Goal: Communication & Community: Participate in discussion

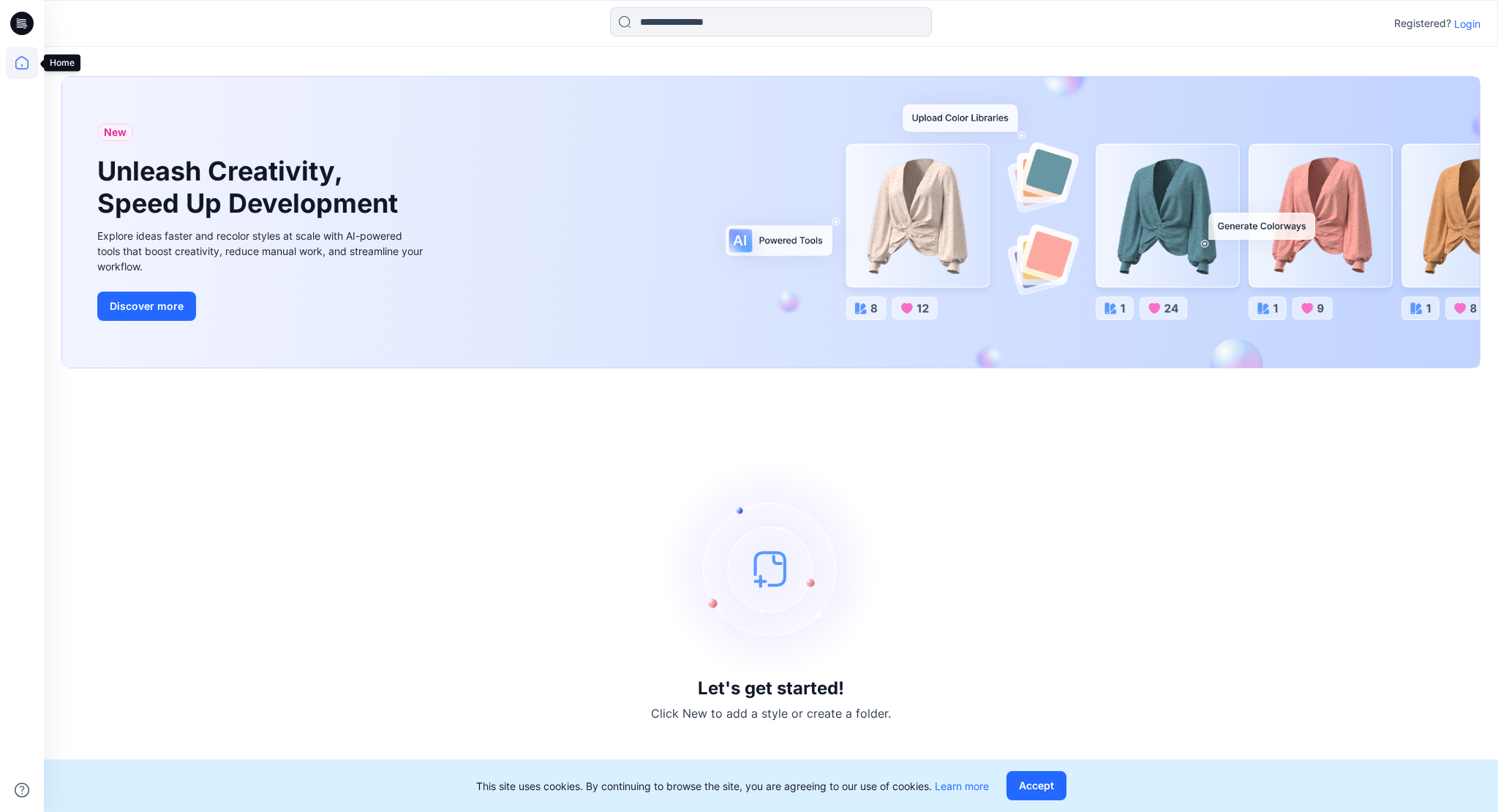
click at [27, 60] on icon at bounding box center [22, 62] width 13 height 13
click at [1472, 20] on p "Login" at bounding box center [1467, 24] width 27 height 16
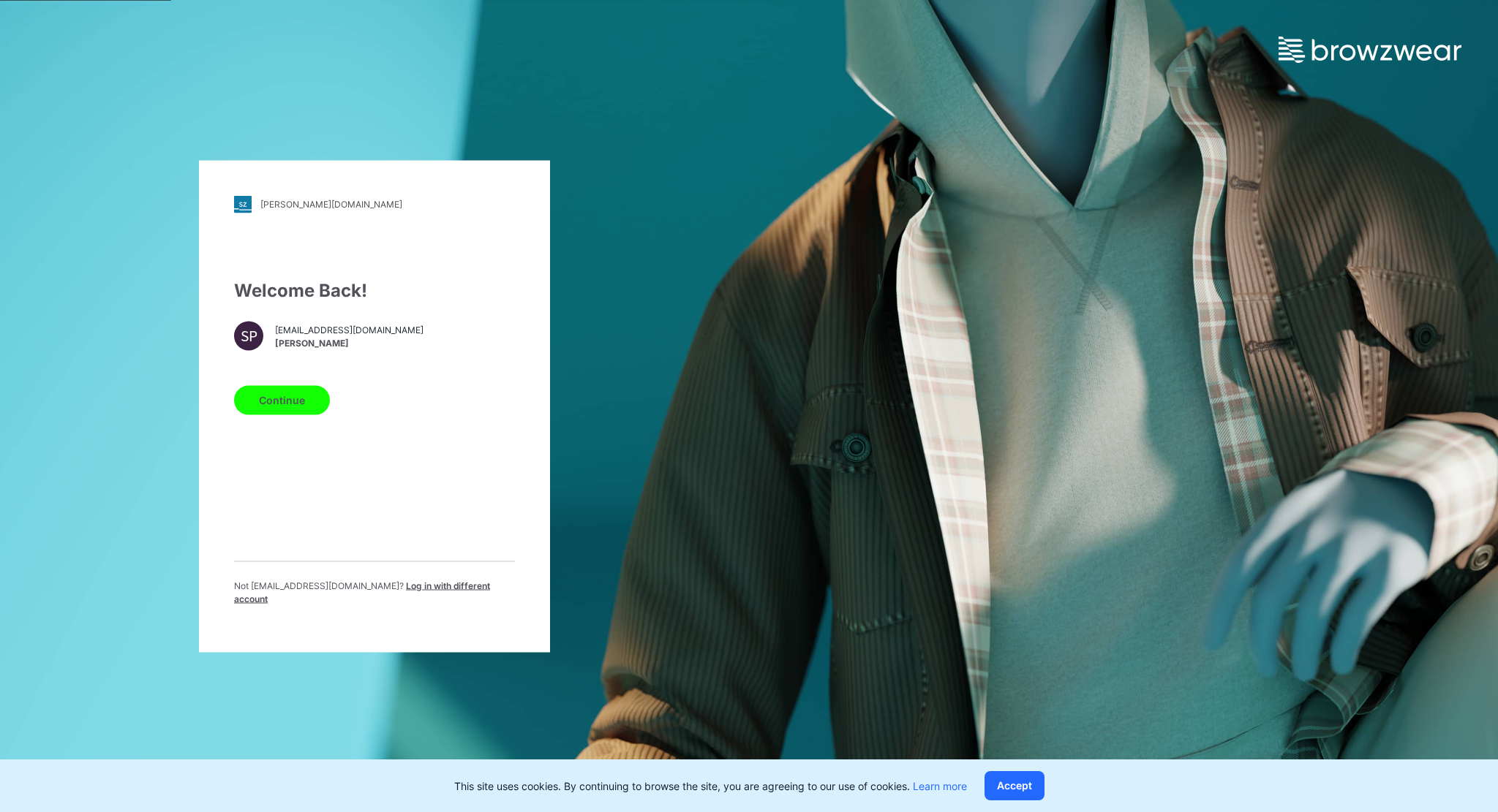
click at [299, 402] on button "Continue" at bounding box center [282, 400] width 96 height 29
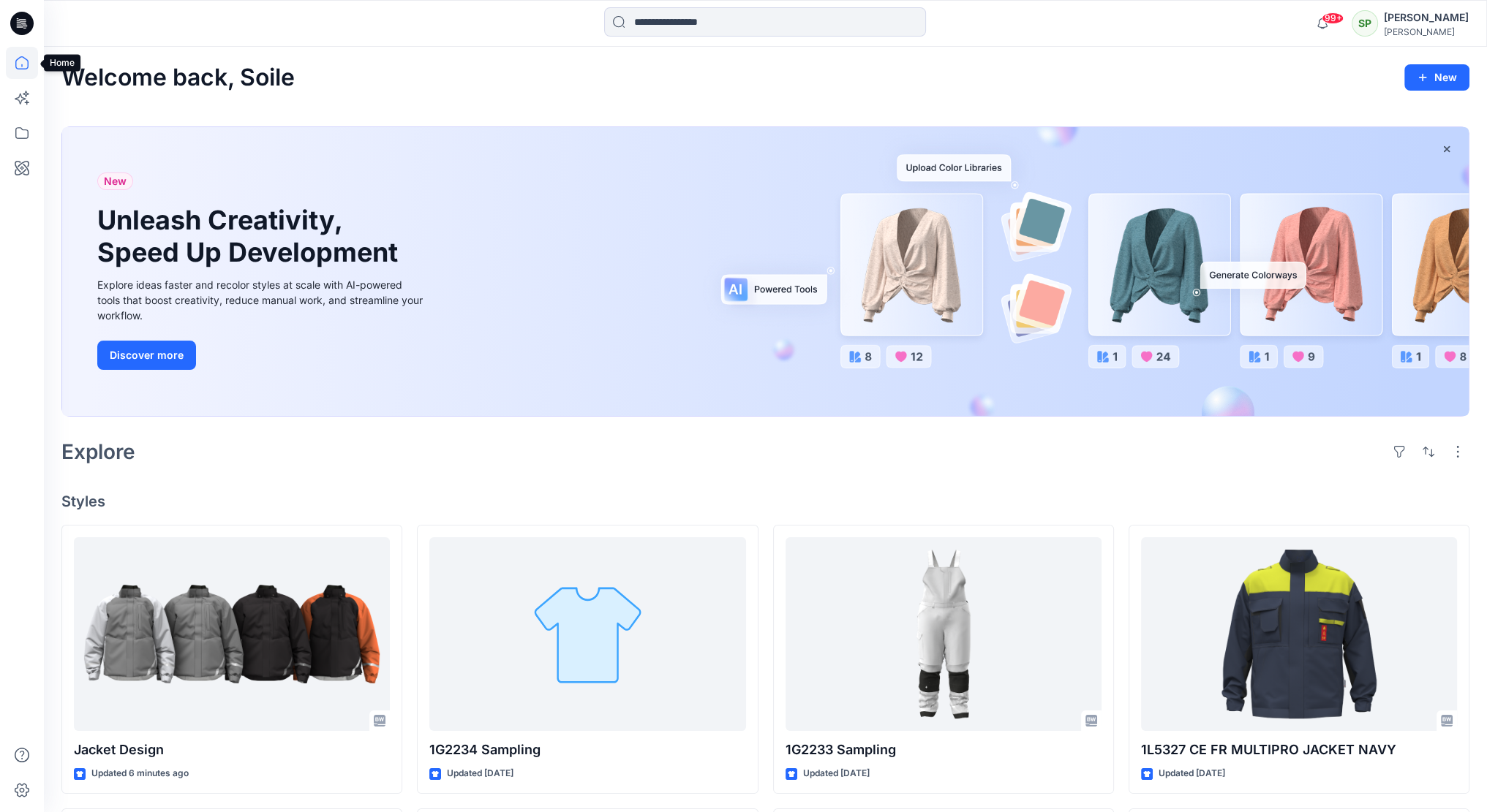
click at [22, 61] on icon at bounding box center [21, 62] width 32 height 32
click at [23, 133] on icon at bounding box center [21, 132] width 32 height 32
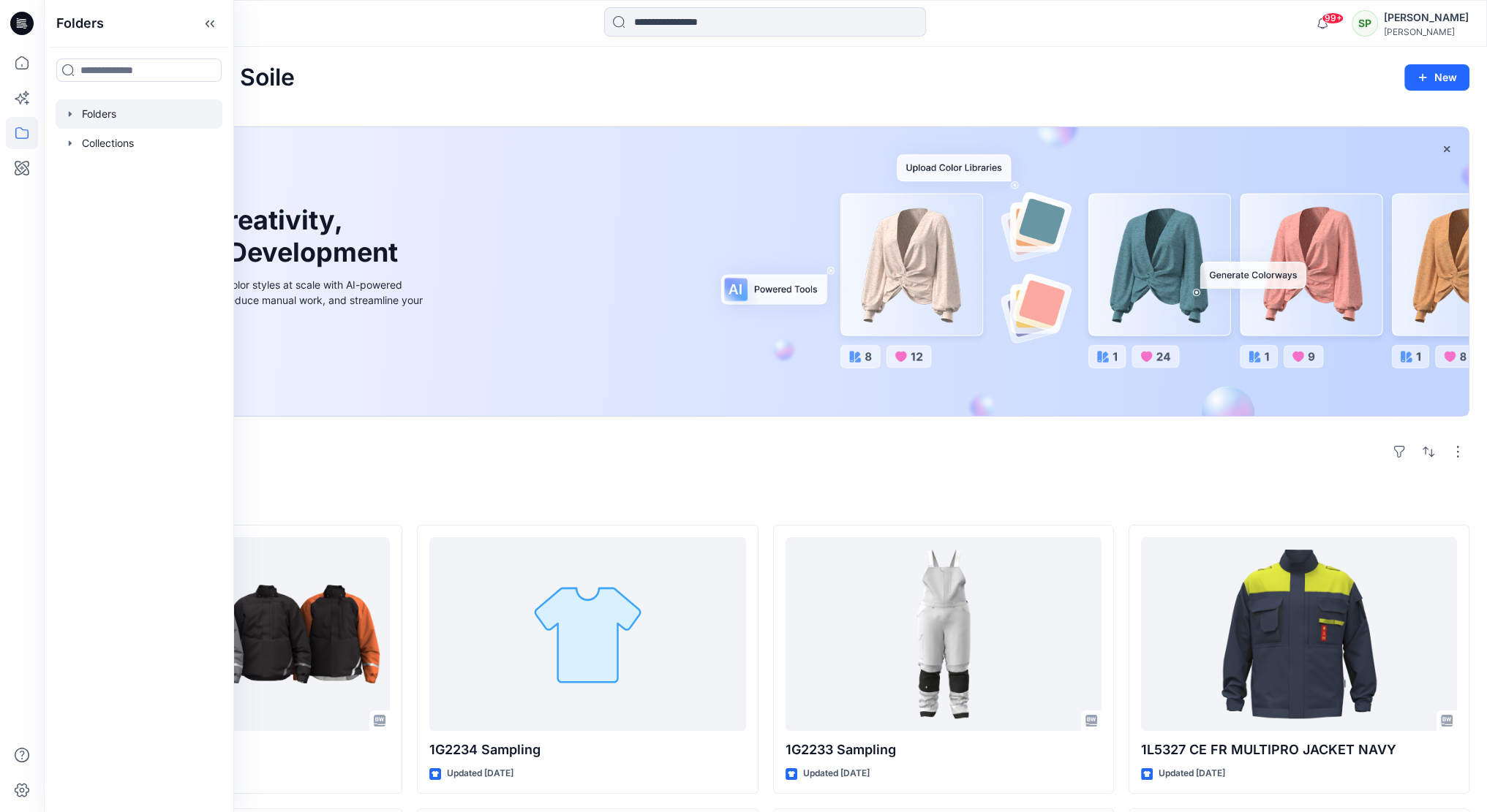
click at [121, 110] on div at bounding box center [138, 114] width 166 height 29
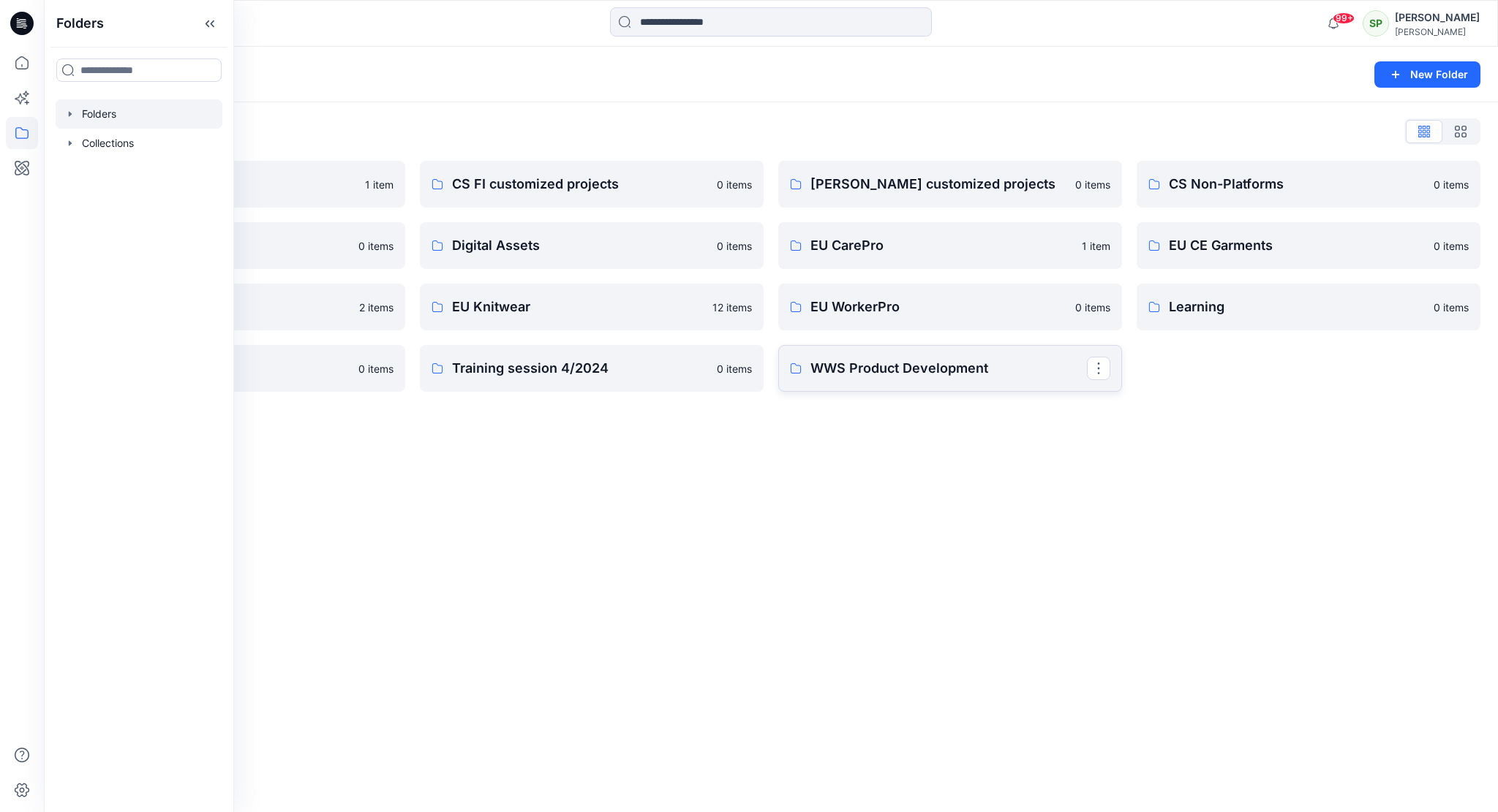
click at [858, 367] on p "WWS Product Development" at bounding box center [948, 368] width 277 height 20
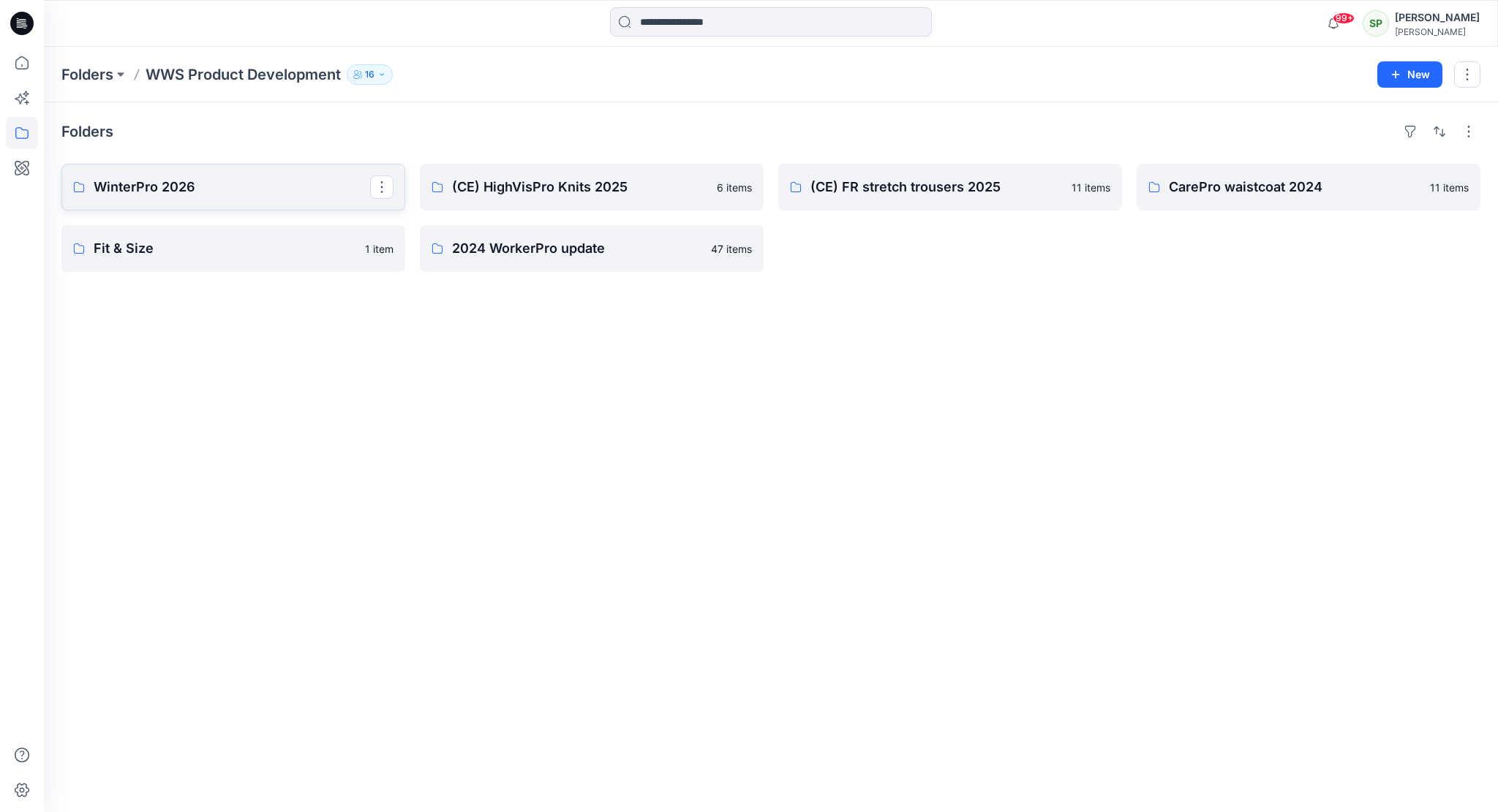
click at [217, 198] on link "WinterPro 2026" at bounding box center [233, 186] width 344 height 47
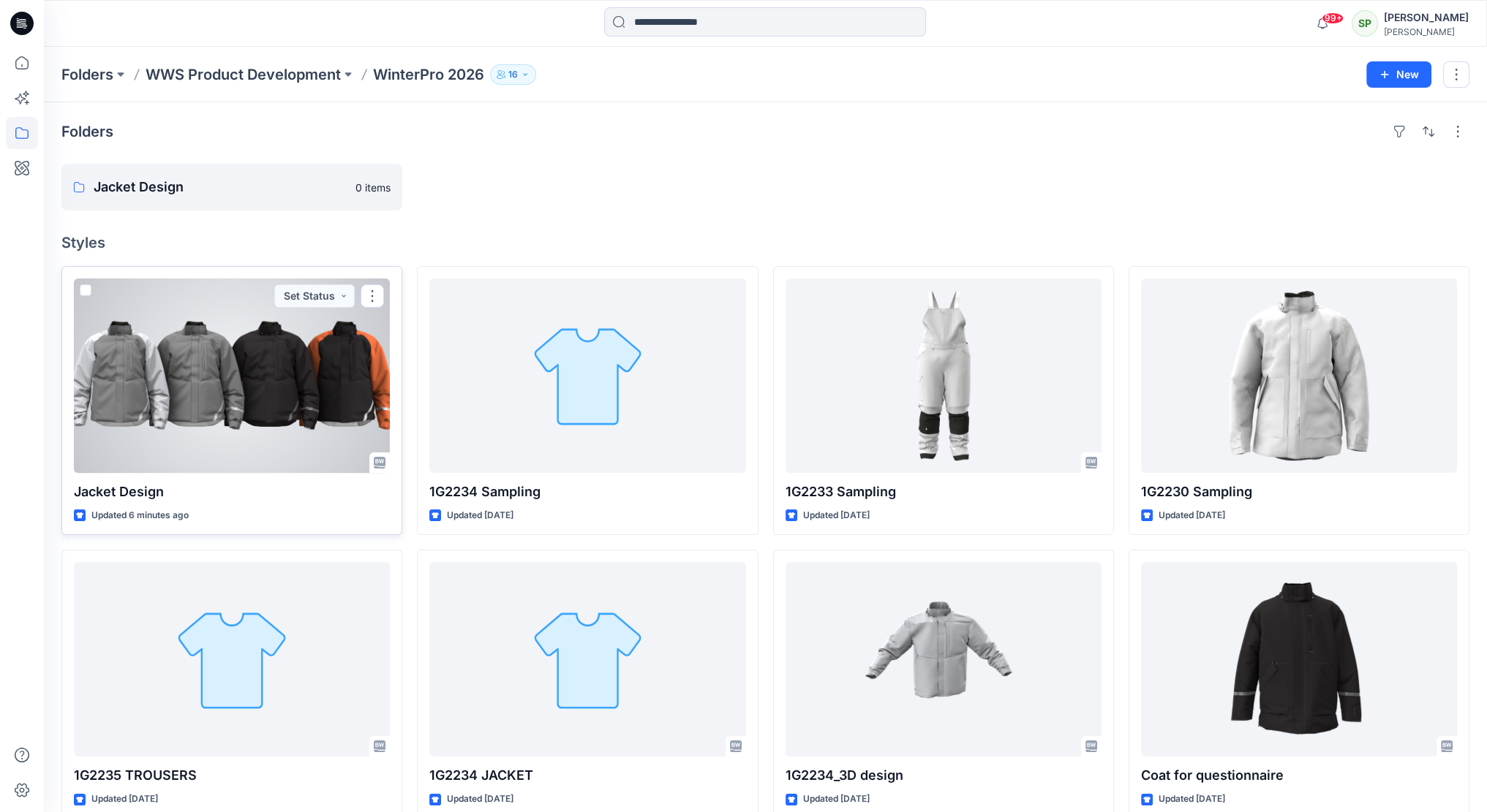
click at [241, 383] on div at bounding box center [232, 376] width 316 height 195
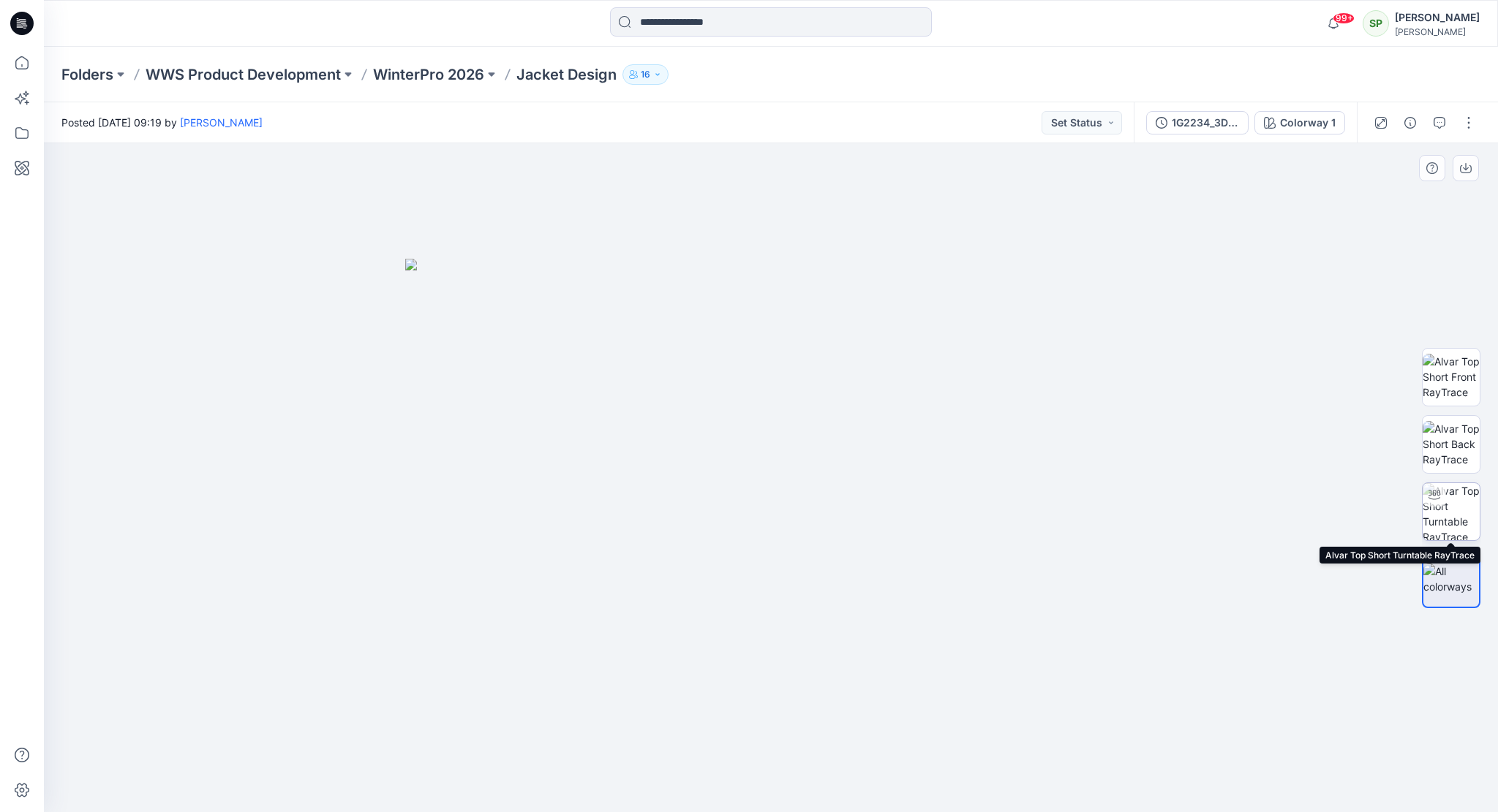
click at [1469, 508] on img at bounding box center [1451, 512] width 57 height 57
drag, startPoint x: 930, startPoint y: 780, endPoint x: 539, endPoint y: 760, distance: 391.5
click at [539, 760] on div at bounding box center [771, 478] width 1454 height 669
drag, startPoint x: 952, startPoint y: 783, endPoint x: 517, endPoint y: 780, distance: 435.0
click at [517, 780] on div at bounding box center [771, 478] width 1454 height 669
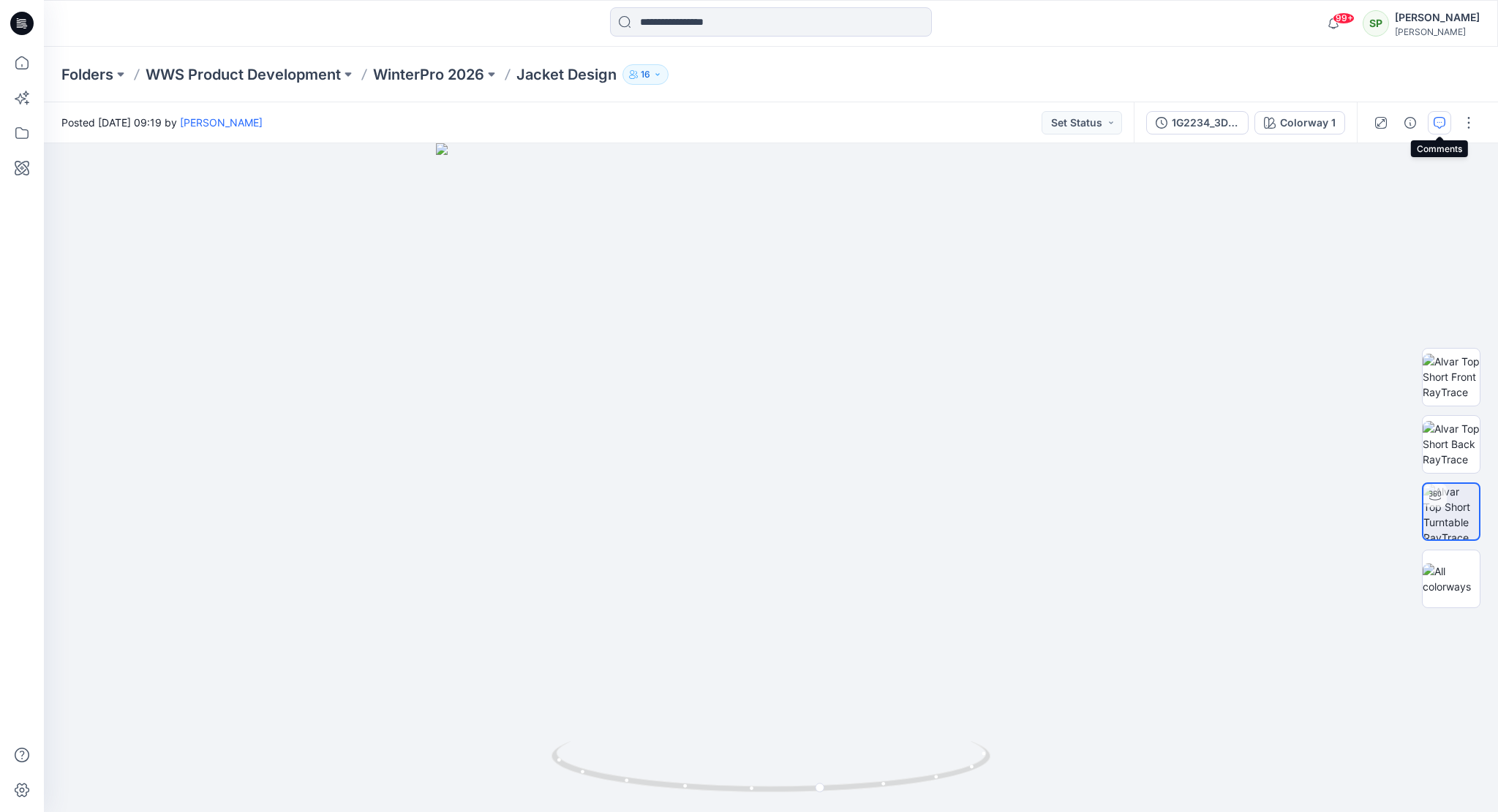
click at [1439, 121] on icon "button" at bounding box center [1439, 122] width 12 height 12
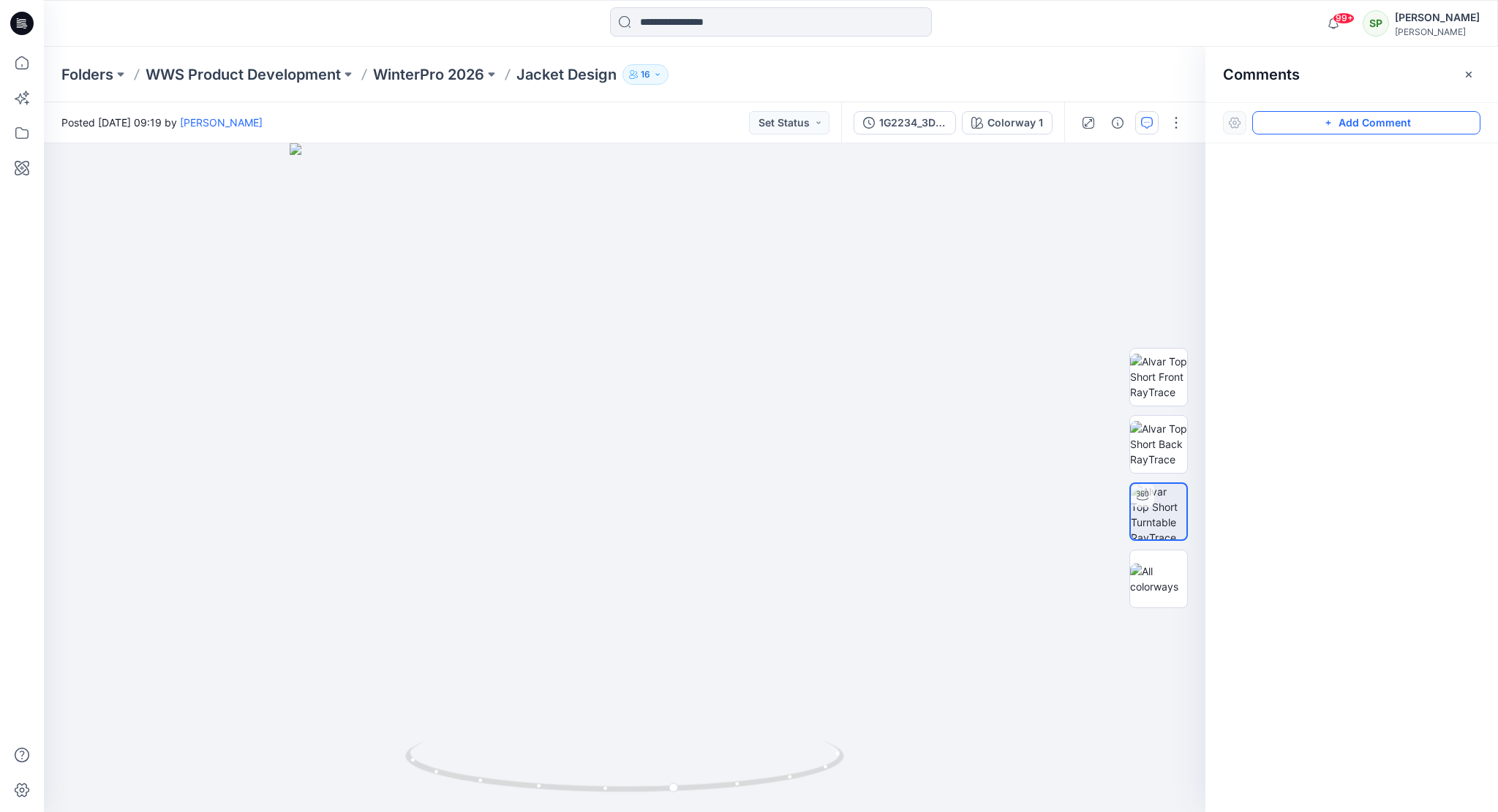
click at [1373, 123] on button "Add Comment" at bounding box center [1366, 122] width 228 height 23
click at [738, 259] on div "1" at bounding box center [625, 478] width 1162 height 669
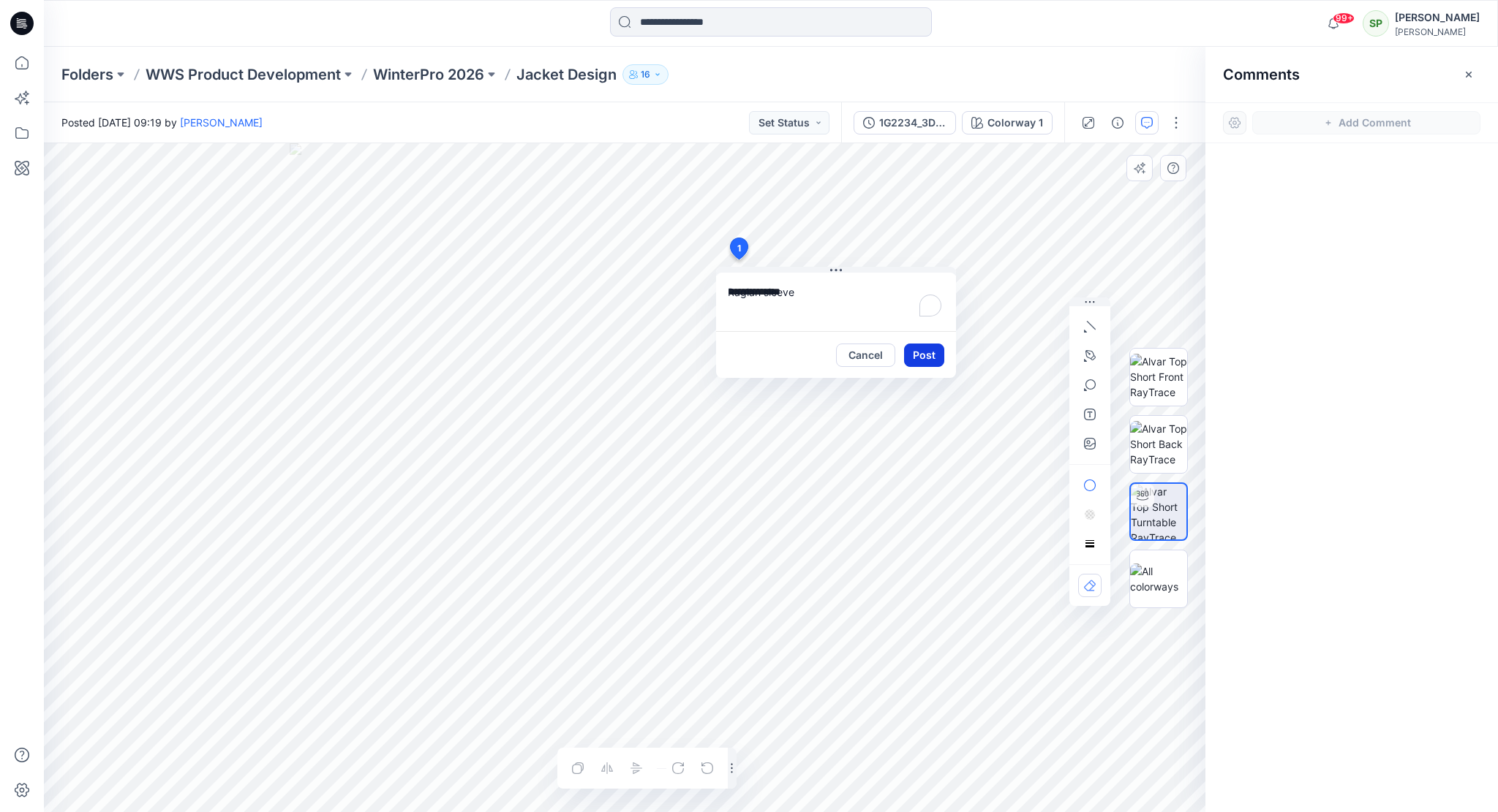
type textarea "**********"
click at [922, 355] on button "Post" at bounding box center [924, 355] width 40 height 23
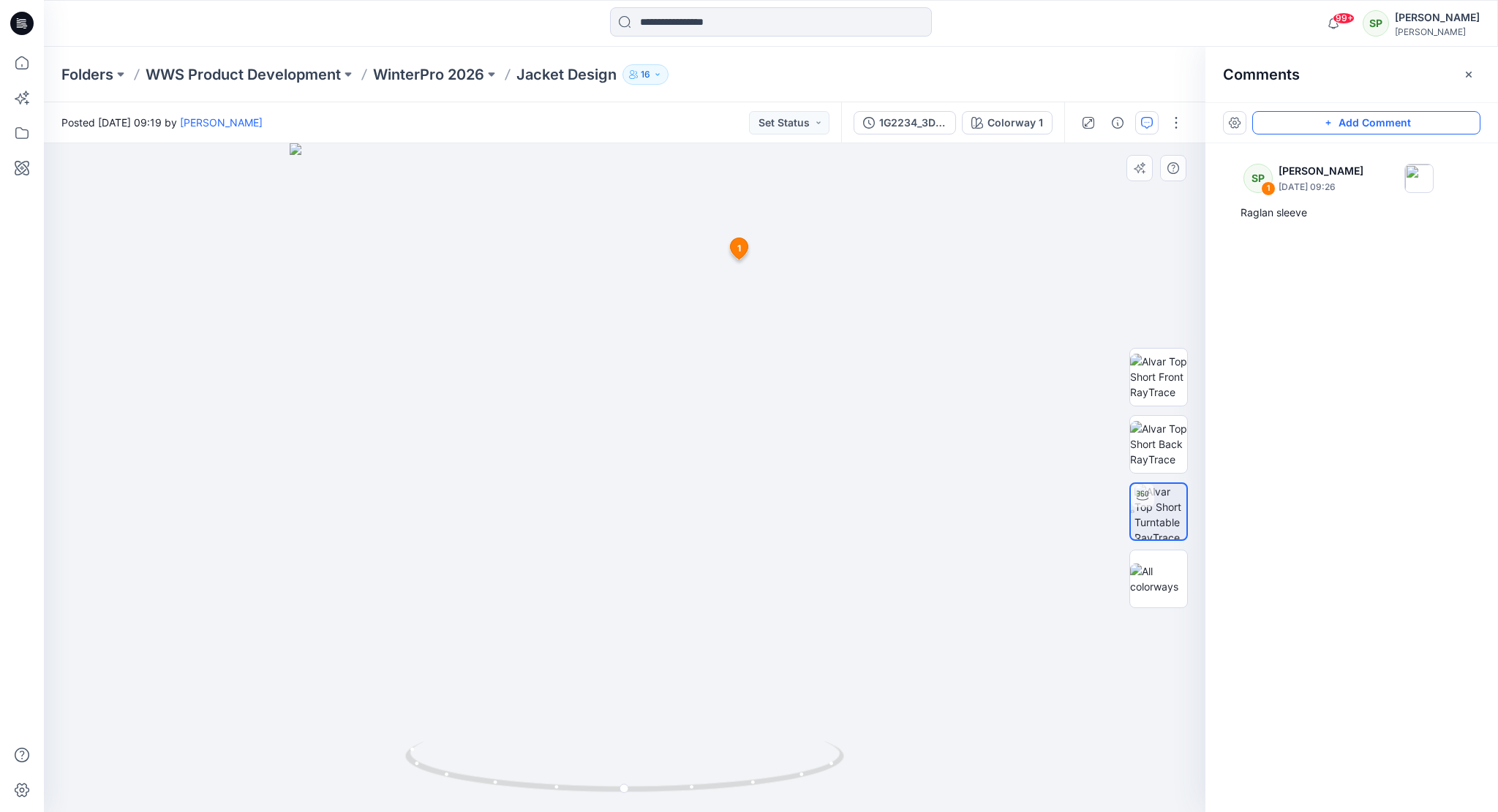
click at [1355, 113] on button "Add Comment" at bounding box center [1366, 122] width 228 height 23
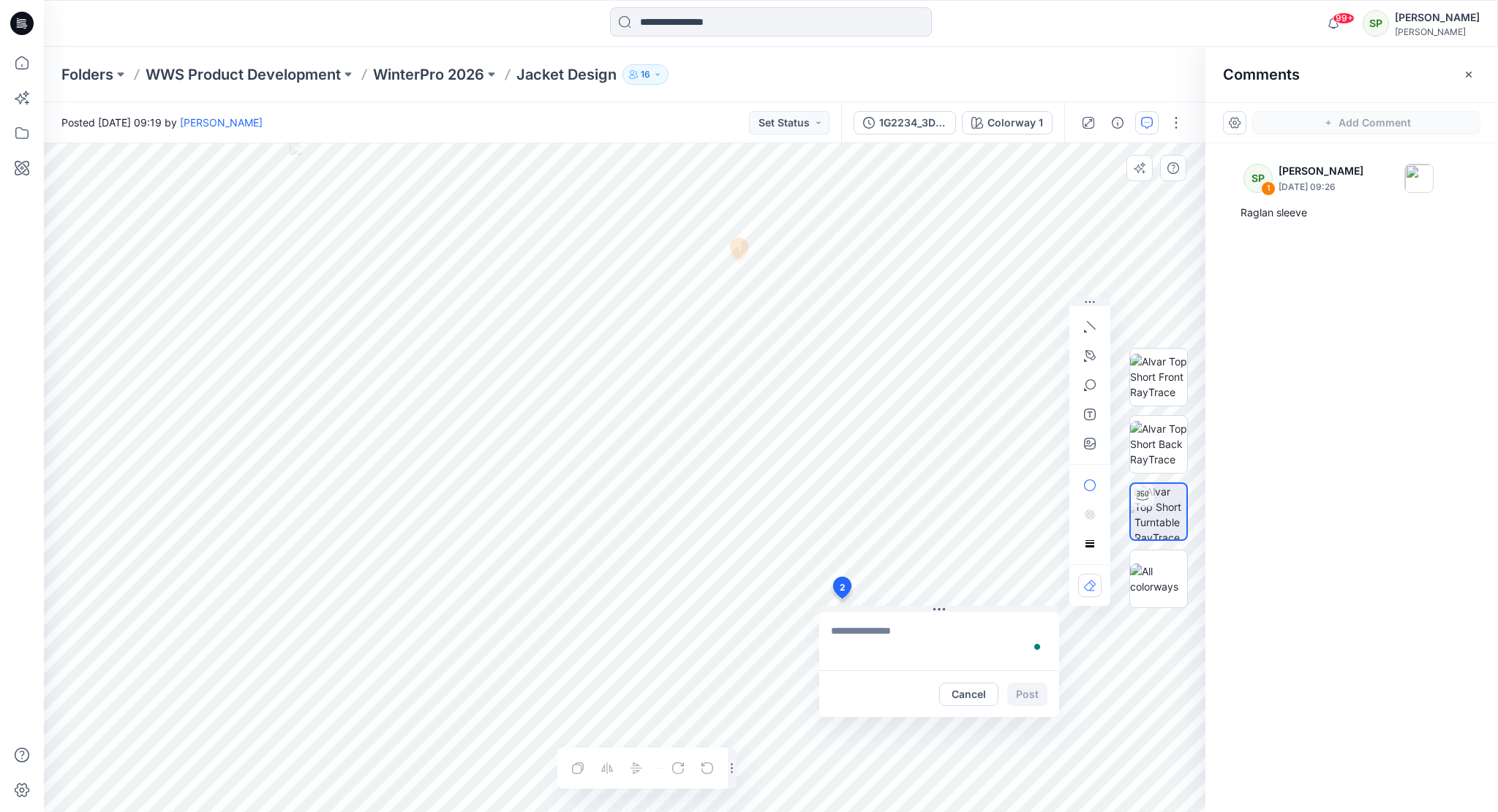
click at [737, 610] on div "2 Cancel Post 1 SP Soile Pakarinen September 08, 2025 09:26 Raglan sleeve Reply…" at bounding box center [625, 478] width 1162 height 669
click at [966, 686] on button "Cancel" at bounding box center [969, 694] width 59 height 23
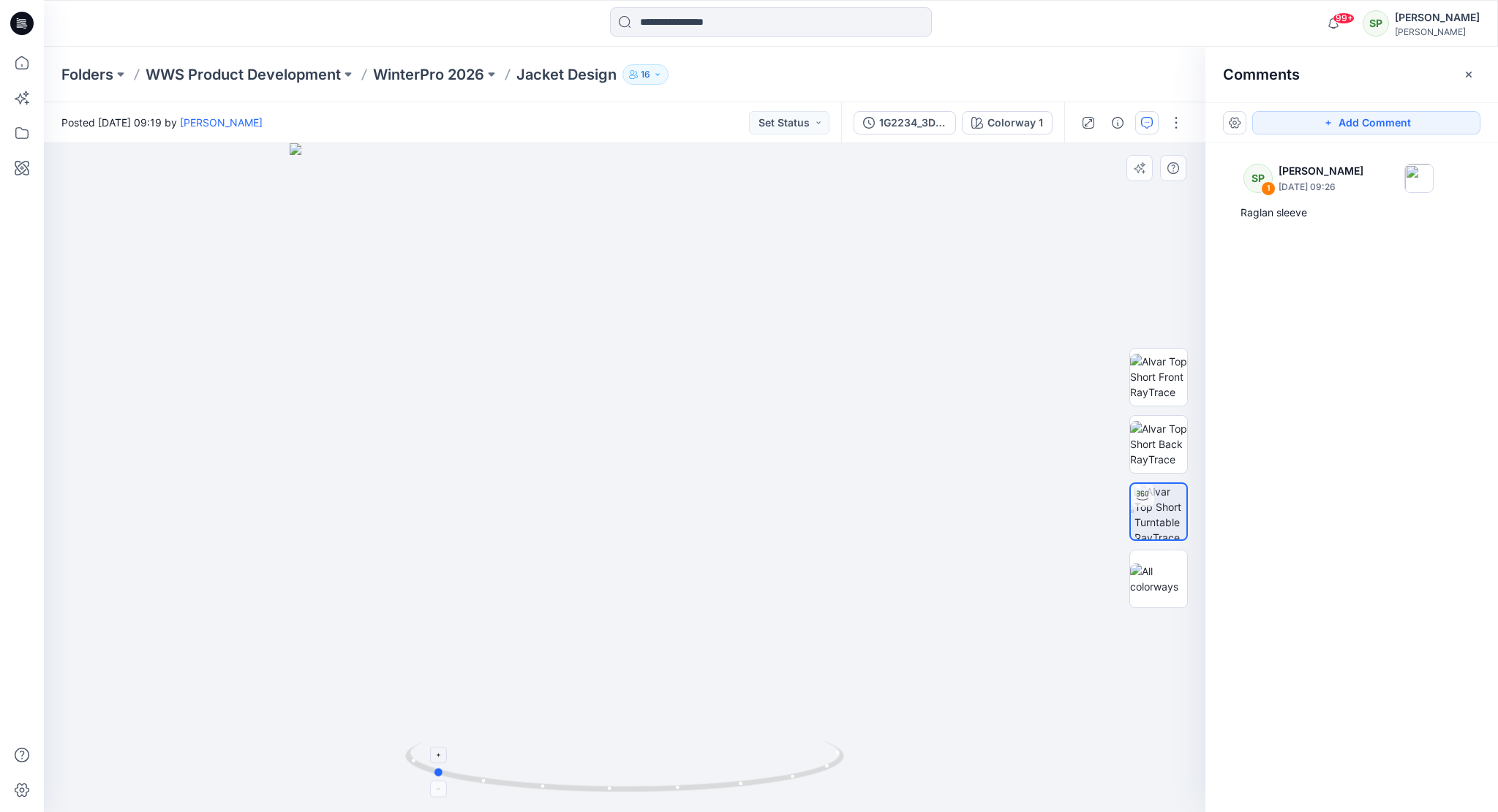
drag, startPoint x: 818, startPoint y: 774, endPoint x: 625, endPoint y: 767, distance: 193.1
click at [625, 767] on icon at bounding box center [626, 769] width 442 height 55
click at [1383, 117] on button "Add Comment" at bounding box center [1366, 122] width 228 height 23
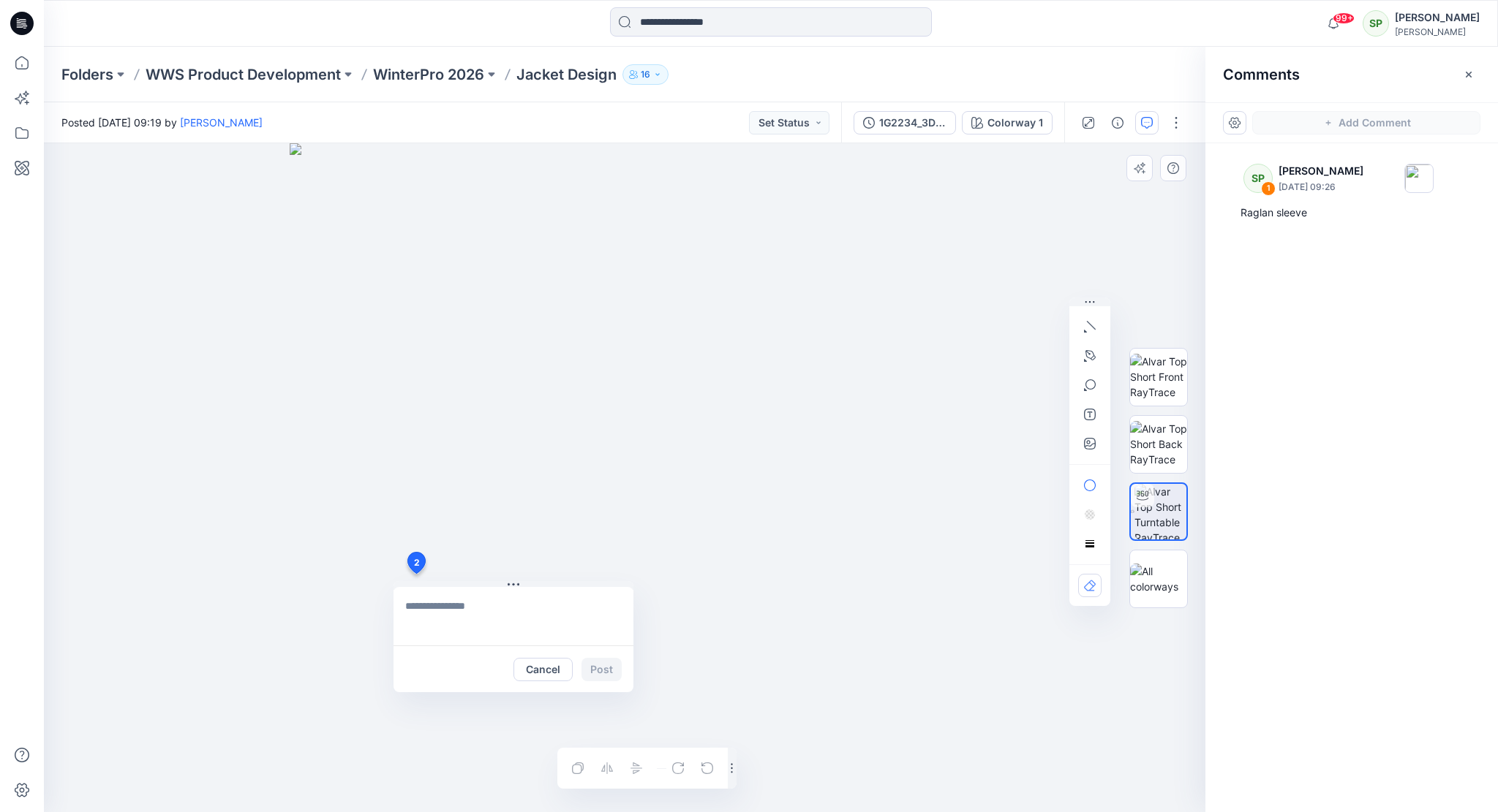
click at [415, 574] on div "2 Cancel Post Layer 1" at bounding box center [625, 478] width 1162 height 669
type textarea "**********"
click at [613, 670] on button "Post" at bounding box center [602, 669] width 40 height 23
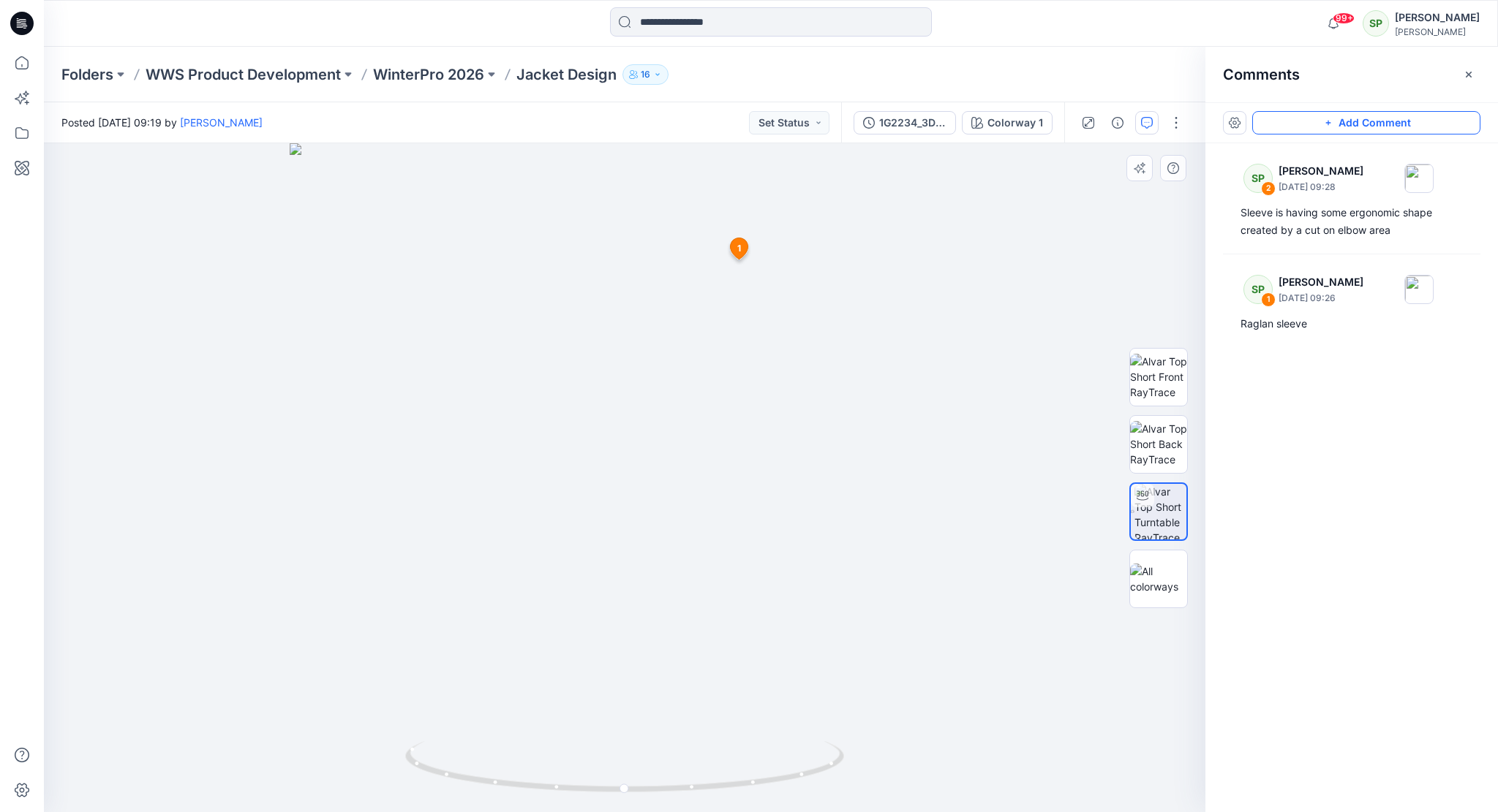
click at [1357, 118] on button "Add Comment" at bounding box center [1366, 122] width 228 height 23
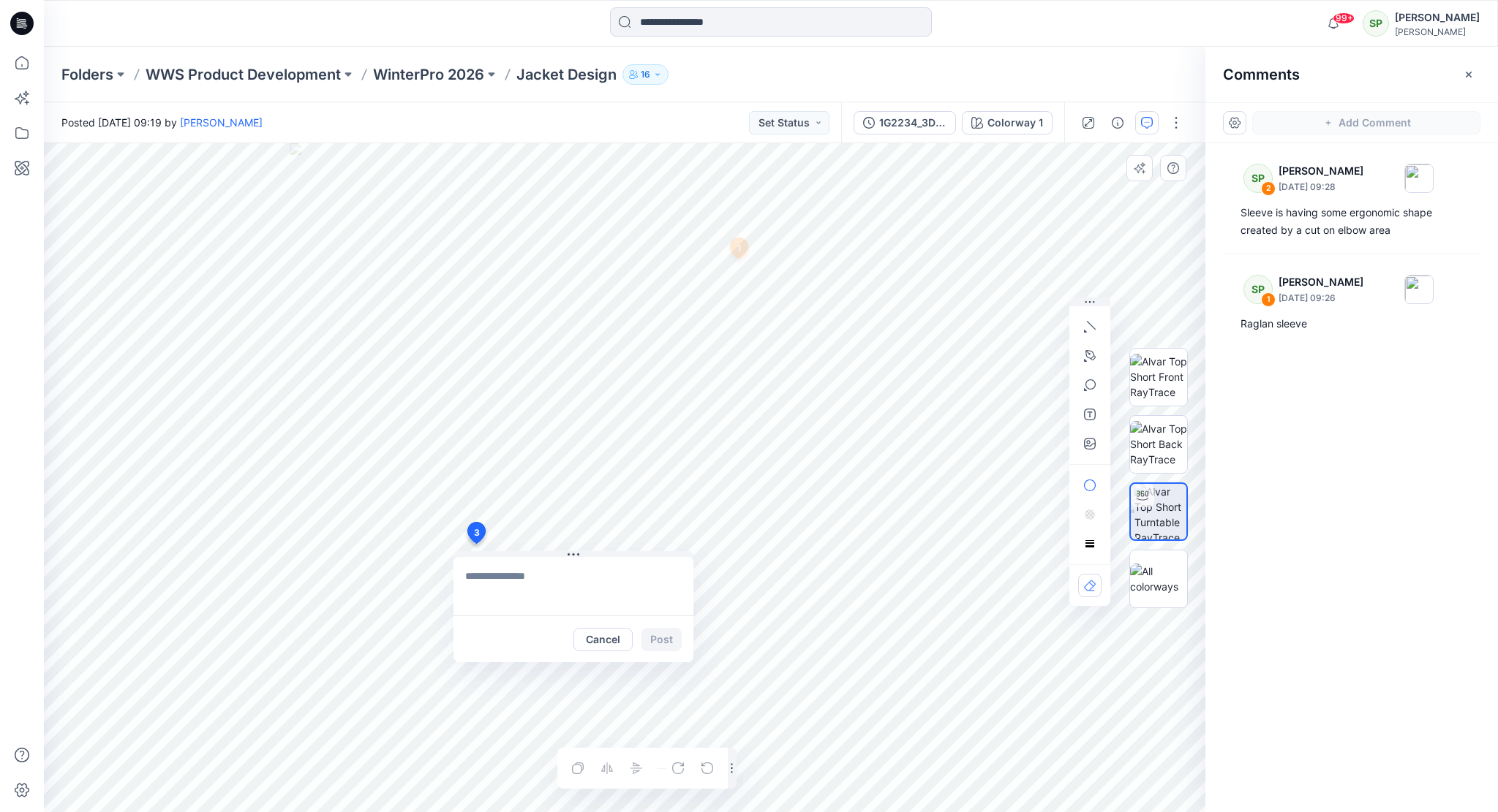
click at [475, 544] on div "3 Cancel Post 1 SP Soile Pakarinen September 08, 2025 09:26 Raglan sleeve Reply…" at bounding box center [625, 478] width 1162 height 669
type textarea "**********"
click at [660, 635] on button "Post" at bounding box center [662, 638] width 40 height 23
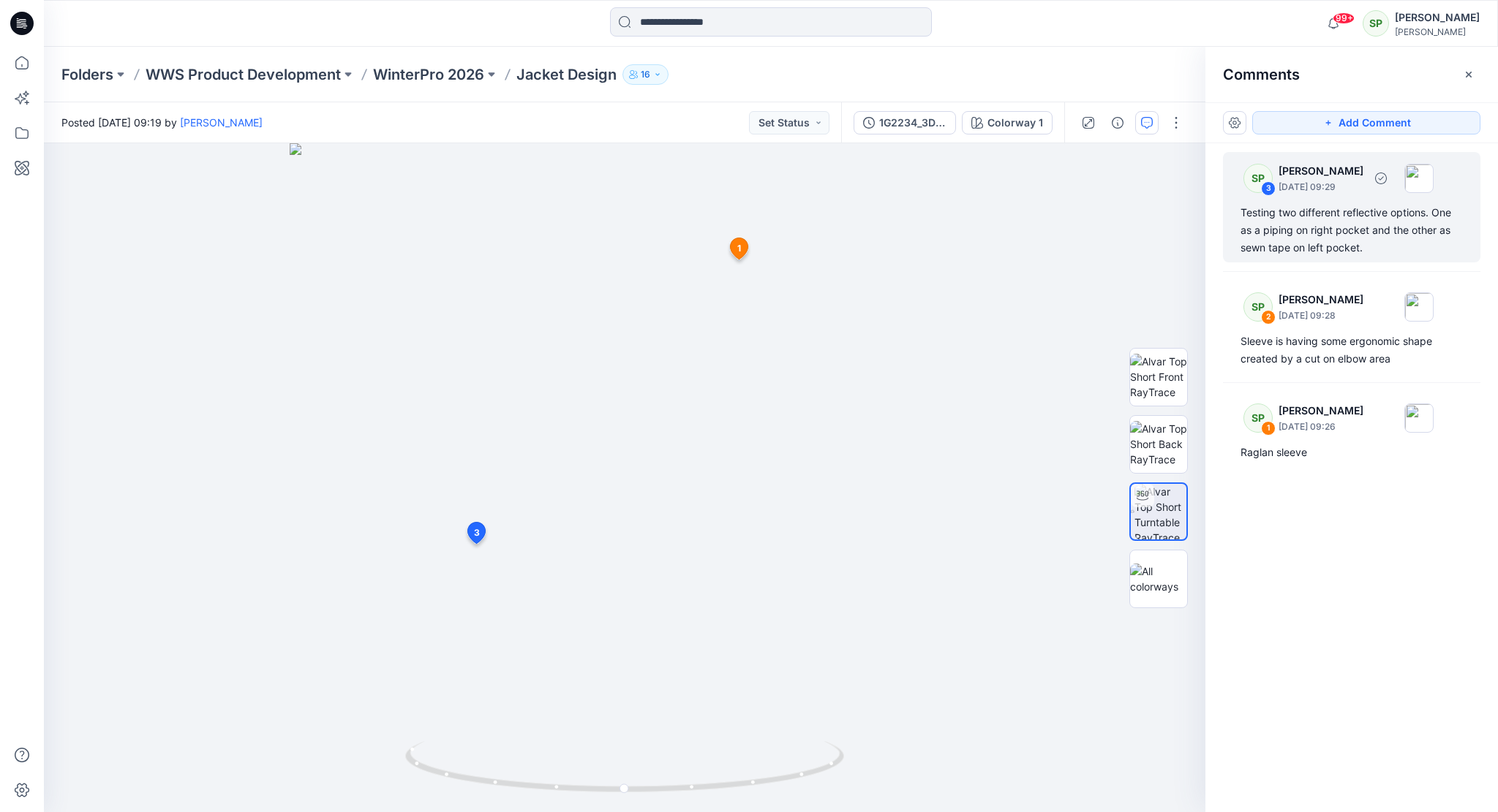
click at [1318, 206] on div "Testing two different reflective options. One as a piping on right pocket and t…" at bounding box center [1351, 230] width 222 height 52
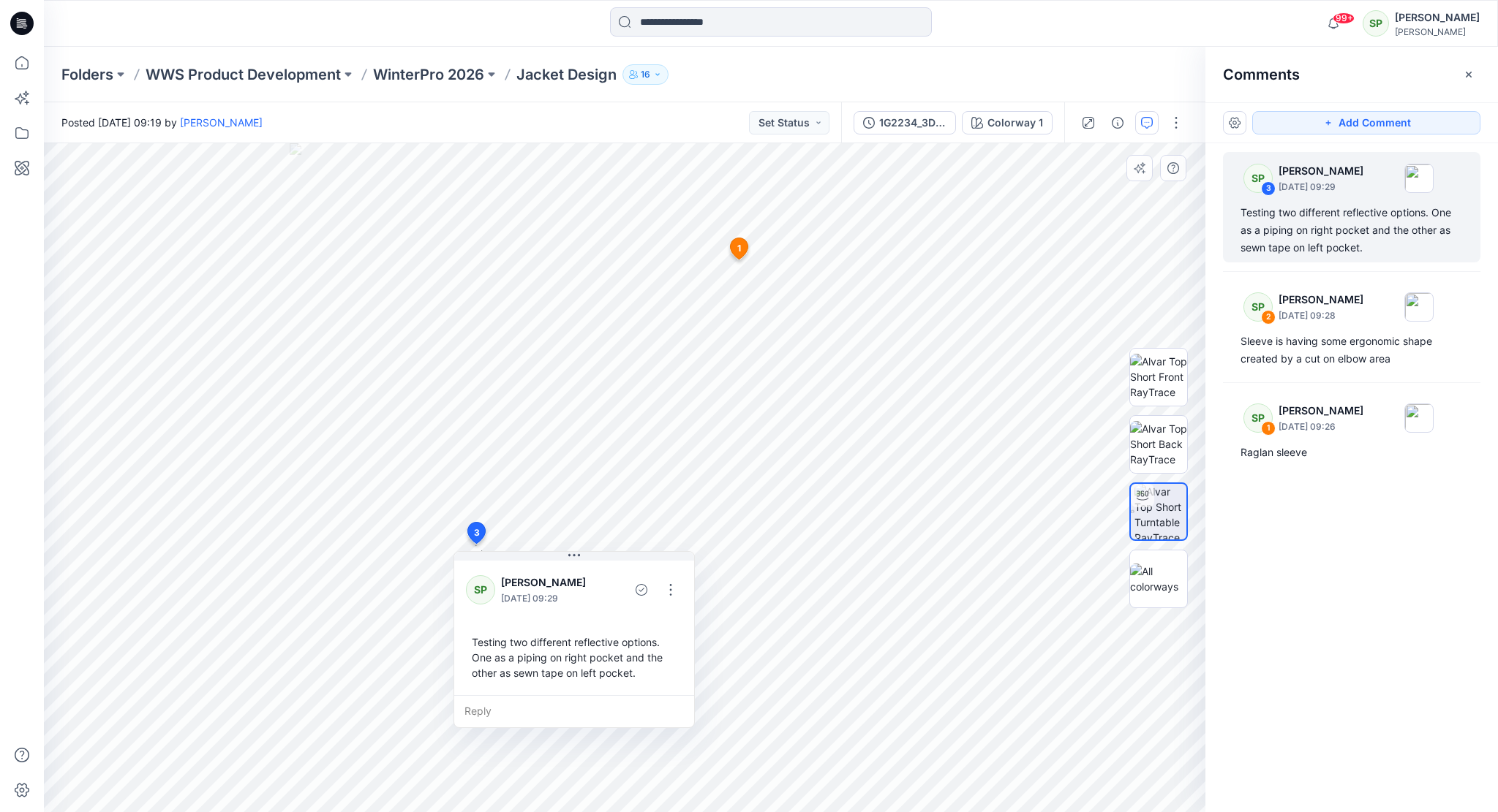
click at [640, 676] on div "Testing two different reflective options. One as a piping on right pocket and t…" at bounding box center [574, 657] width 217 height 58
click at [667, 589] on button "button" at bounding box center [670, 589] width 23 height 23
click at [688, 624] on p "Edit comment" at bounding box center [675, 623] width 66 height 16
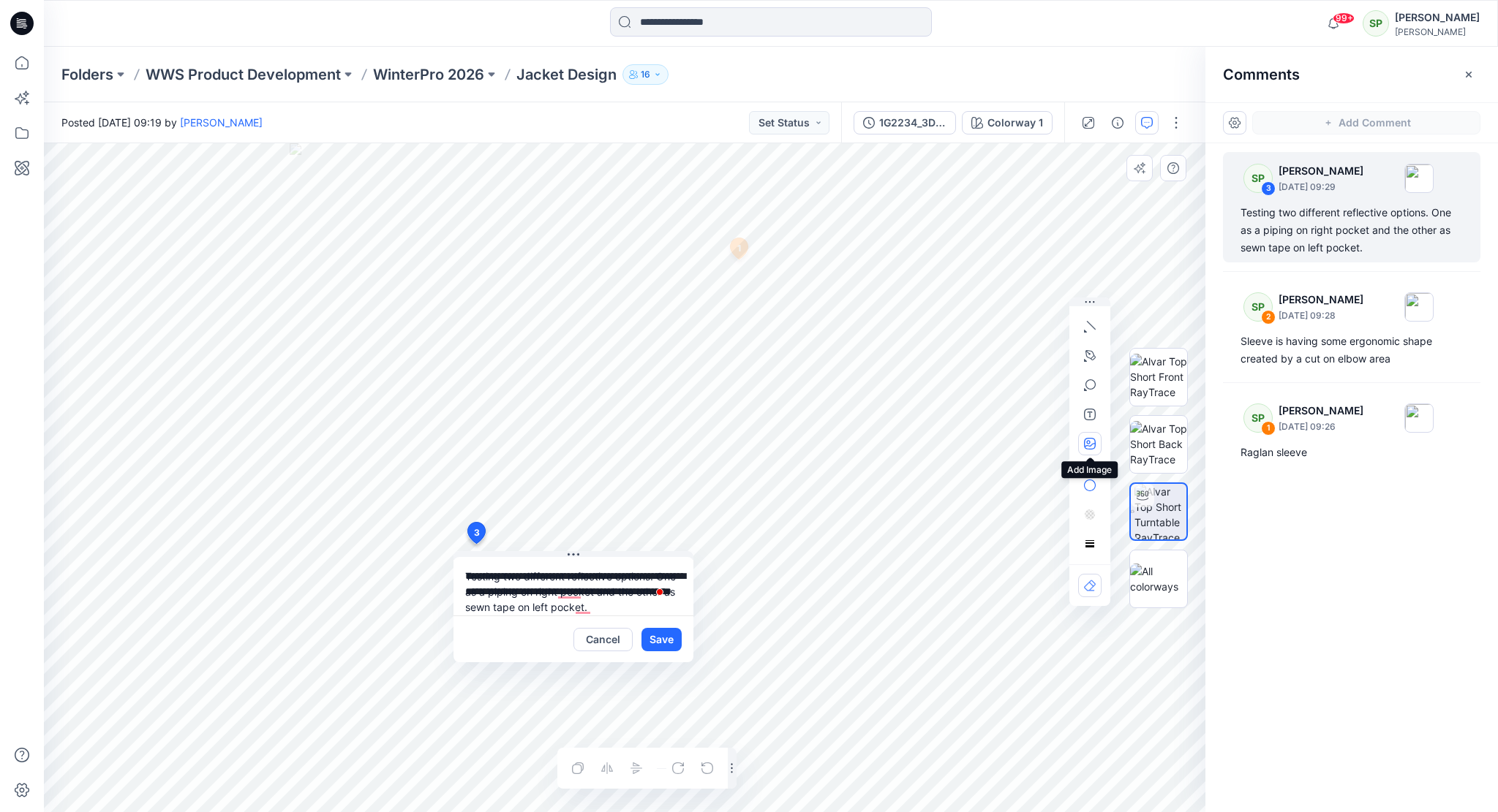
click at [1089, 443] on icon "button" at bounding box center [1088, 442] width 4 height 4
click at [1093, 444] on icon "button" at bounding box center [1089, 444] width 12 height 12
type input"] "**********"
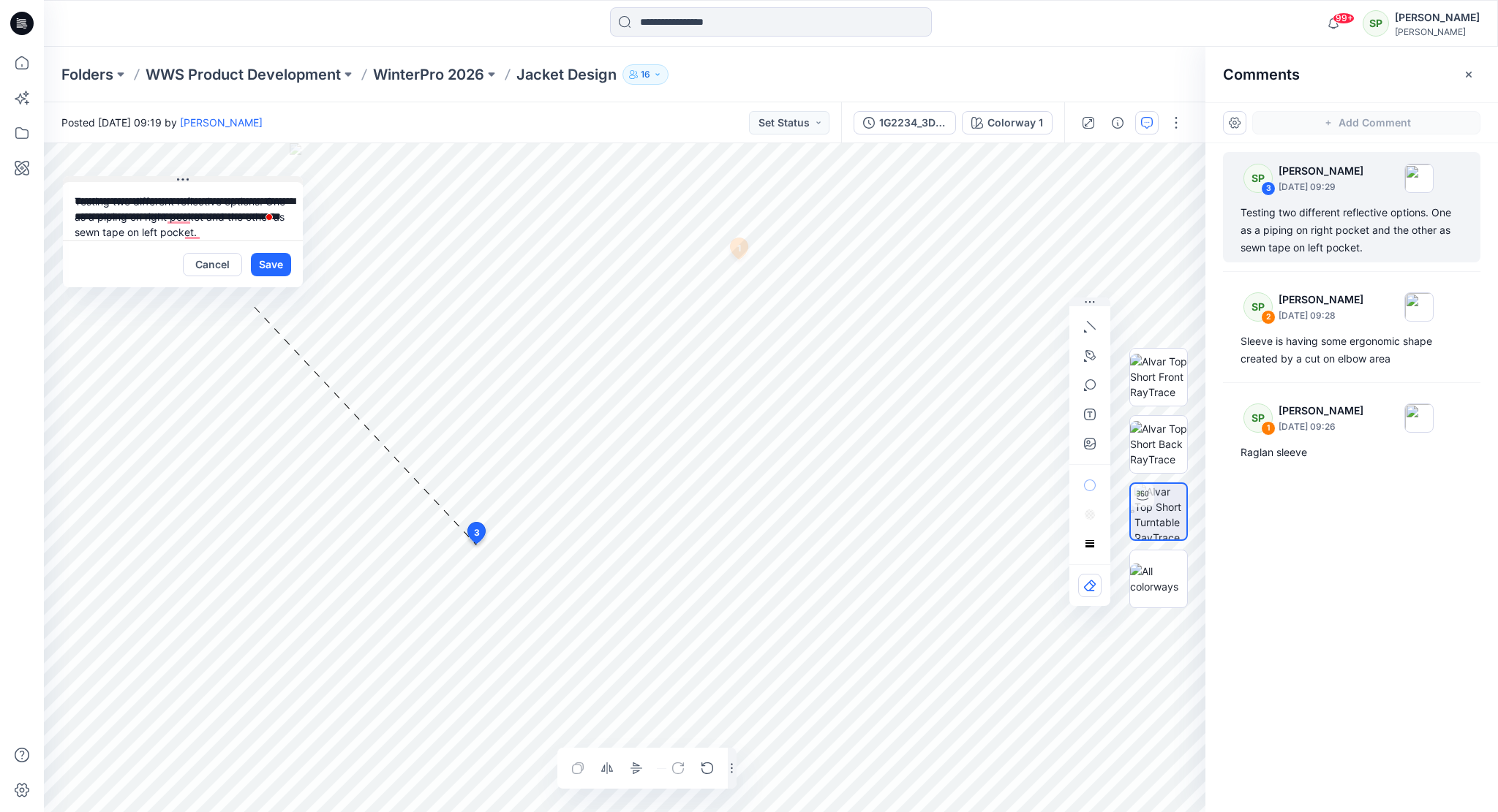
drag, startPoint x: 650, startPoint y: 553, endPoint x: 252, endPoint y: 179, distance: 546.2
click at [252, 179] on button at bounding box center [182, 181] width 240 height 9
click at [1090, 445] on icon "button" at bounding box center [1089, 444] width 12 height 12
type input"] "**********"
click at [271, 266] on button "Save" at bounding box center [264, 265] width 40 height 23
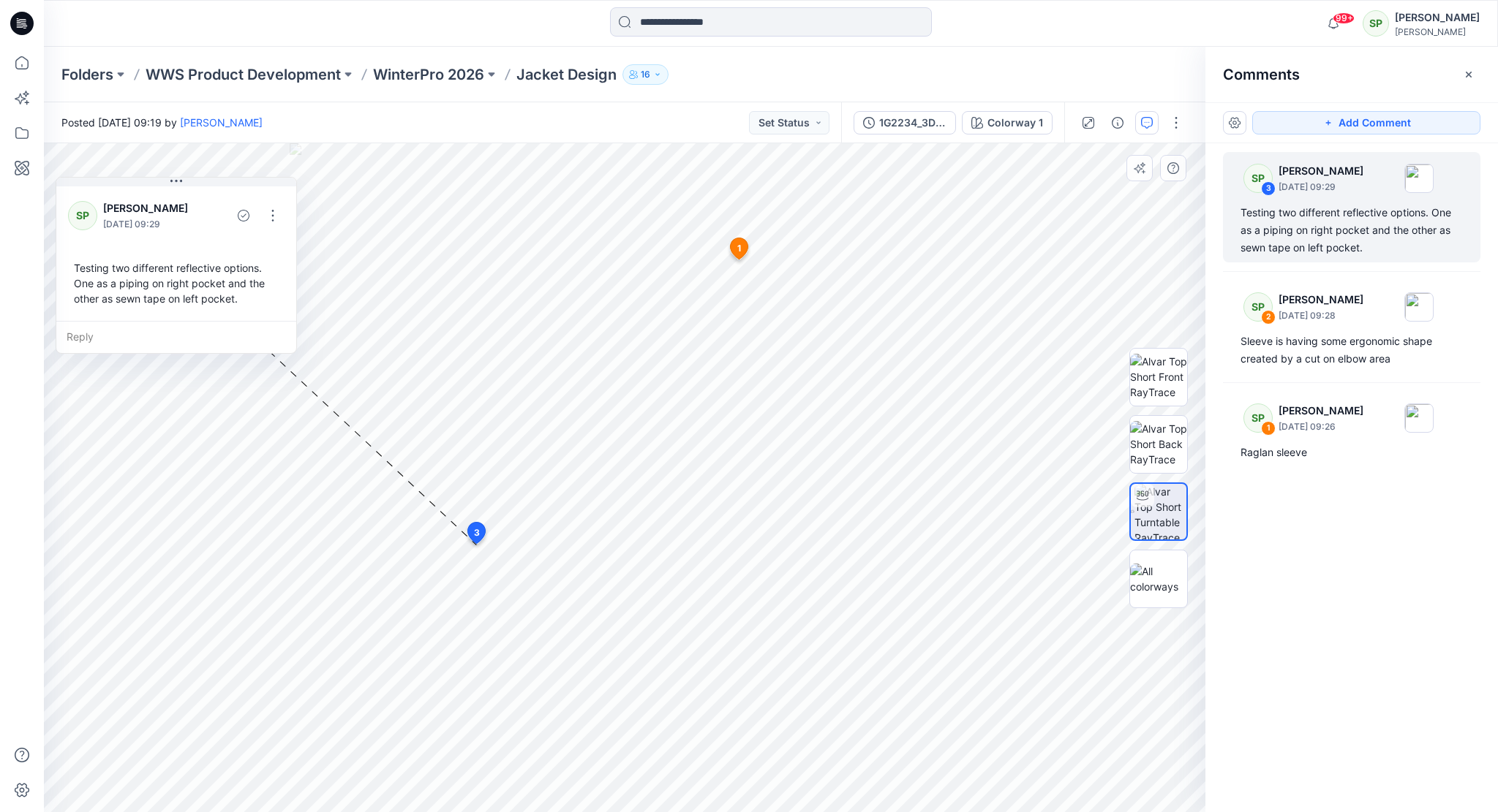
click at [737, 246] on span "1" at bounding box center [739, 248] width 4 height 13
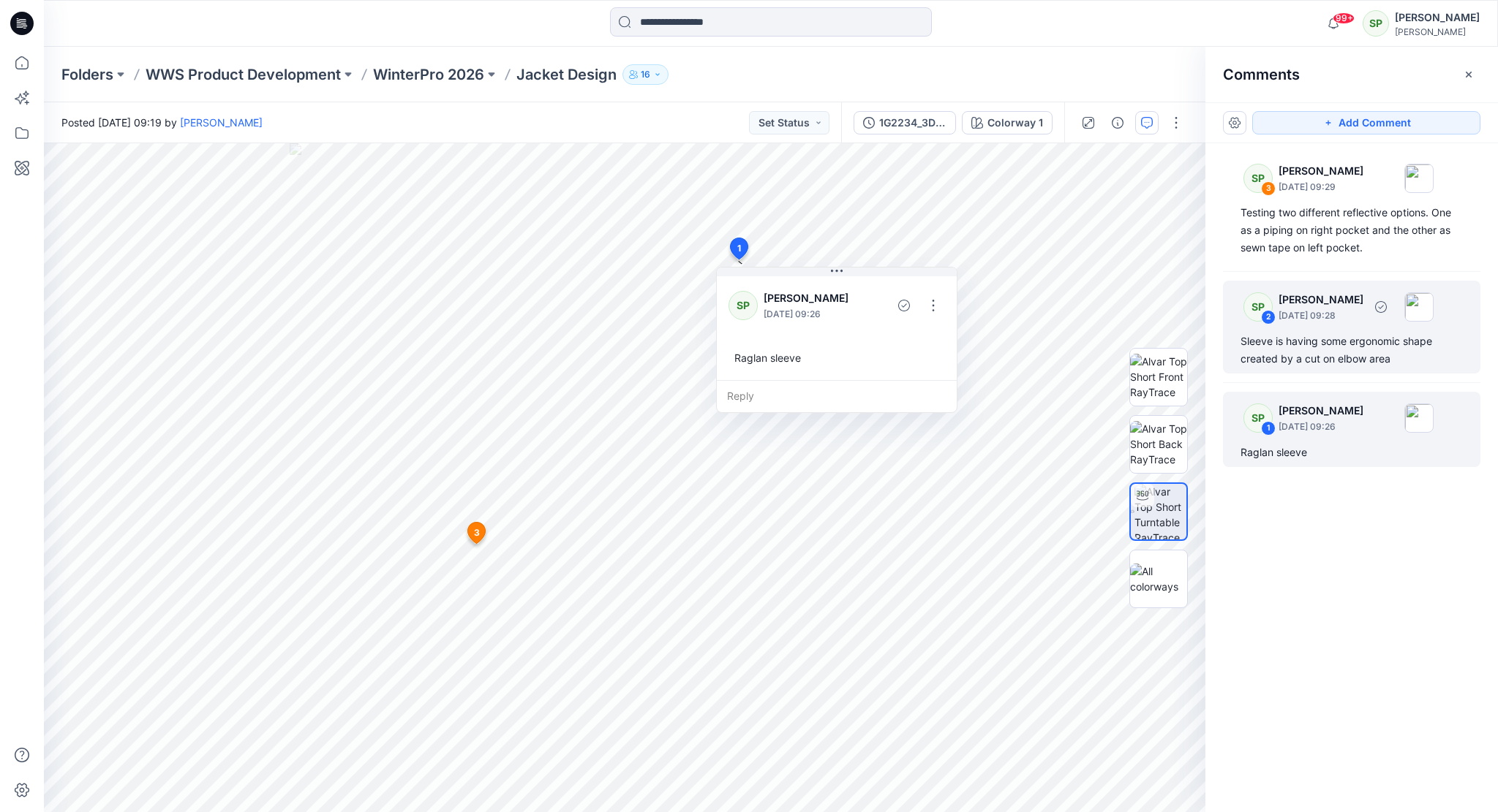
click at [1363, 317] on p "[DATE] 09:28" at bounding box center [1321, 316] width 85 height 15
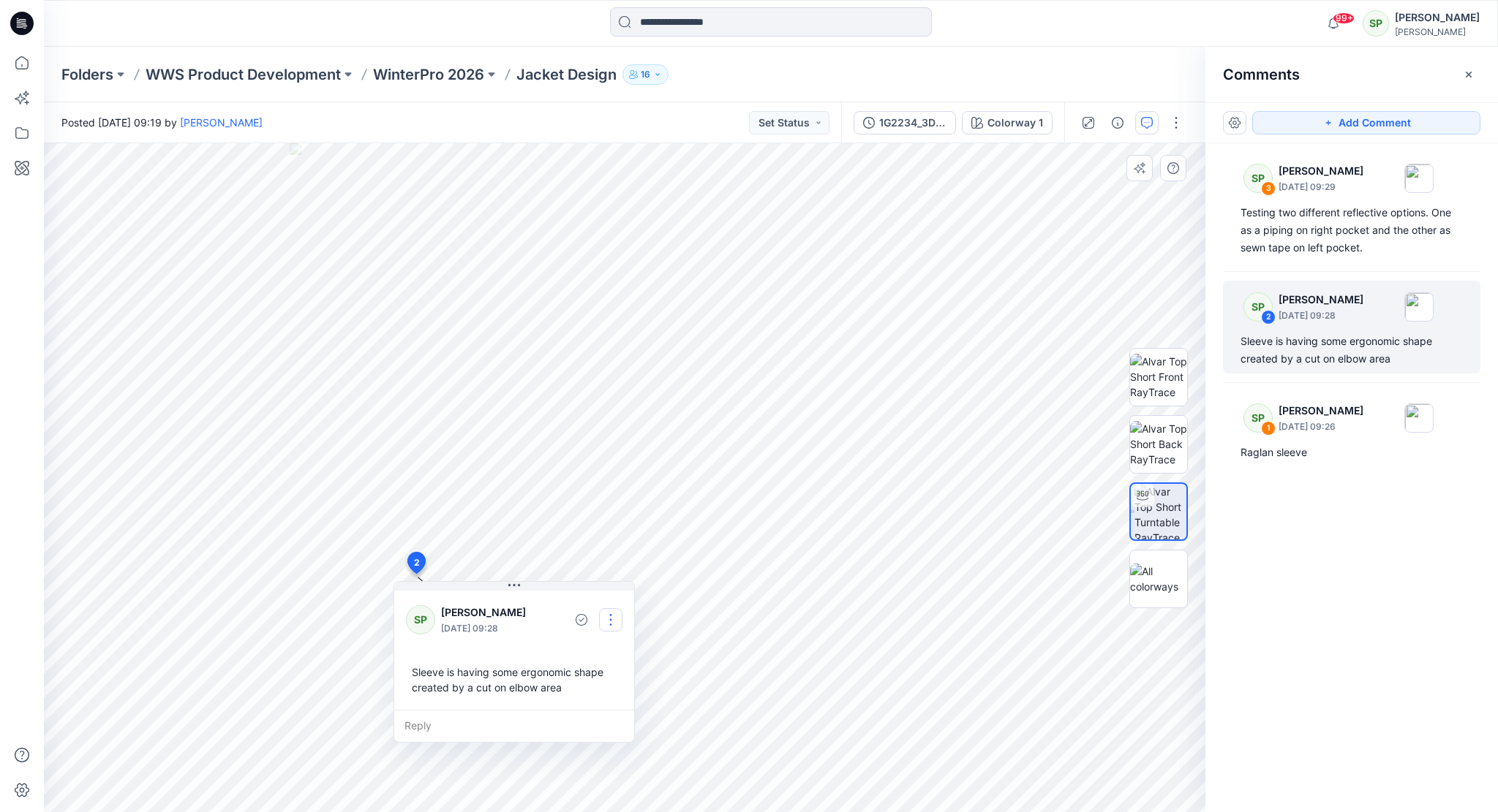
click at [611, 620] on button "button" at bounding box center [610, 619] width 23 height 23
click at [629, 648] on p "Edit comment" at bounding box center [615, 653] width 66 height 16
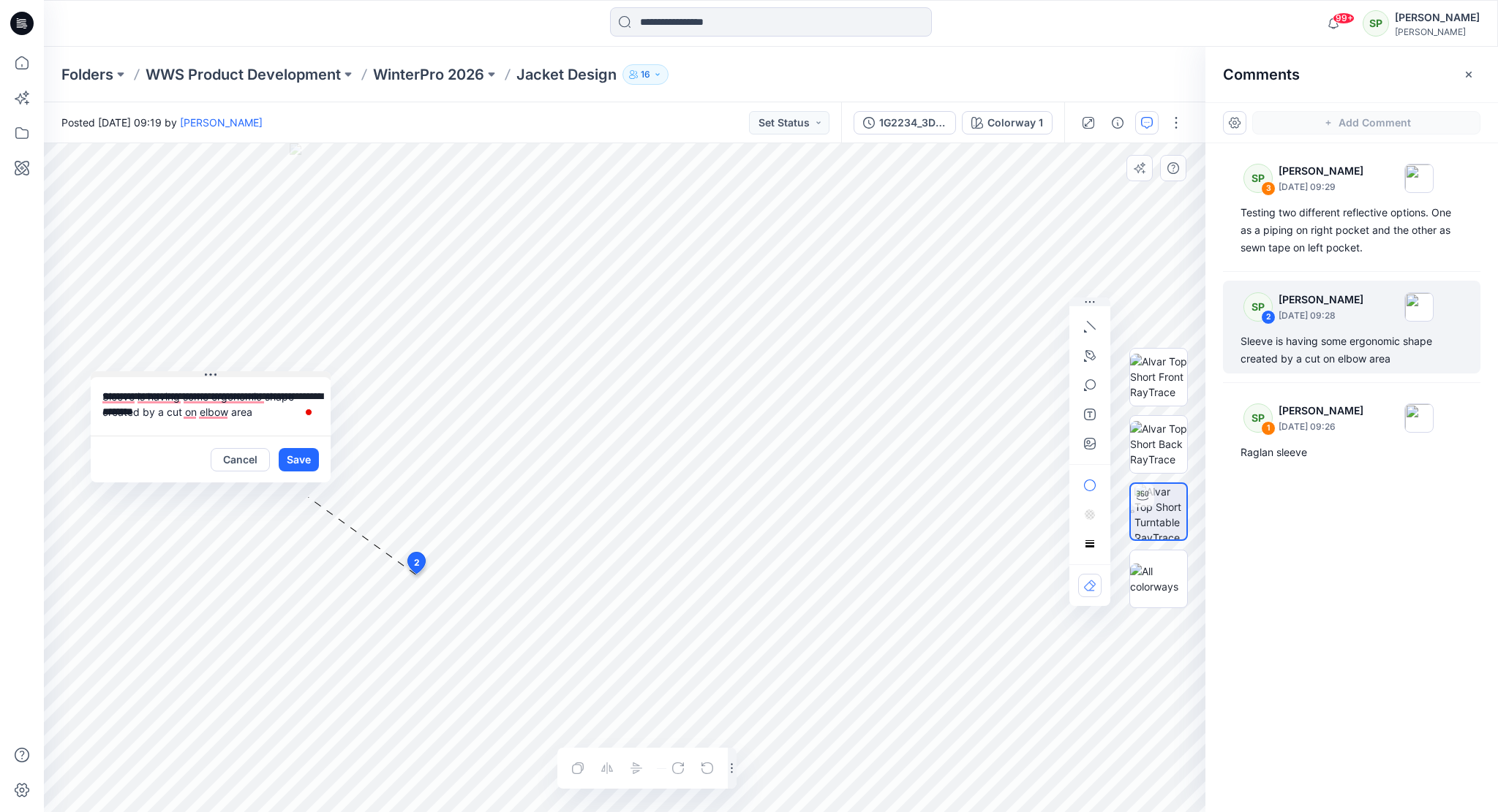
drag, startPoint x: 577, startPoint y: 583, endPoint x: 274, endPoint y: 374, distance: 368.1
click at [274, 374] on button at bounding box center [210, 376] width 240 height 9
click at [296, 453] on button "Save" at bounding box center [299, 459] width 40 height 23
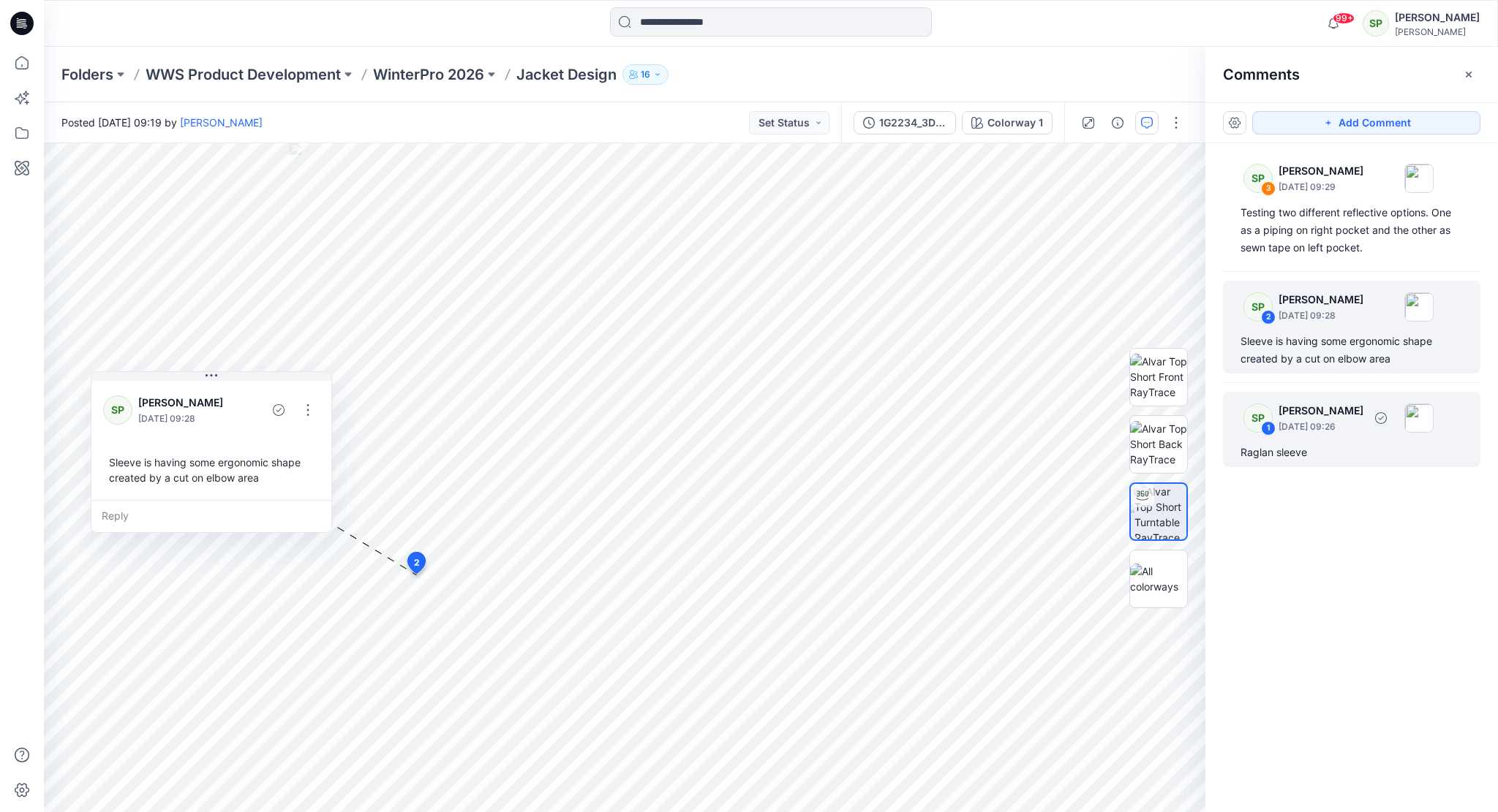
click at [1325, 400] on div "SP 1 Soile Pakarinen September 08, 2025 09:26" at bounding box center [1333, 418] width 202 height 40
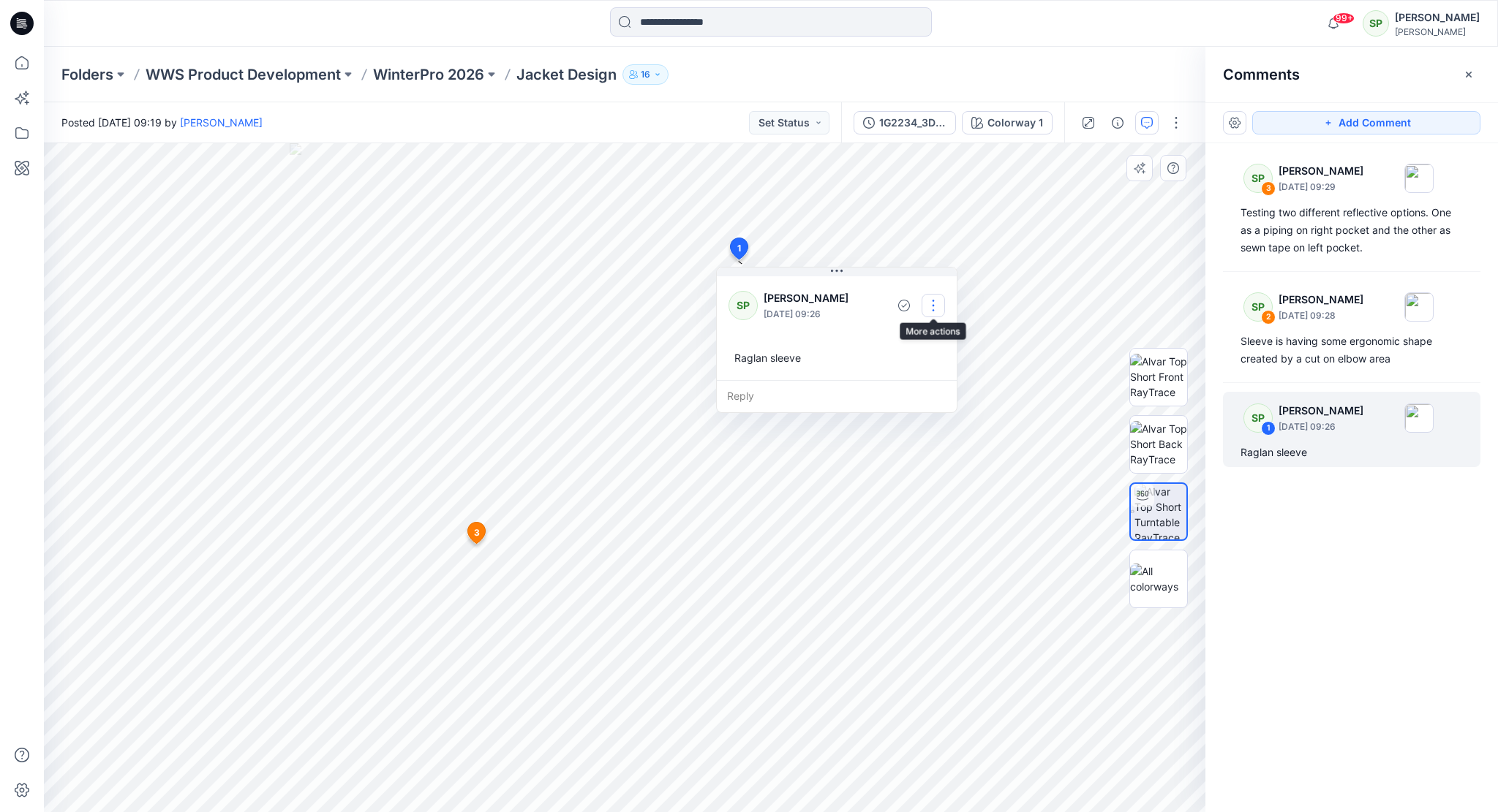
click at [936, 300] on button "button" at bounding box center [933, 305] width 23 height 23
click at [959, 334] on p "Edit comment" at bounding box center [936, 338] width 66 height 16
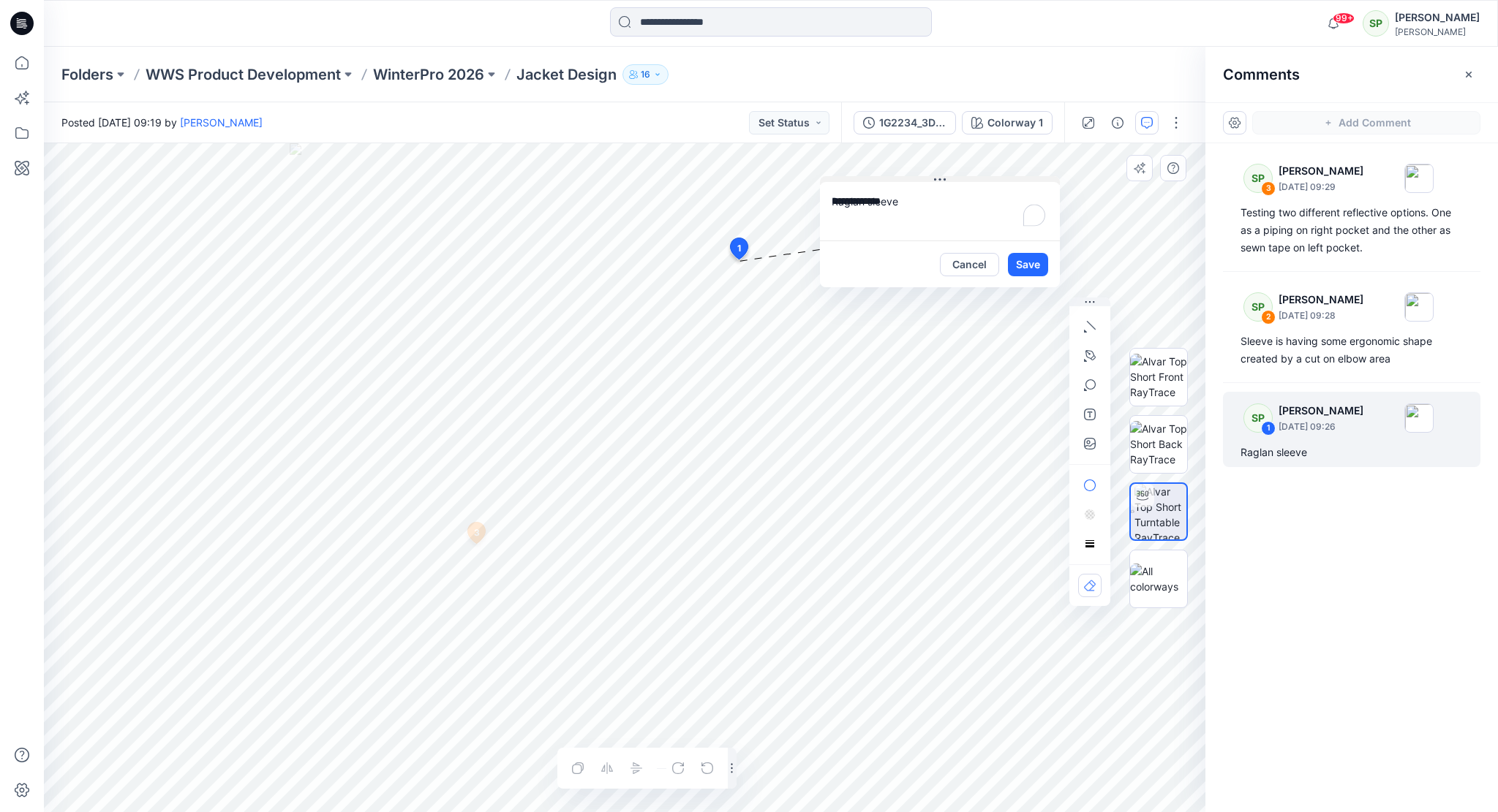
drag, startPoint x: 872, startPoint y: 271, endPoint x: 976, endPoint y: 181, distance: 137.5
click at [976, 181] on button at bounding box center [939, 181] width 240 height 9
click at [1029, 264] on button "Save" at bounding box center [1027, 264] width 40 height 23
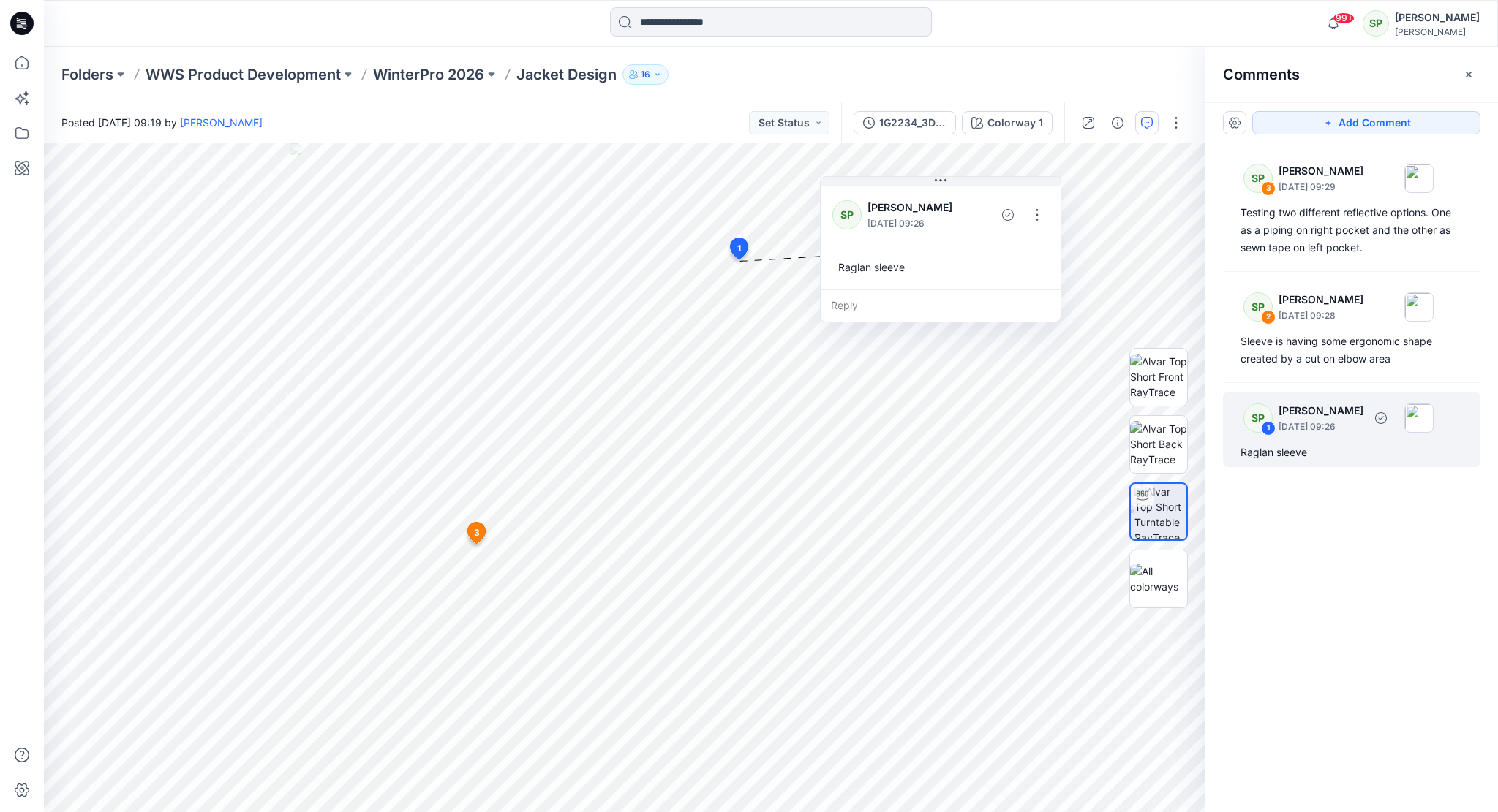
click at [1316, 427] on p "[DATE] 09:26" at bounding box center [1321, 427] width 85 height 15
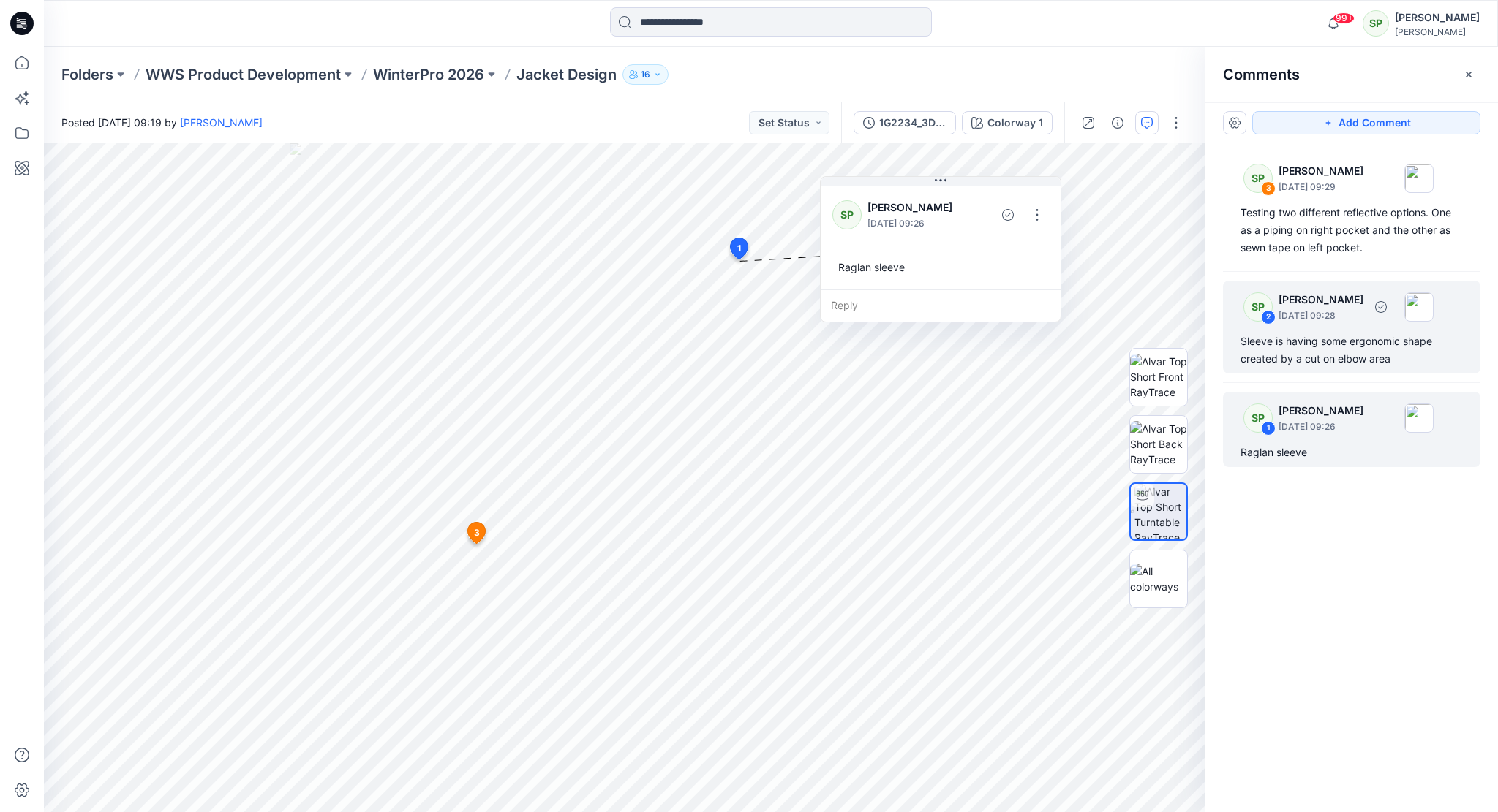
click at [1328, 321] on p "[DATE] 09:28" at bounding box center [1321, 316] width 85 height 15
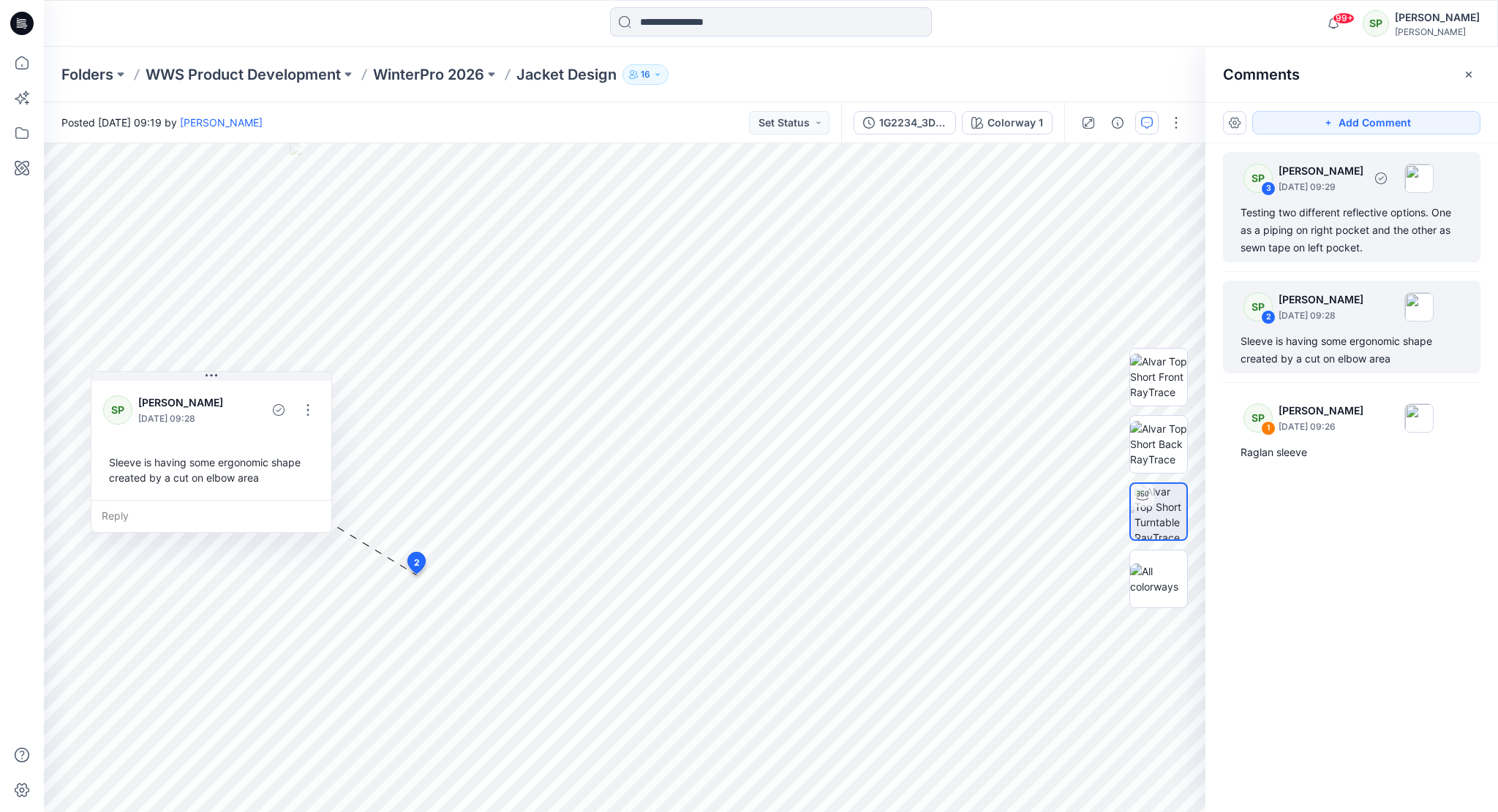
click at [1339, 224] on div "Testing two different reflective options. One as a piping on right pocket and t…" at bounding box center [1351, 230] width 222 height 52
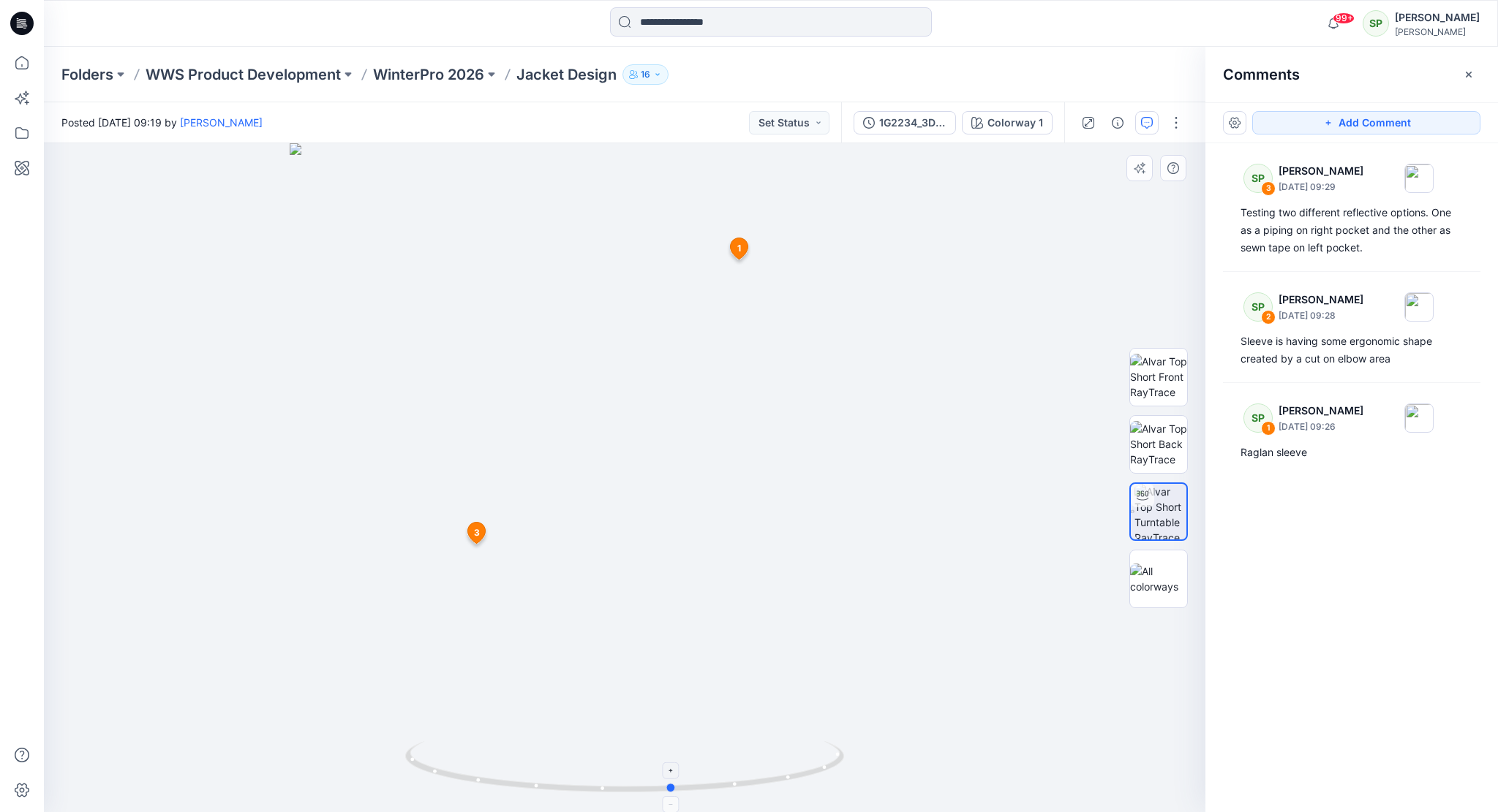
drag, startPoint x: 677, startPoint y: 791, endPoint x: 725, endPoint y: 789, distance: 48.0
click at [725, 789] on icon at bounding box center [626, 769] width 442 height 55
drag, startPoint x: 717, startPoint y: 789, endPoint x: 785, endPoint y: 783, distance: 68.3
click at [785, 783] on icon at bounding box center [626, 769] width 442 height 55
click at [1363, 122] on button "Add Comment" at bounding box center [1366, 122] width 228 height 23
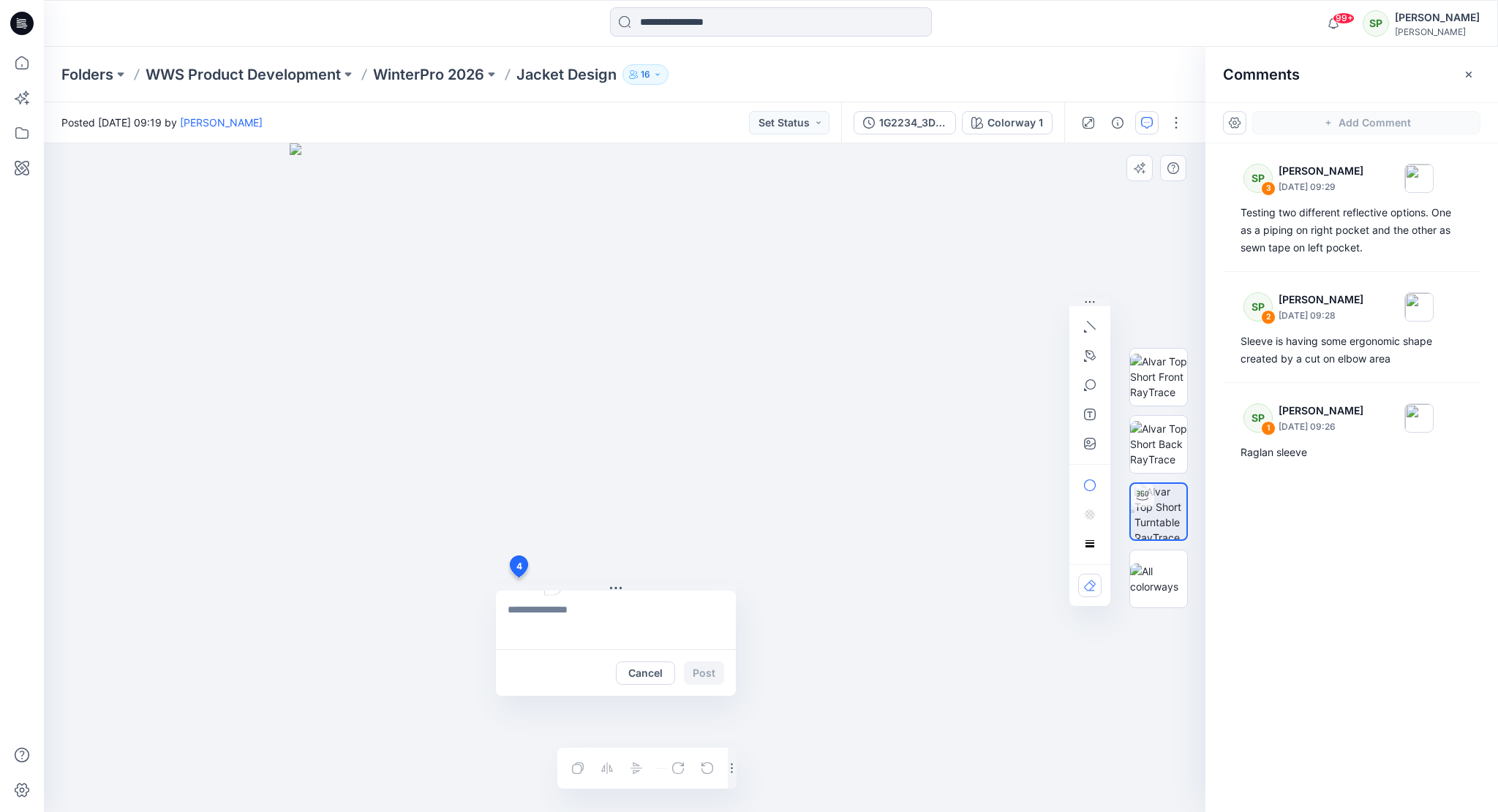
click at [517, 578] on div "4 Cancel Post Layer 1" at bounding box center [625, 478] width 1162 height 669
type textarea "**********"
click at [1032, 697] on div "**********" at bounding box center [625, 478] width 1162 height 669
click at [1095, 436] on button "button" at bounding box center [1089, 443] width 23 height 23
type input"] "**********"
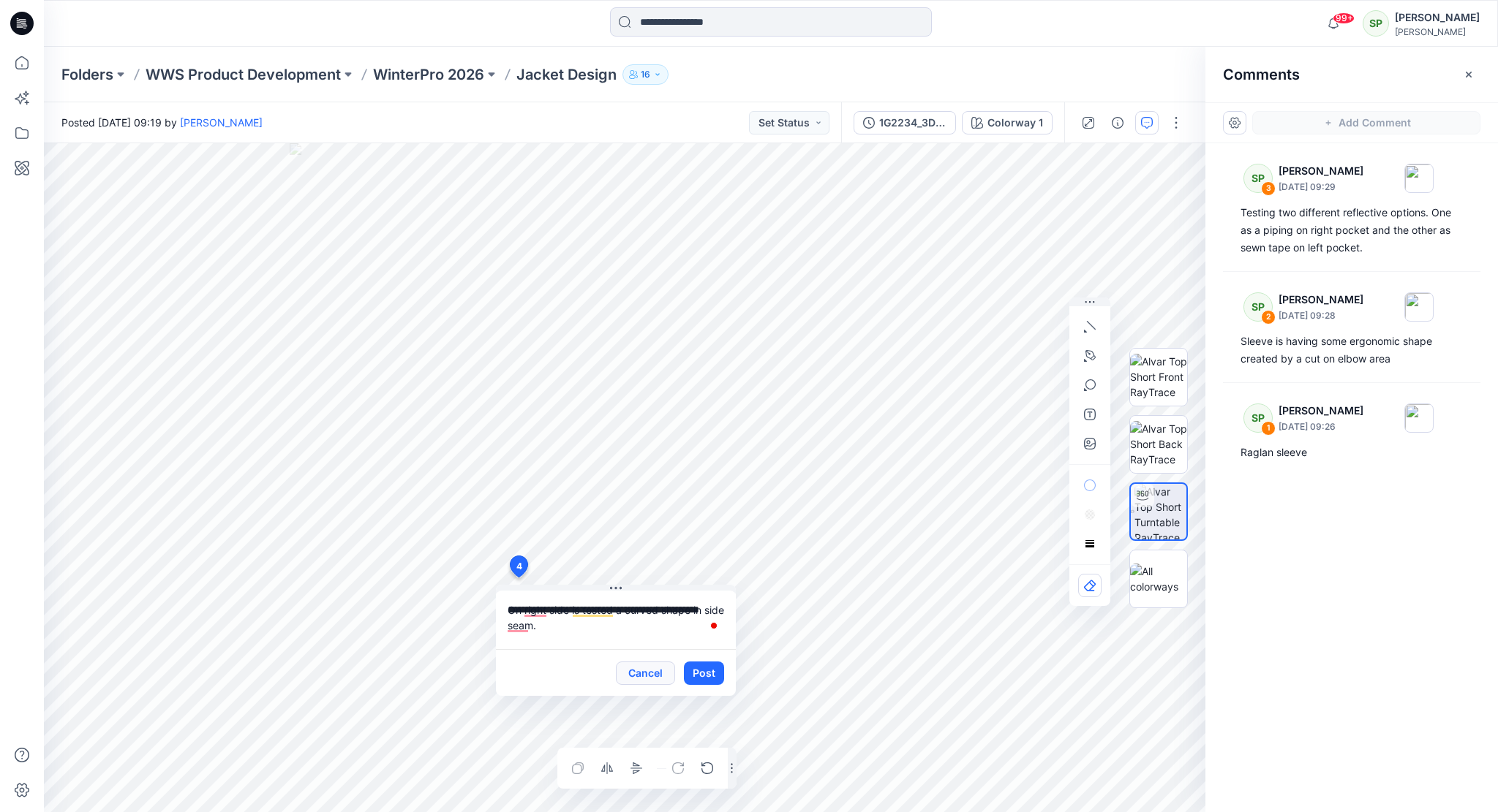
click at [661, 670] on button "Cancel" at bounding box center [645, 672] width 59 height 23
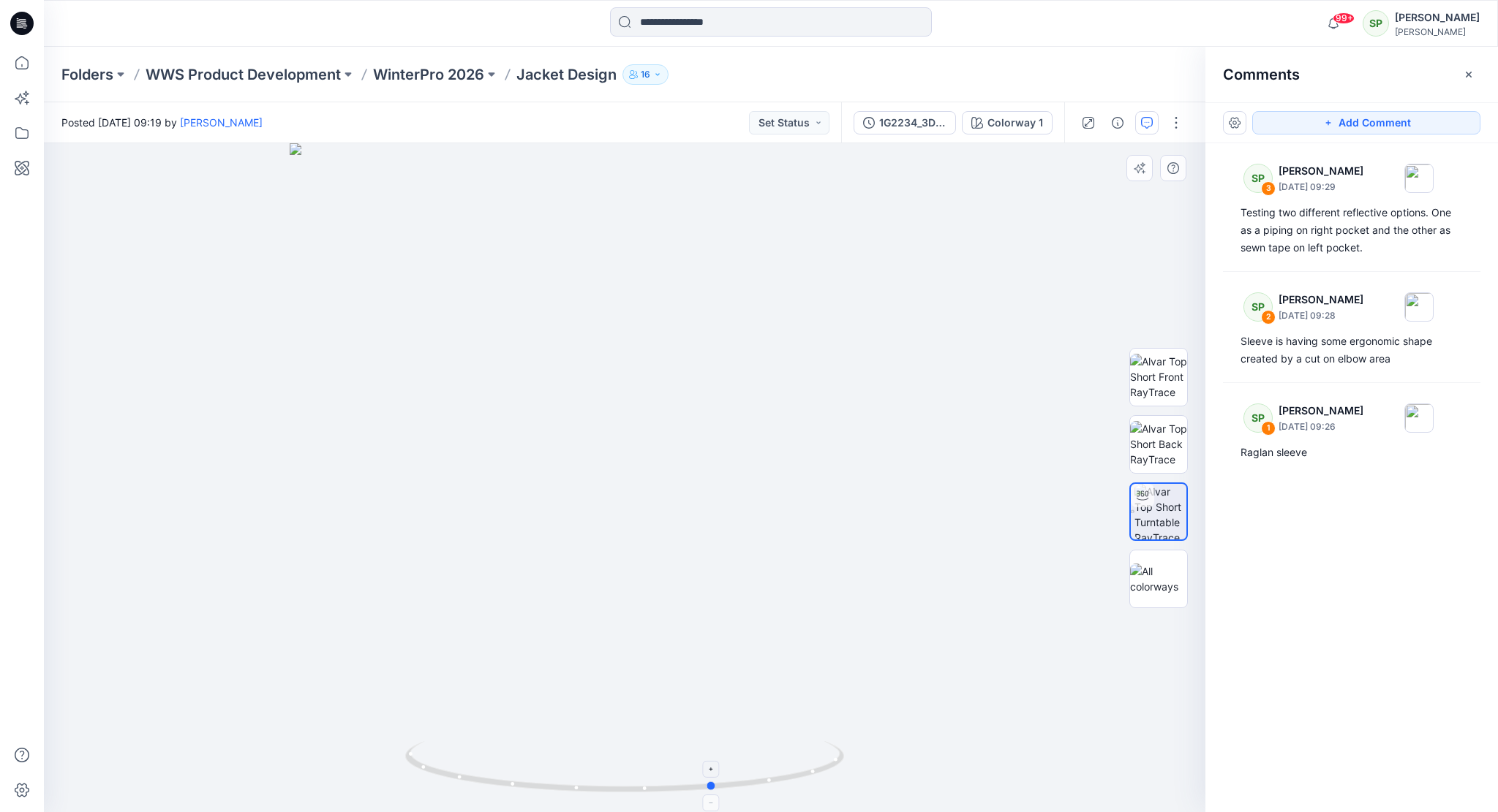
drag, startPoint x: 739, startPoint y: 791, endPoint x: 828, endPoint y: 774, distance: 90.6
click at [828, 774] on icon at bounding box center [626, 769] width 442 height 55
click at [1348, 122] on button "Add Comment" at bounding box center [1366, 122] width 228 height 23
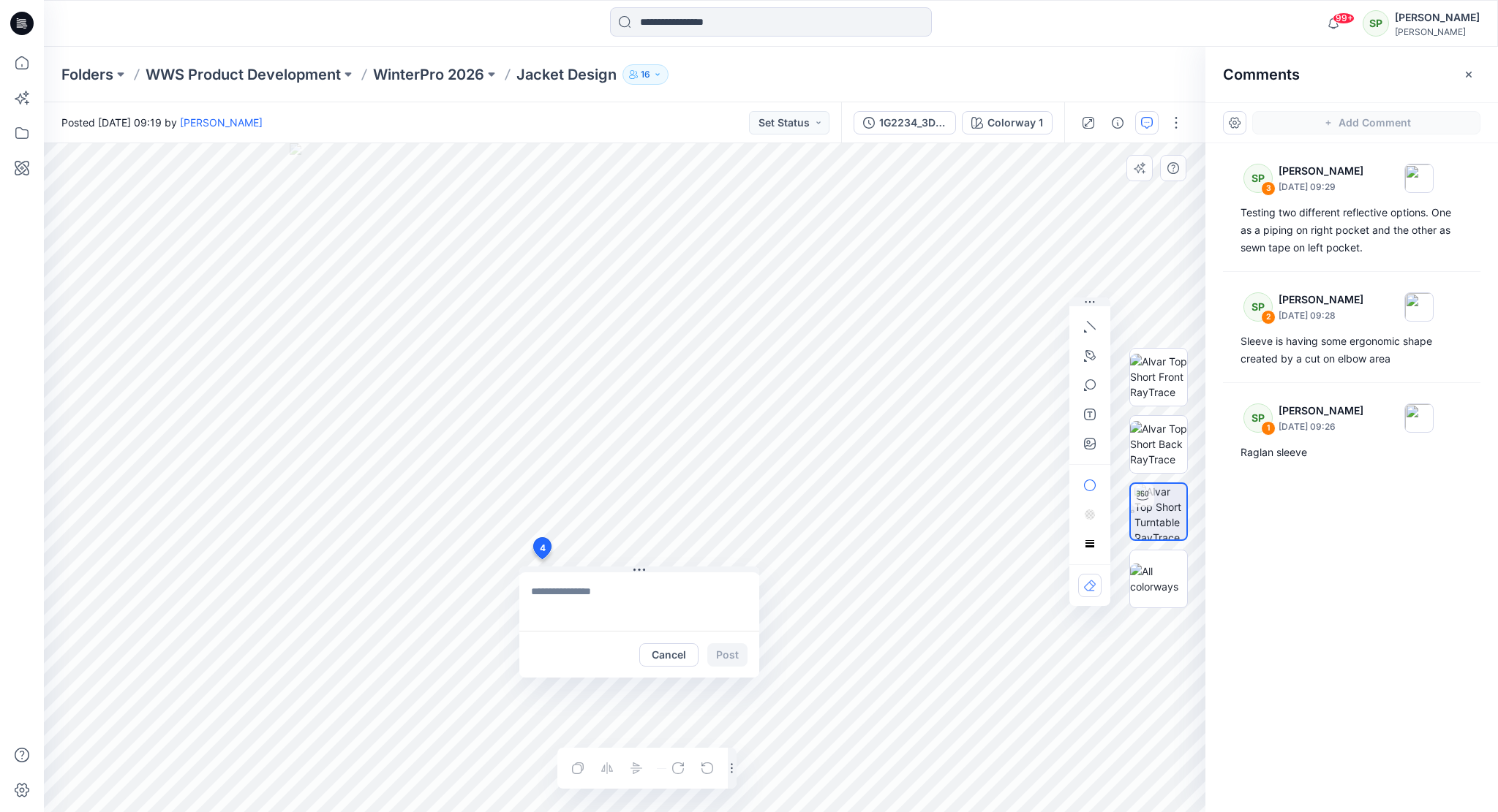
click at [541, 559] on div "4 Cancel Post Layer 1" at bounding box center [625, 478] width 1162 height 669
type textarea "**********"
click at [730, 652] on button "Post" at bounding box center [727, 654] width 40 height 23
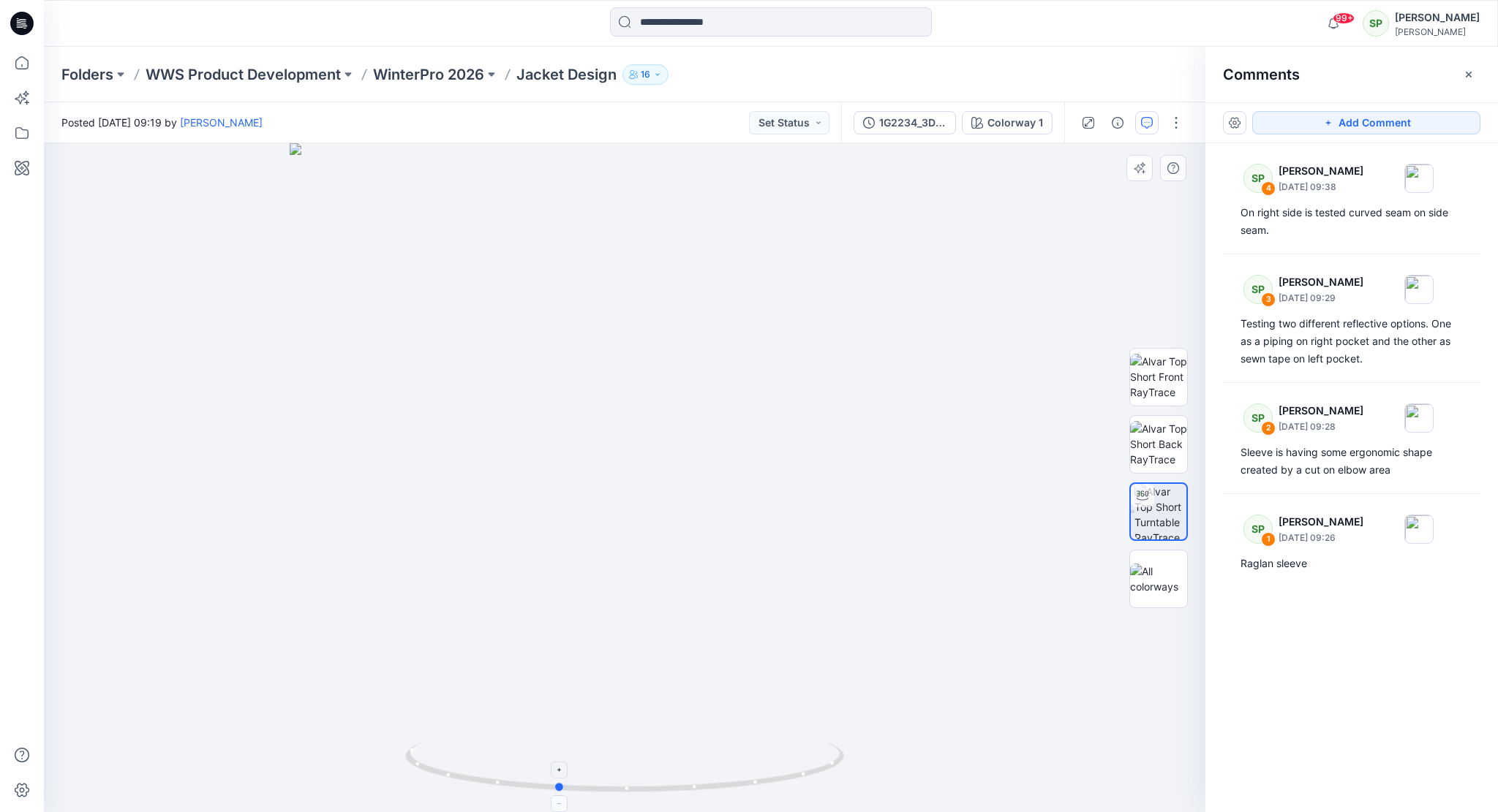
drag, startPoint x: 807, startPoint y: 778, endPoint x: 739, endPoint y: 783, distance: 68.2
click at [739, 783] on icon at bounding box center [626, 769] width 442 height 55
click at [1336, 123] on button "Add Comment" at bounding box center [1366, 122] width 228 height 23
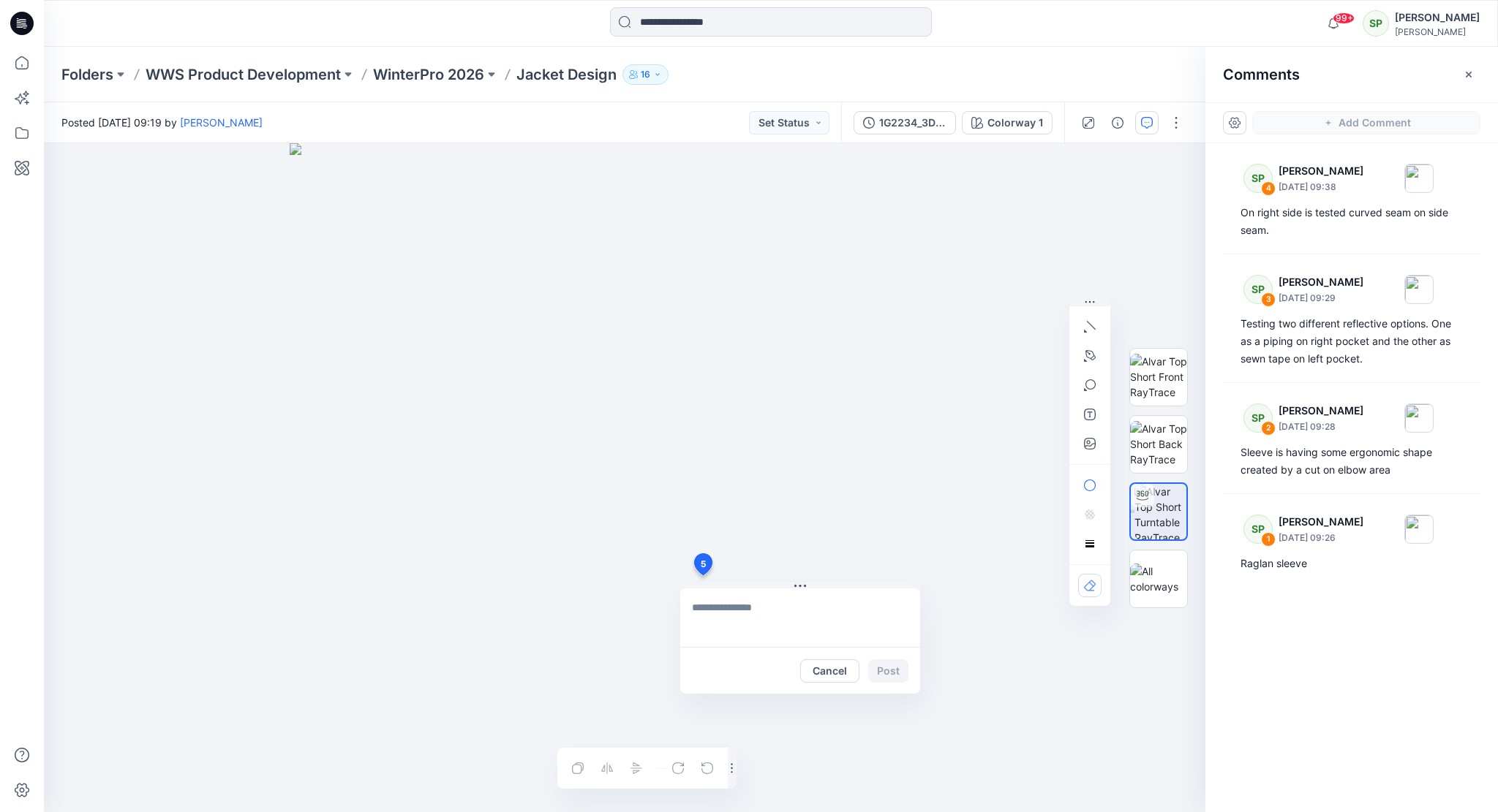
click at [702, 575] on div "5 Cancel Post Layer 1" at bounding box center [625, 478] width 1162 height 669
type textarea "**********"
click at [900, 668] on button "Post" at bounding box center [888, 671] width 40 height 23
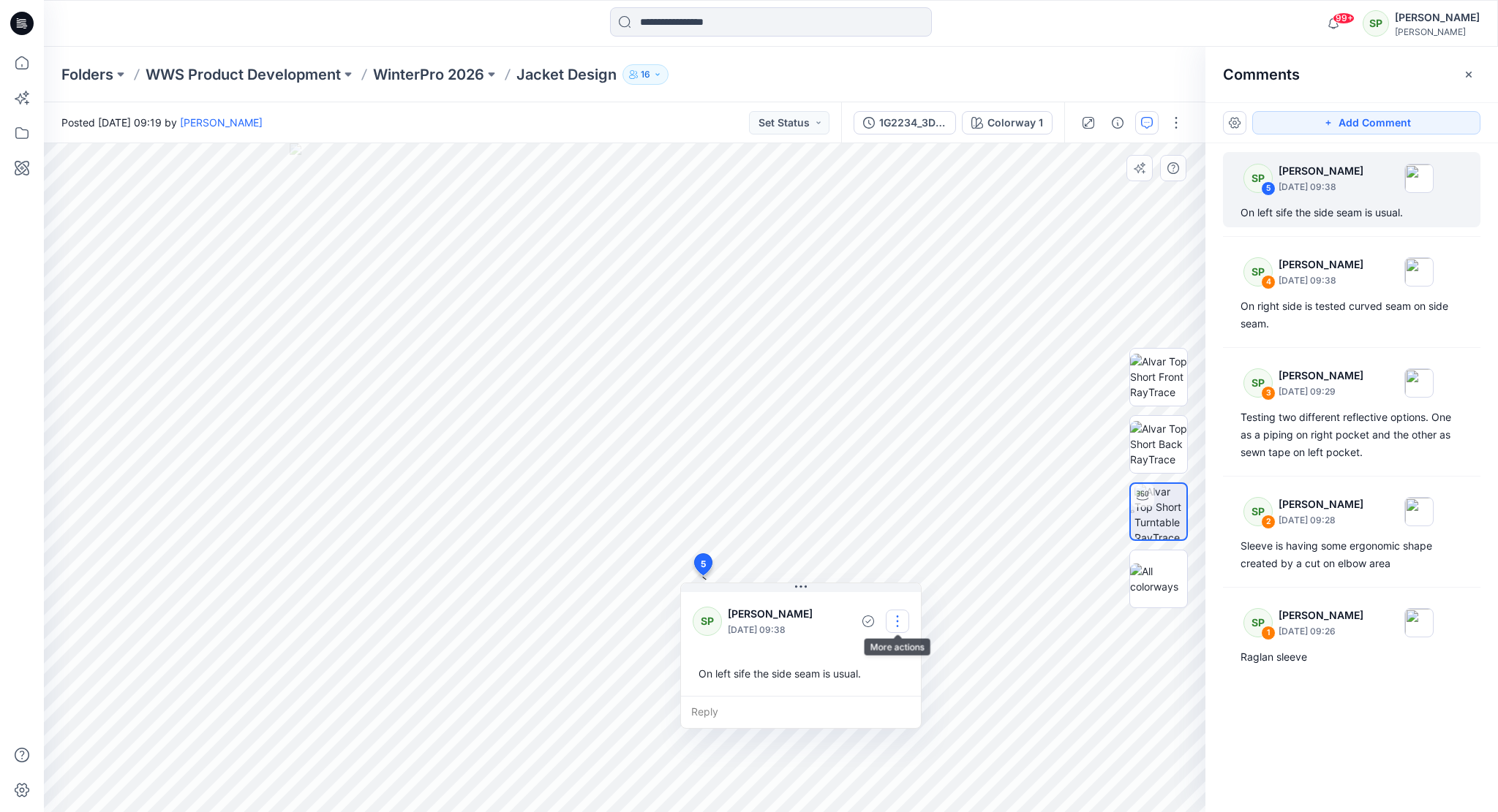
click at [893, 619] on button "button" at bounding box center [897, 621] width 23 height 23
click at [911, 650] on p "Edit comment" at bounding box center [901, 654] width 66 height 16
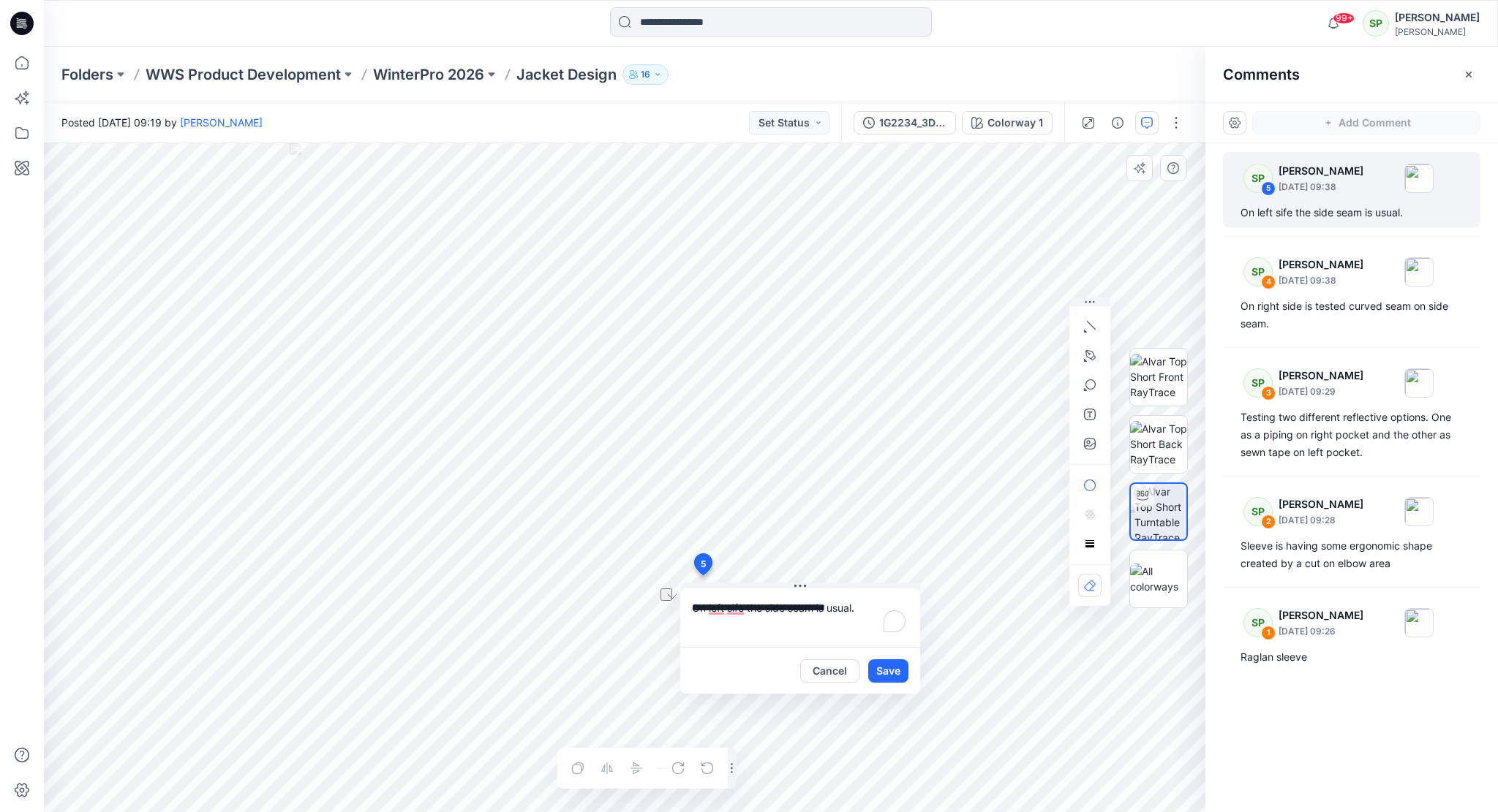
click at [925, 655] on div "**********" at bounding box center [625, 478] width 1162 height 669
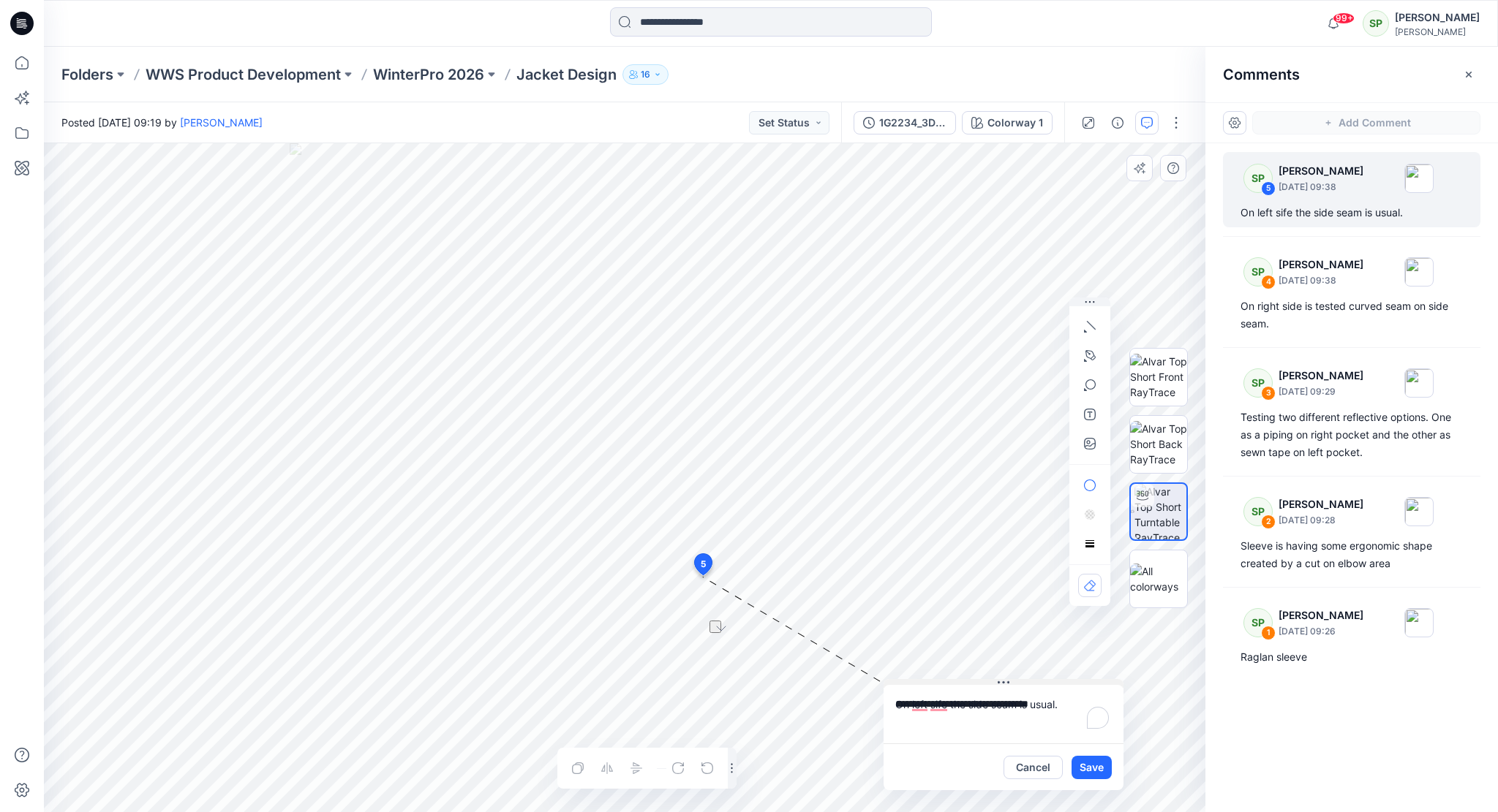
drag, startPoint x: 760, startPoint y: 584, endPoint x: 951, endPoint y: 670, distance: 209.5
click at [954, 679] on button at bounding box center [1003, 683] width 240 height 9
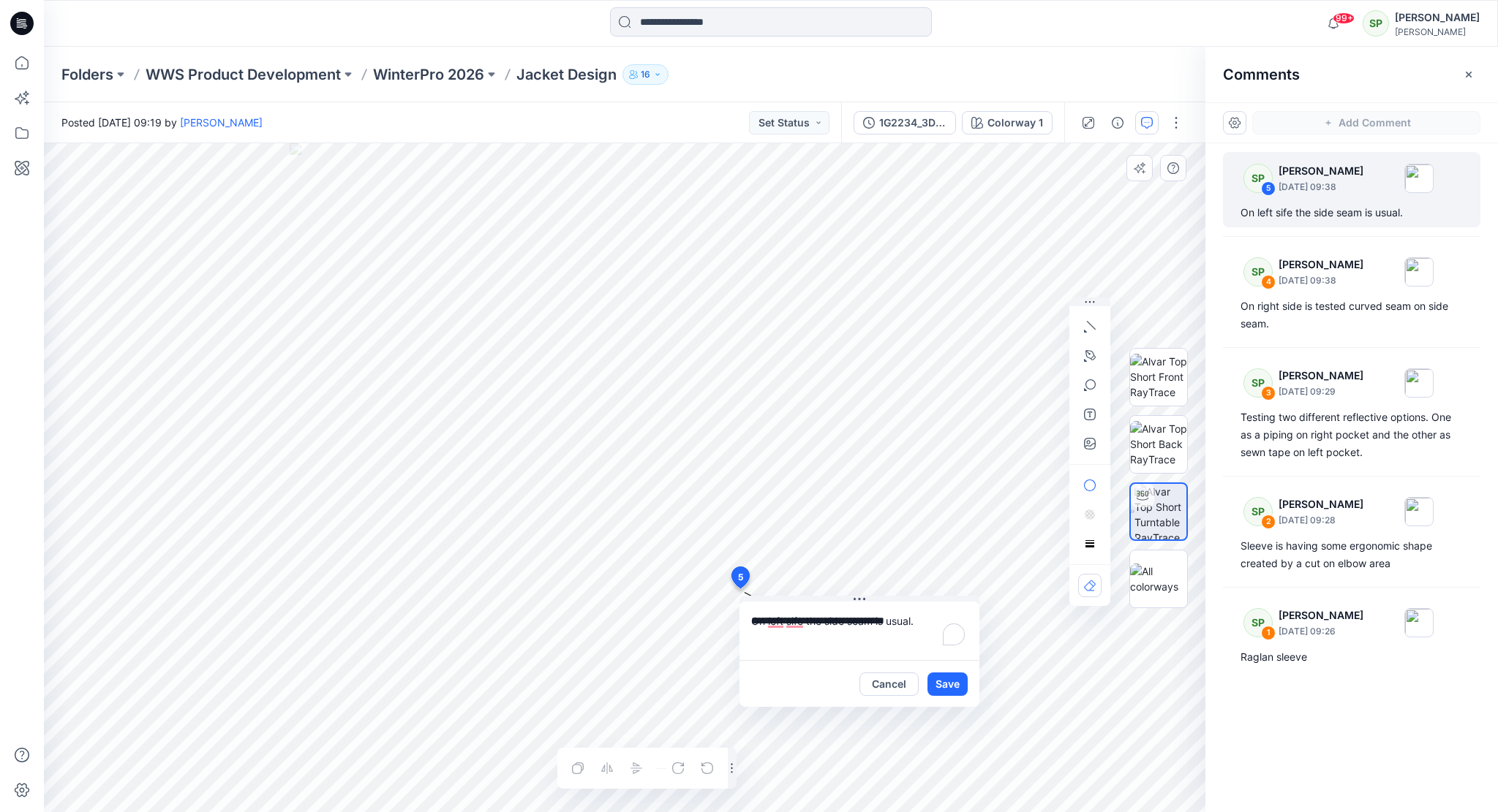
drag, startPoint x: 707, startPoint y: 559, endPoint x: 739, endPoint y: 578, distance: 37.2
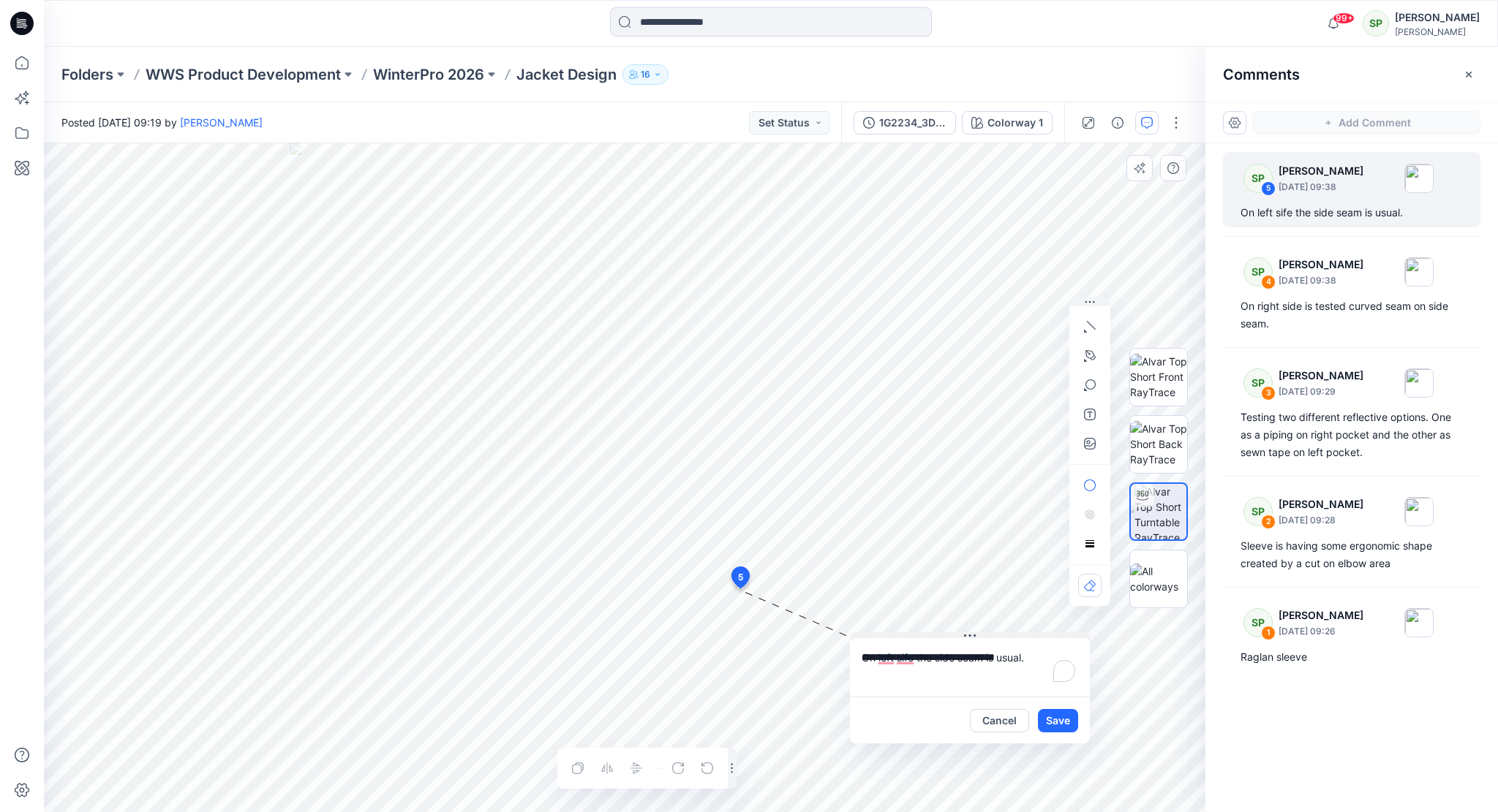
drag, startPoint x: 793, startPoint y: 599, endPoint x: 925, endPoint y: 636, distance: 137.1
click at [925, 636] on button at bounding box center [970, 637] width 240 height 9
click at [1059, 717] on button "Save" at bounding box center [1058, 720] width 40 height 23
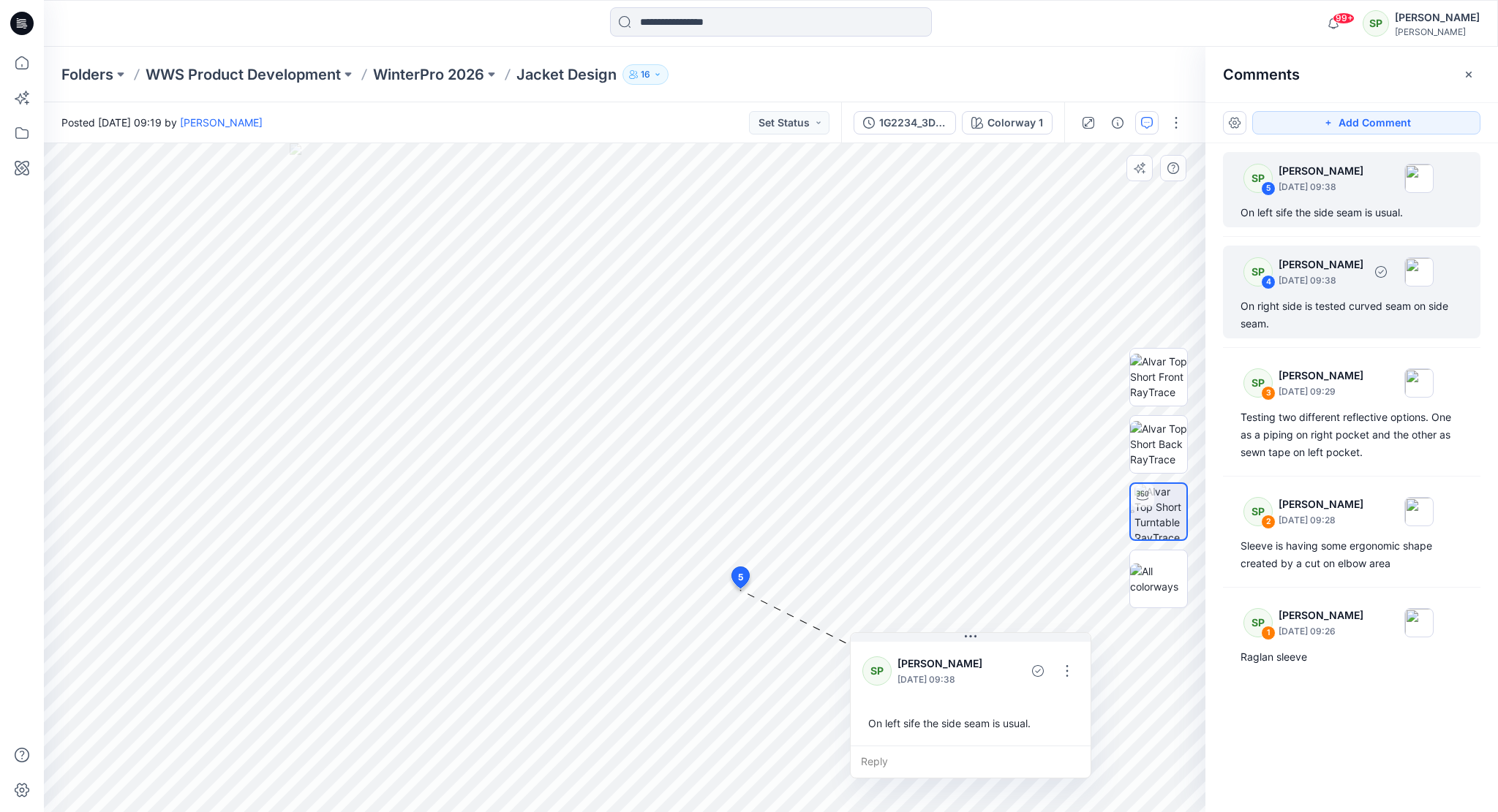
click at [1274, 295] on div "SP 4 Soile Pakarinen September 08, 2025 09:38 On right side is tested curved se…" at bounding box center [1351, 291] width 257 height 93
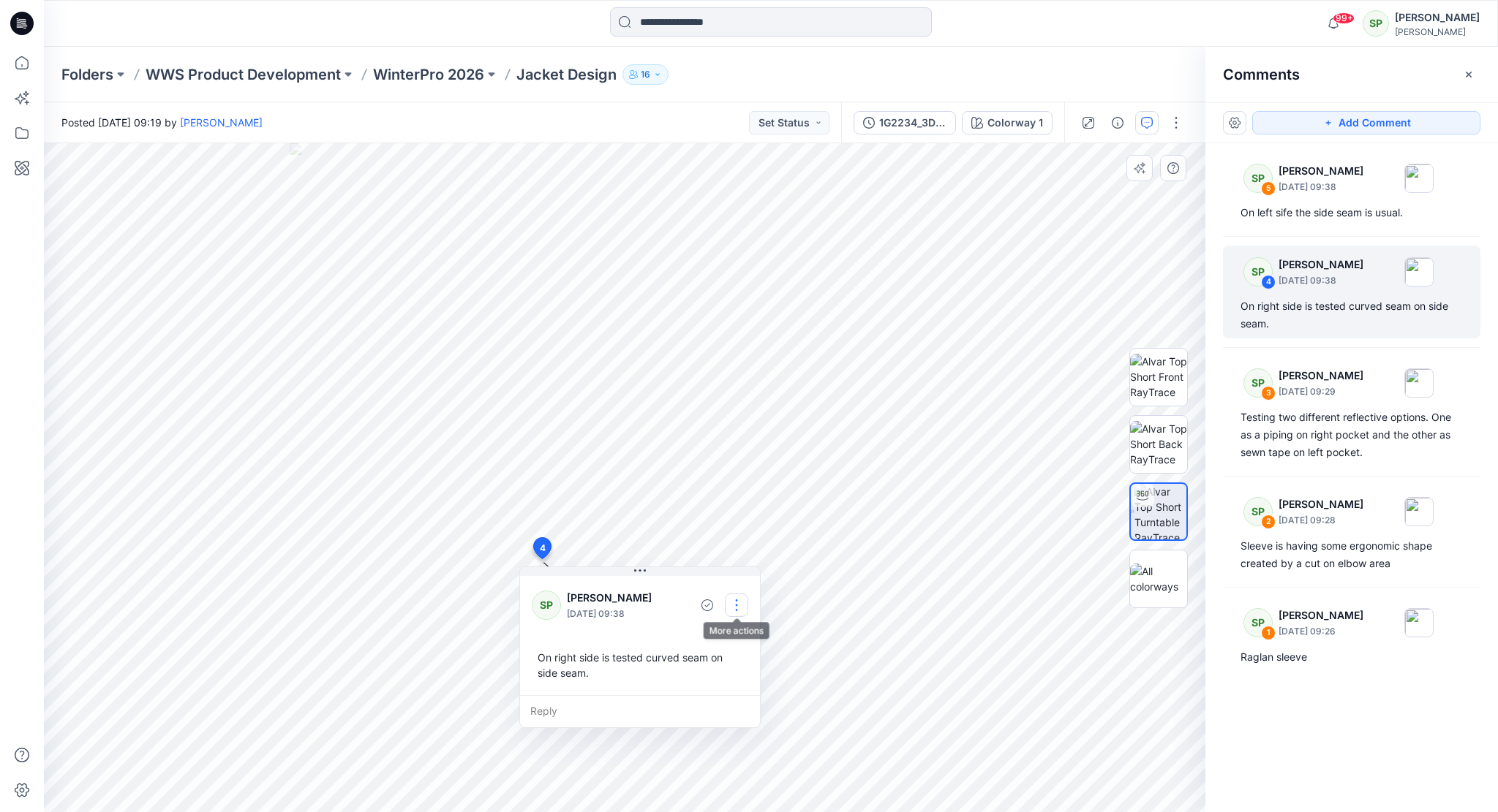
click at [734, 595] on button "button" at bounding box center [736, 604] width 23 height 23
click at [753, 635] on p "Edit comment" at bounding box center [740, 638] width 66 height 16
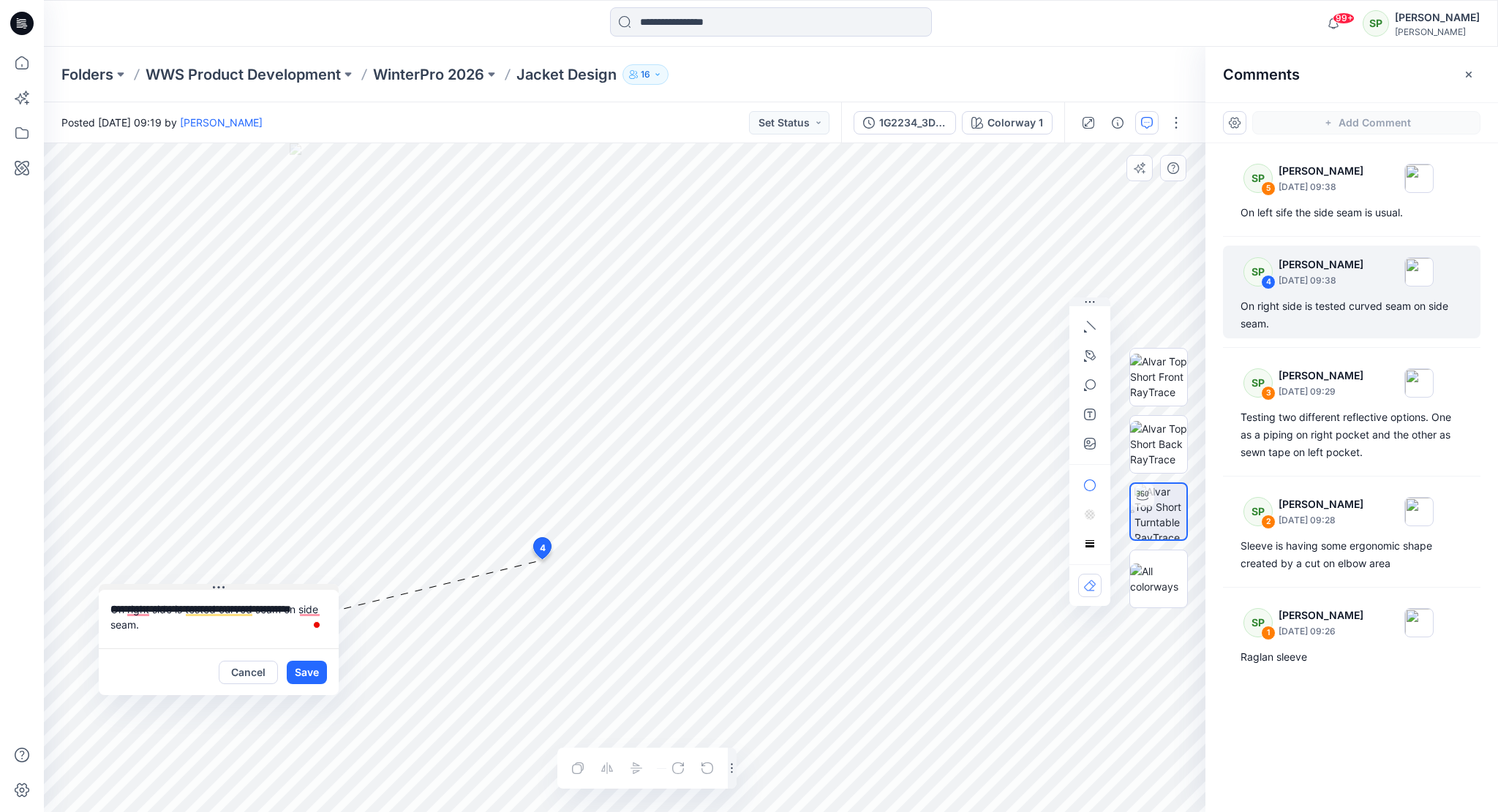
drag, startPoint x: 678, startPoint y: 570, endPoint x: 257, endPoint y: 587, distance: 421.3
click at [257, 587] on button at bounding box center [218, 589] width 240 height 9
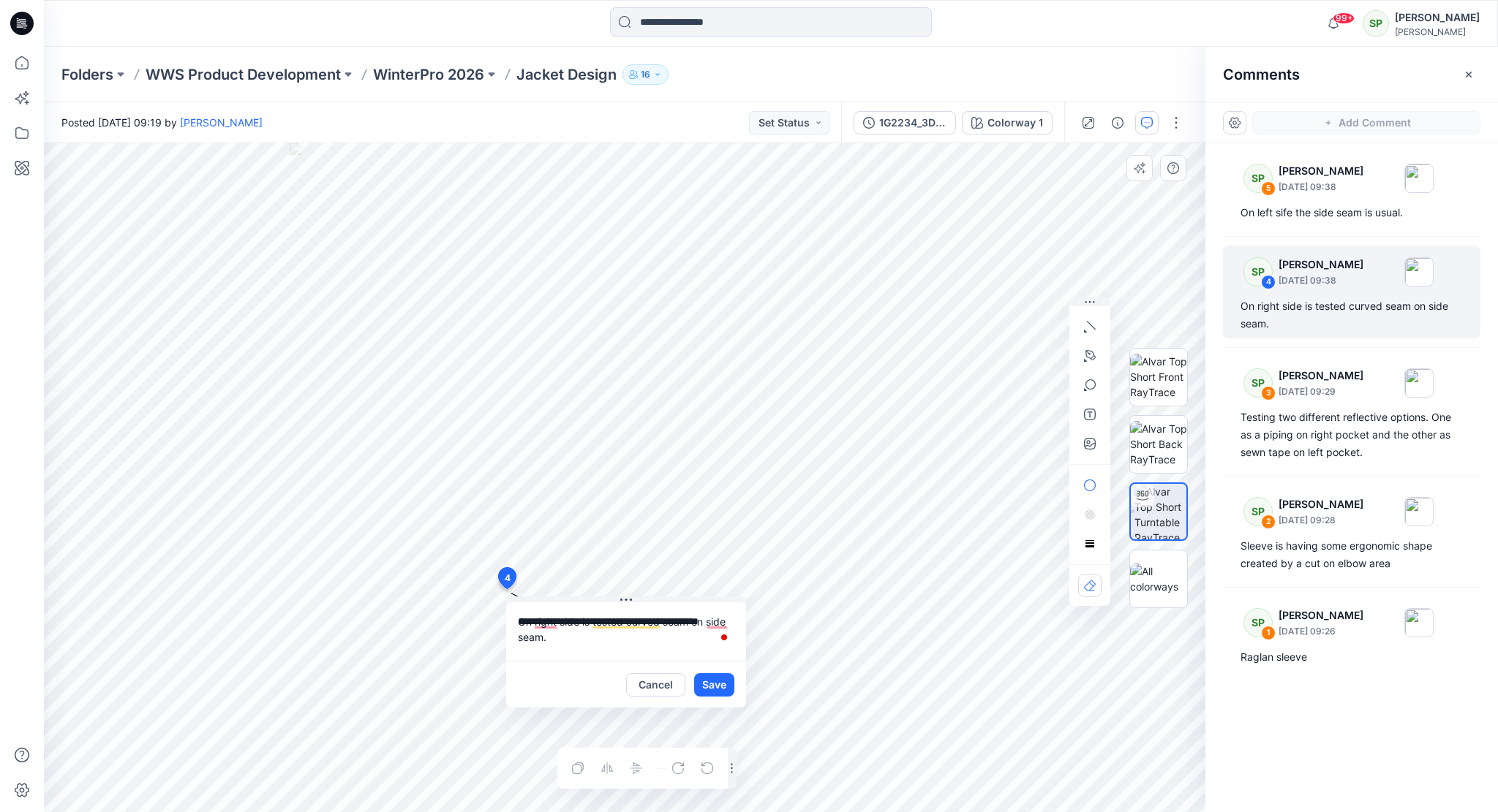
drag, startPoint x: 543, startPoint y: 546, endPoint x: 506, endPoint y: 578, distance: 48.9
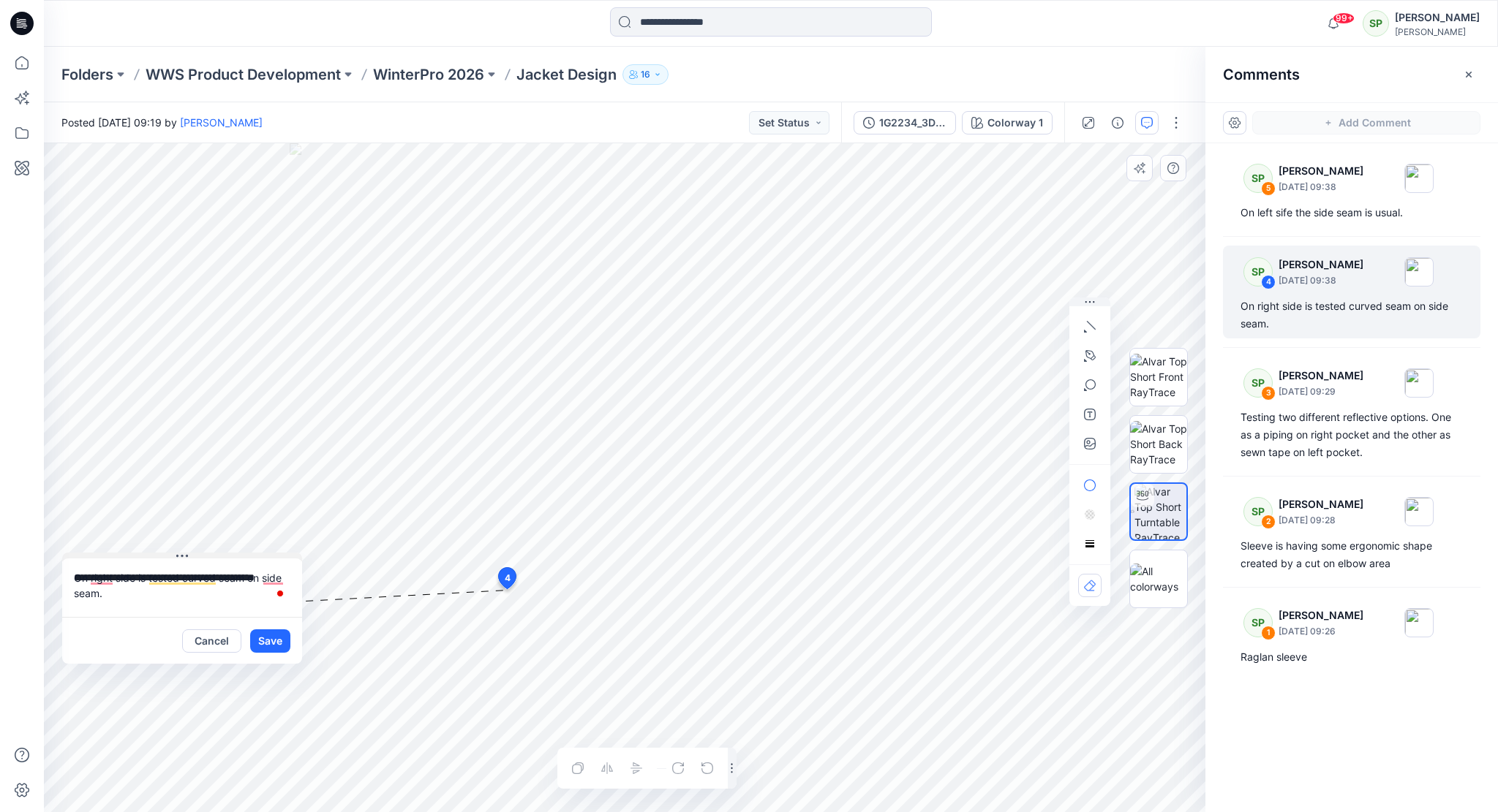
drag, startPoint x: 660, startPoint y: 599, endPoint x: 238, endPoint y: 555, distance: 424.3
click at [238, 555] on button at bounding box center [182, 558] width 240 height 9
click at [114, 590] on textarea "**********" at bounding box center [182, 588] width 240 height 59
drag, startPoint x: 131, startPoint y: 595, endPoint x: 243, endPoint y: 570, distance: 114.8
click at [243, 570] on textarea "**********" at bounding box center [182, 588] width 240 height 59
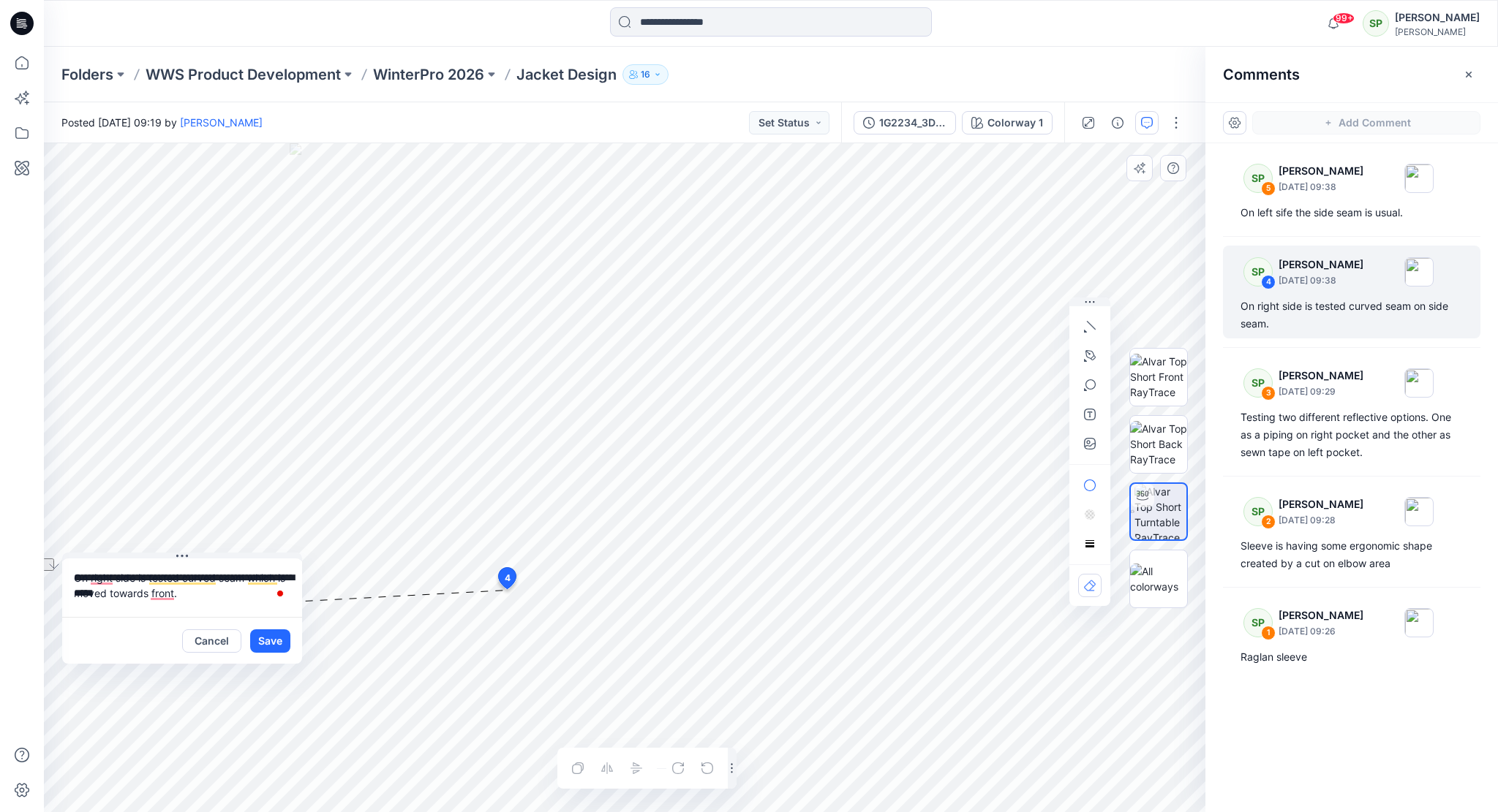
drag, startPoint x: 200, startPoint y: 592, endPoint x: 70, endPoint y: 597, distance: 130.1
click at [70, 597] on textarea "**********" at bounding box center [182, 588] width 240 height 59
type textarea "**********"
click at [276, 646] on button "Save" at bounding box center [270, 640] width 40 height 23
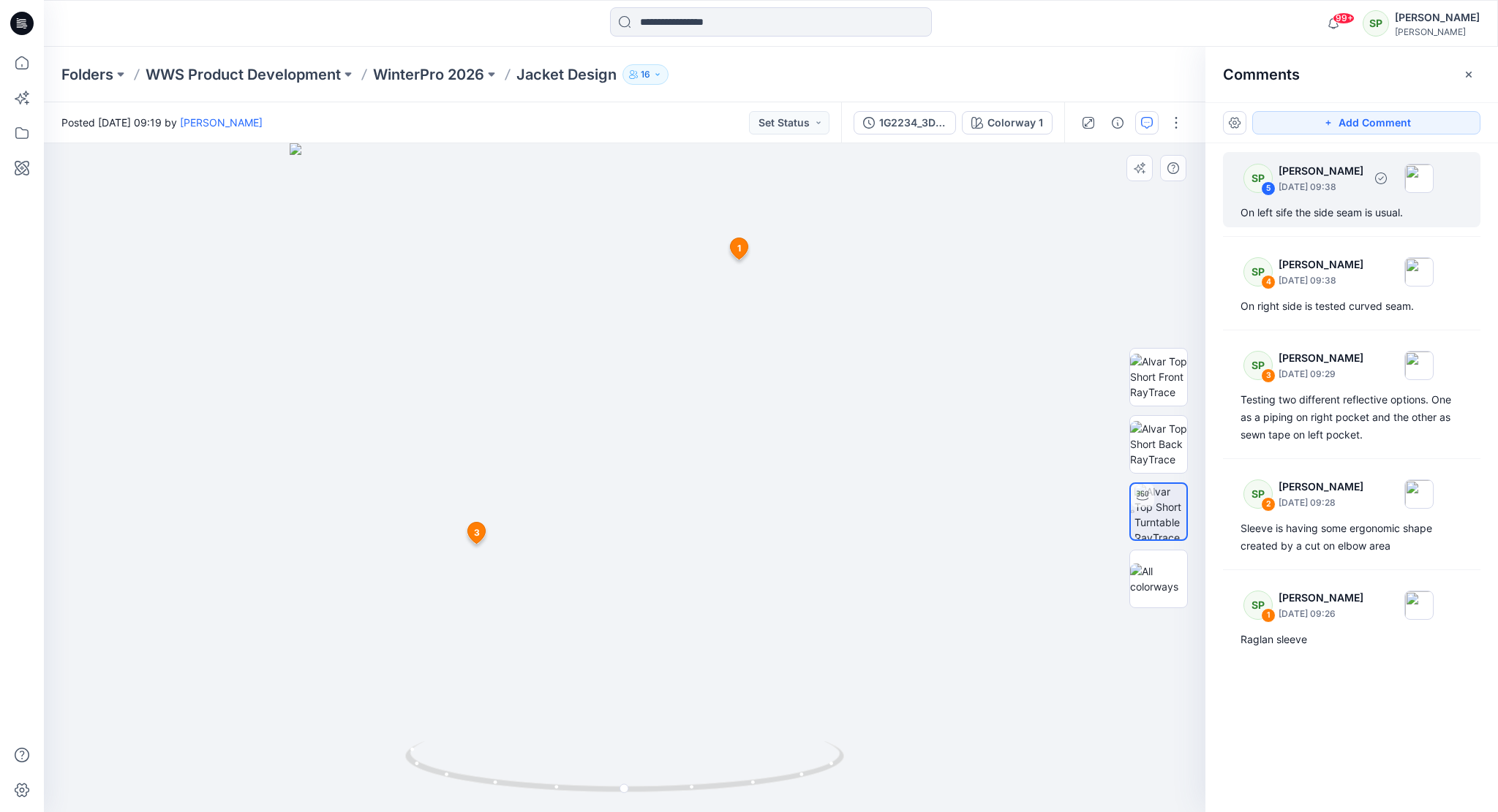
click at [1333, 180] on p "[DATE] 09:38" at bounding box center [1321, 187] width 85 height 15
click at [1366, 119] on button "Add Comment" at bounding box center [1366, 122] width 228 height 23
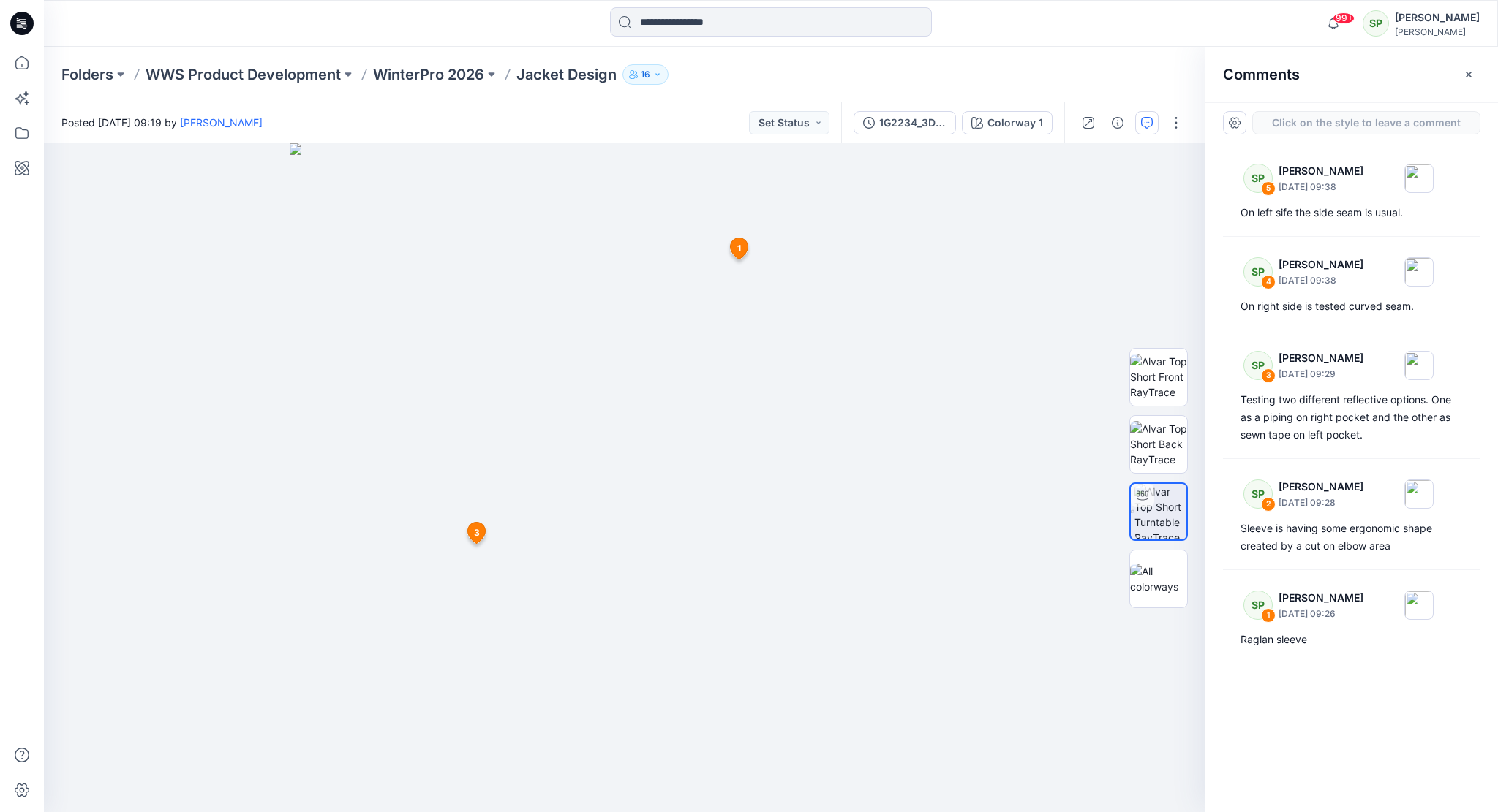
click at [629, 296] on div "6 1 SP Soile Pakarinen September 08, 2025 09:26 Raglan sleeve Reply 3 SP Soile …" at bounding box center [625, 478] width 1162 height 669
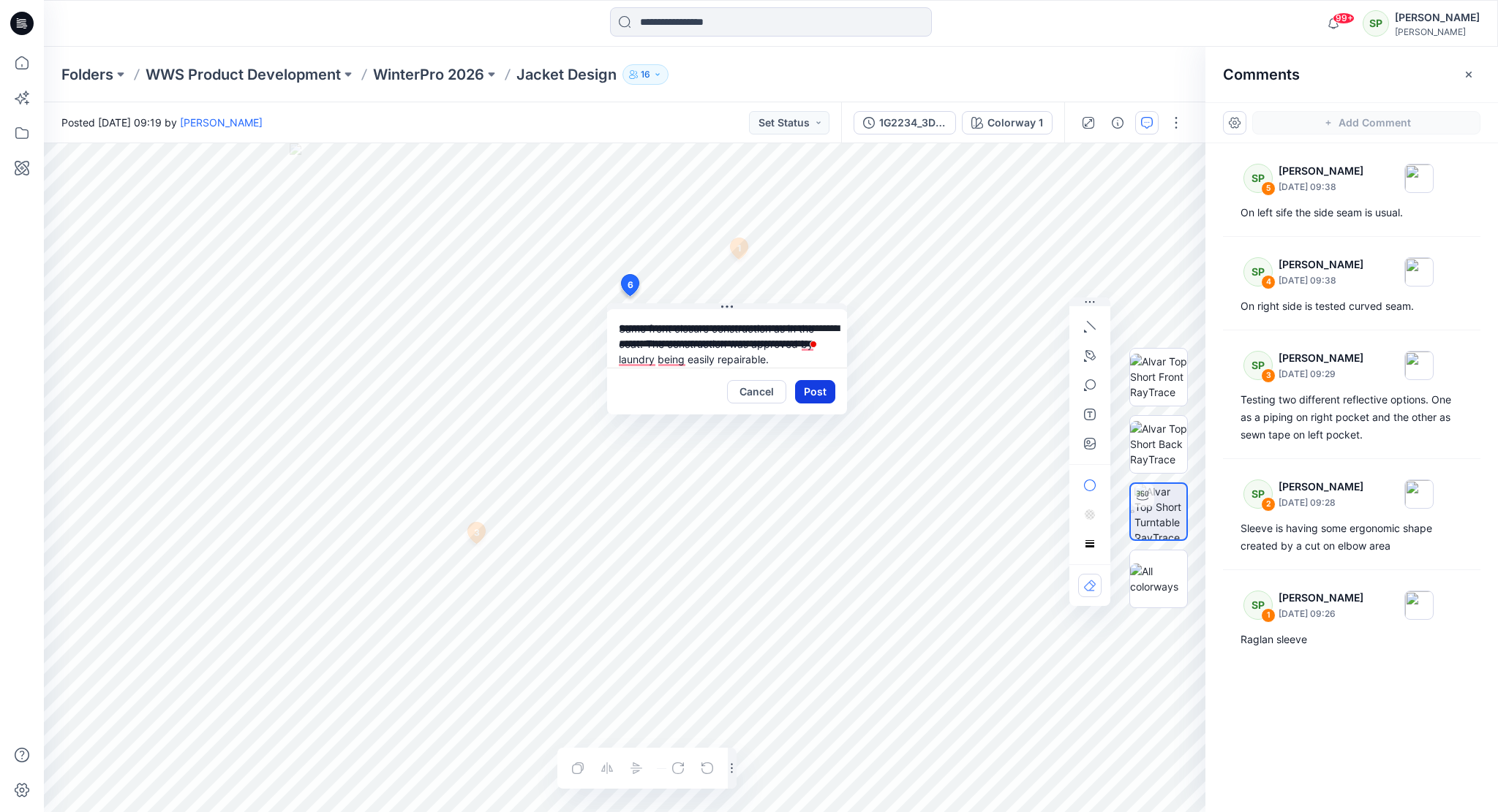
type textarea "**********"
click at [814, 389] on button "Post" at bounding box center [815, 391] width 40 height 23
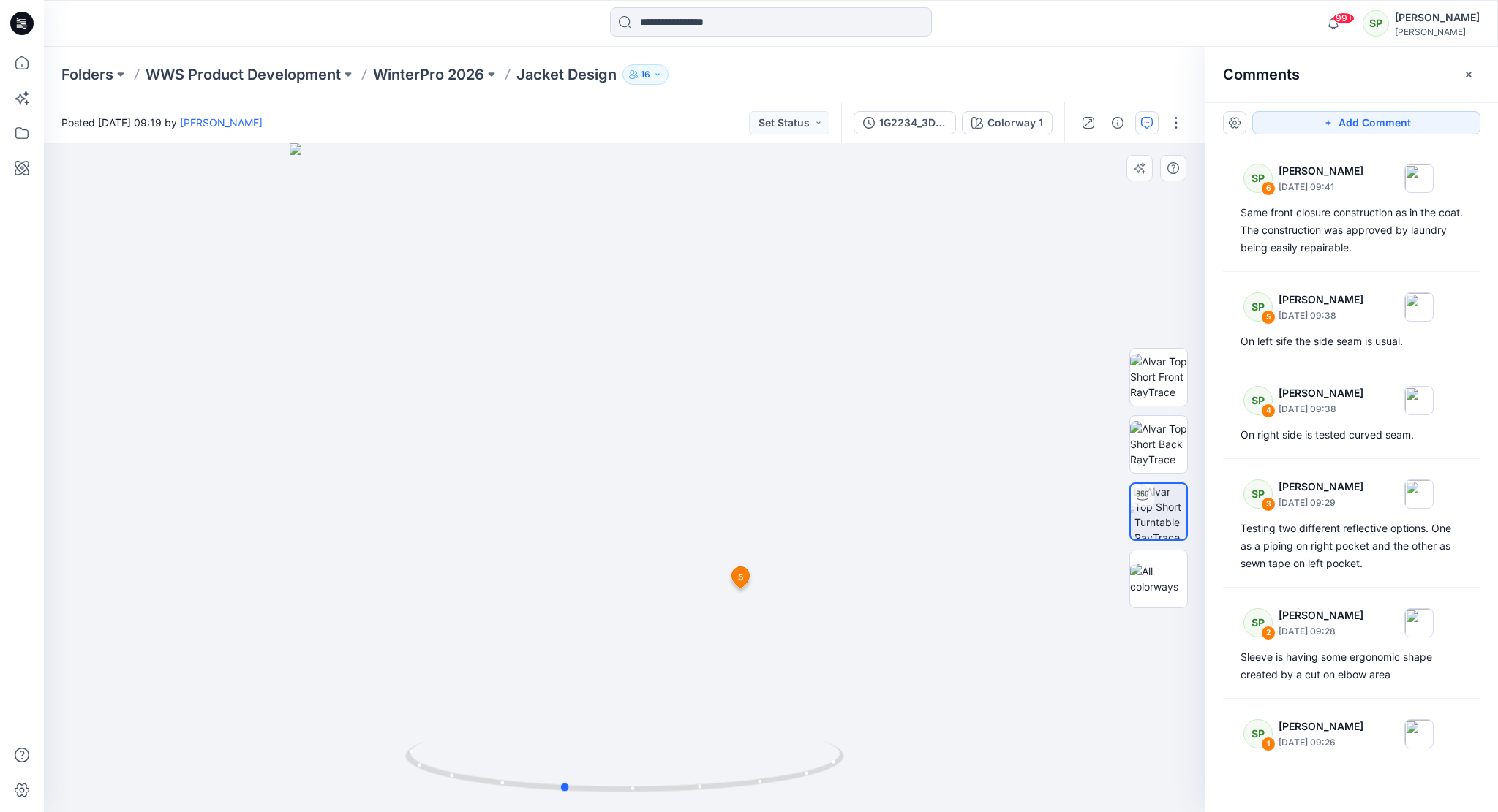
drag, startPoint x: 977, startPoint y: 570, endPoint x: 915, endPoint y: 587, distance: 64.3
click at [915, 587] on div at bounding box center [625, 478] width 1162 height 669
drag, startPoint x: 968, startPoint y: 570, endPoint x: 842, endPoint y: 561, distance: 126.3
click at [842, 561] on div at bounding box center [625, 478] width 1162 height 669
drag, startPoint x: 687, startPoint y: 614, endPoint x: 881, endPoint y: 640, distance: 195.7
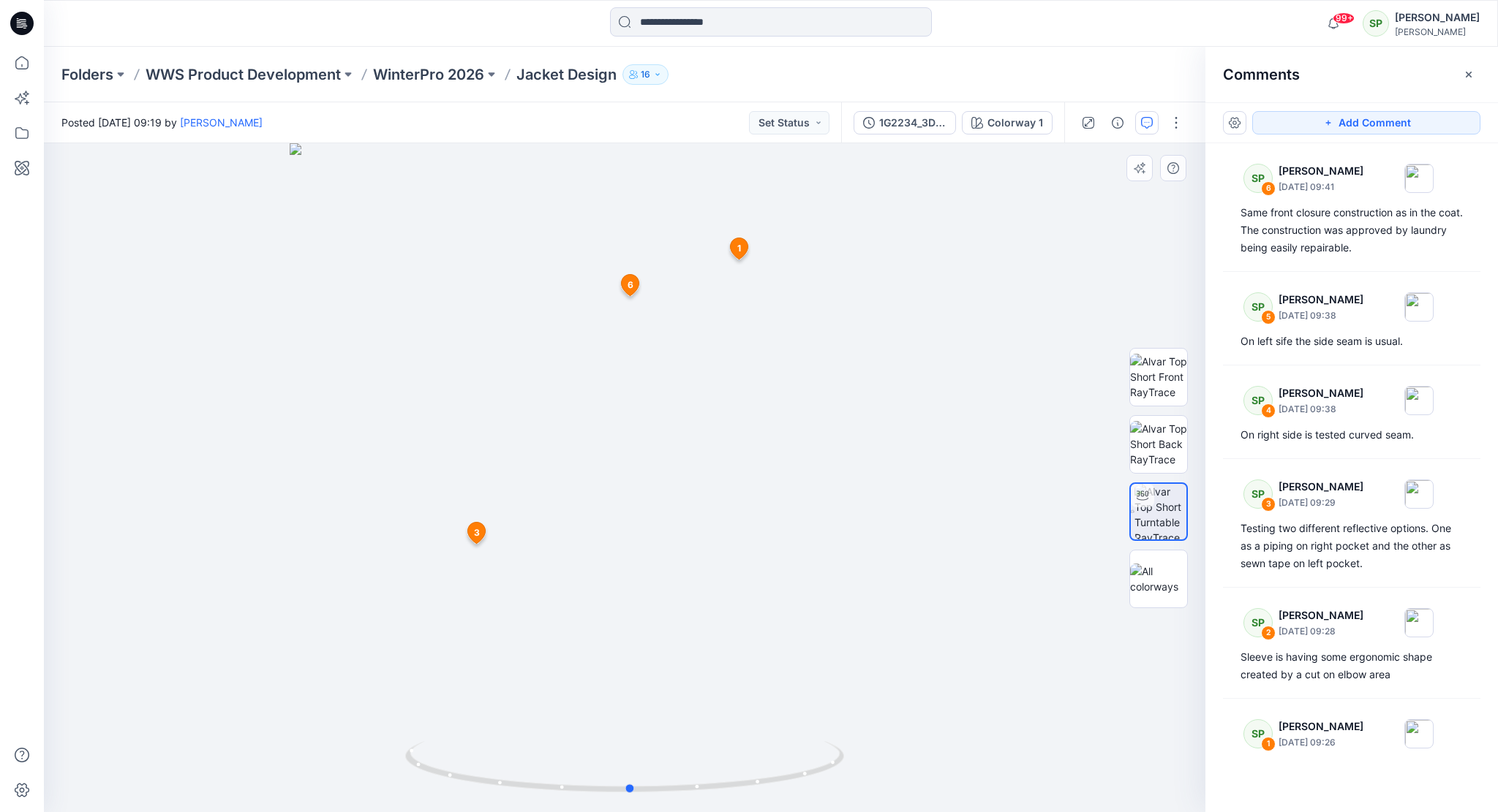
click at [881, 640] on div at bounding box center [625, 478] width 1162 height 669
click at [1356, 119] on button "Add Comment" at bounding box center [1366, 122] width 228 height 23
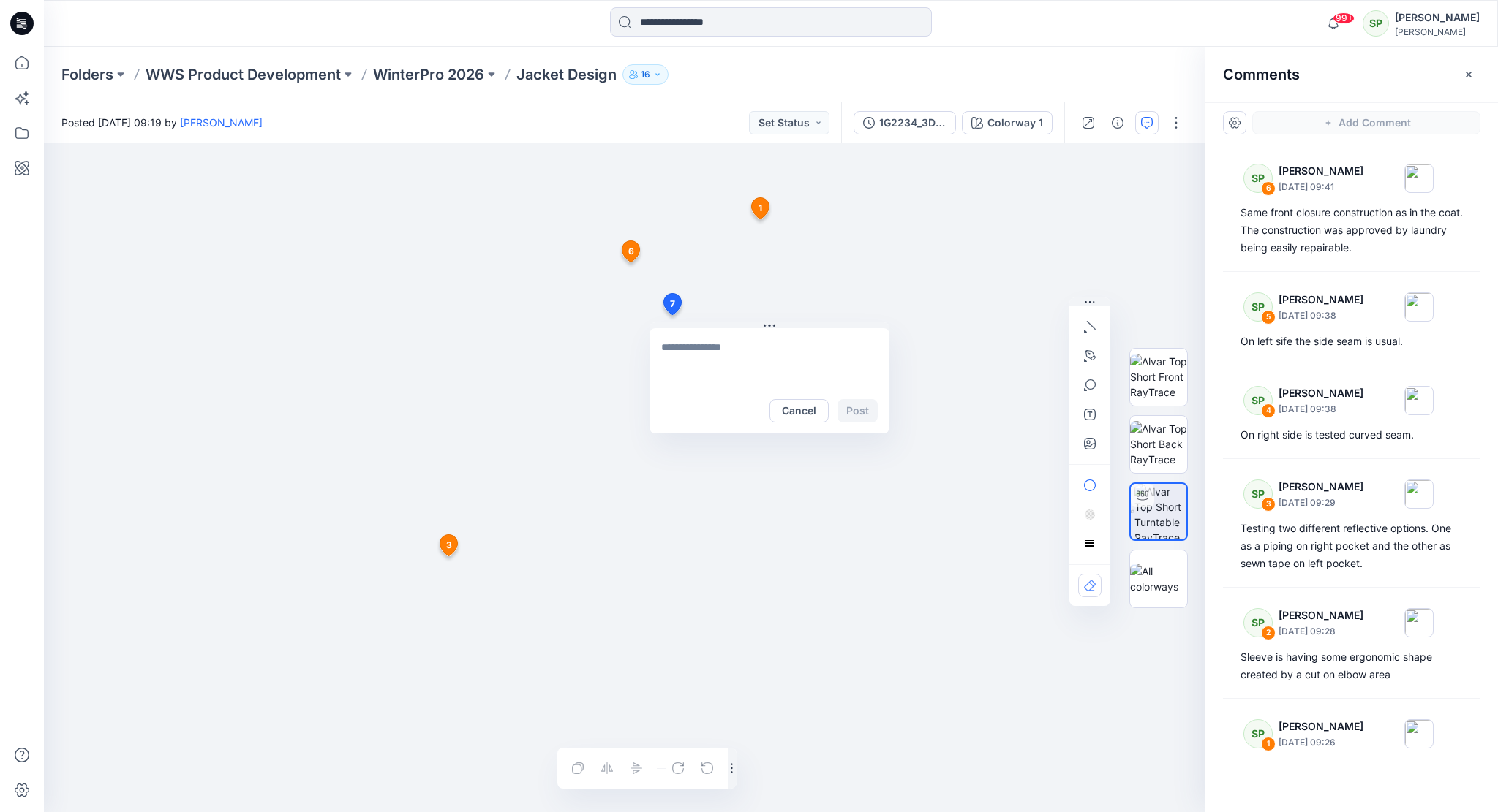
click at [671, 315] on div "7 Cancel Post 1 SP Soile Pakarinen September 08, 2025 09:26 Raglan sleeve Reply…" at bounding box center [625, 478] width 1162 height 669
type textarea "**********"
click at [860, 410] on button "Post" at bounding box center [857, 410] width 40 height 23
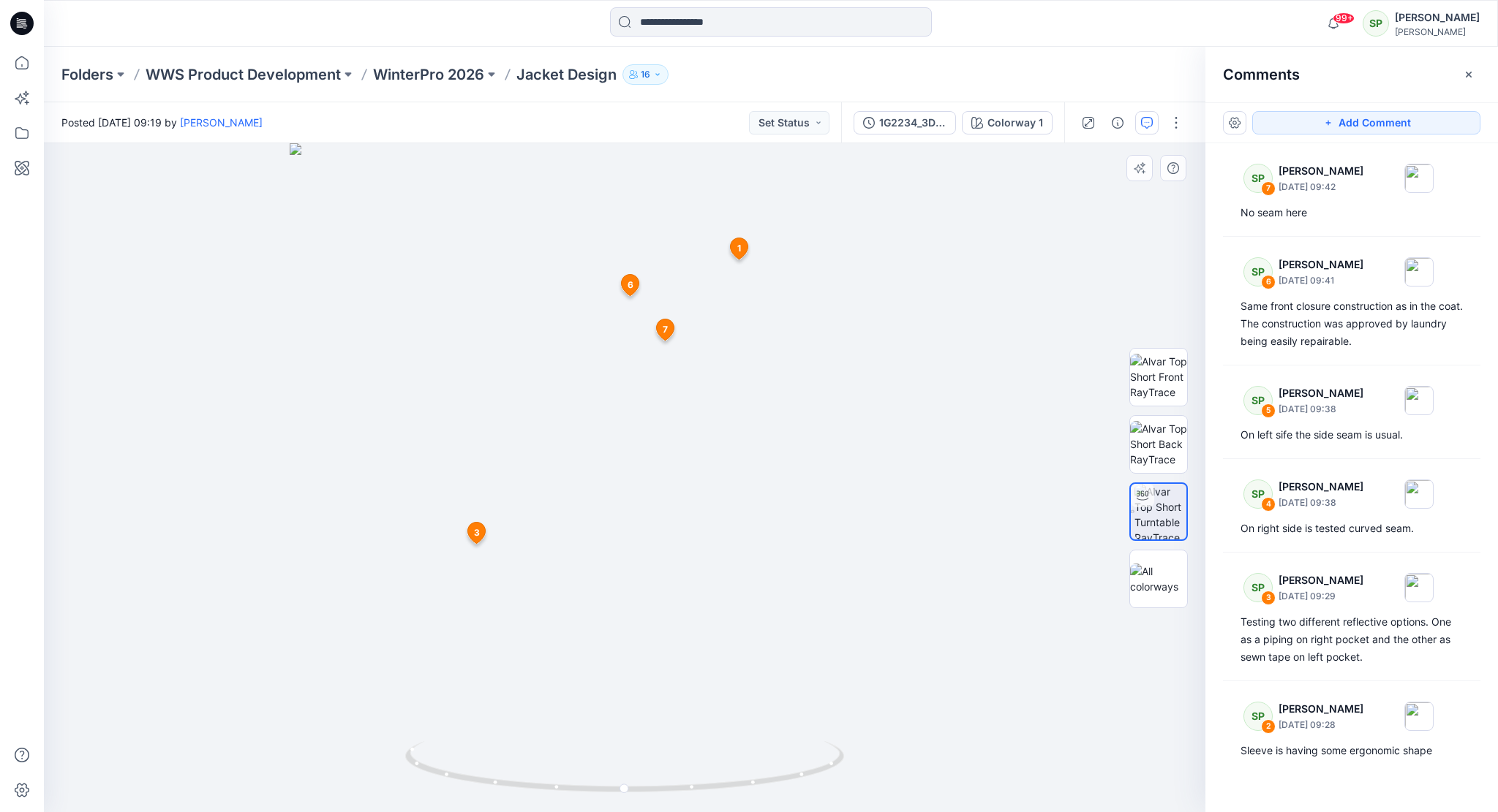
drag, startPoint x: 804, startPoint y: 622, endPoint x: 695, endPoint y: 623, distance: 109.0
click at [695, 623] on img at bounding box center [624, 478] width 669 height 669
drag, startPoint x: 781, startPoint y: 606, endPoint x: 687, endPoint y: 627, distance: 96.3
click at [687, 627] on img at bounding box center [624, 478] width 669 height 669
drag, startPoint x: 774, startPoint y: 602, endPoint x: 747, endPoint y: 603, distance: 27.0
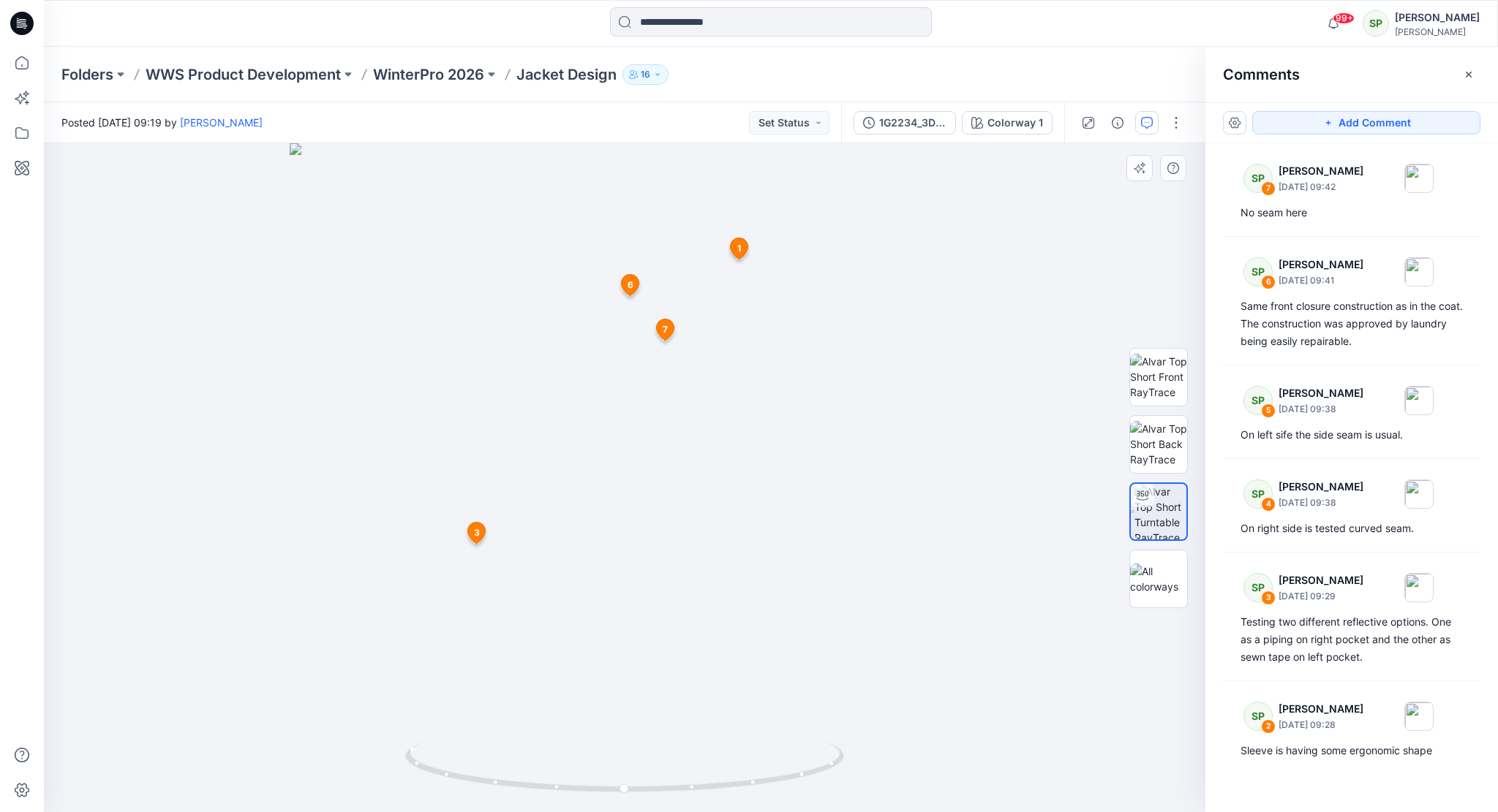
click at [747, 603] on img at bounding box center [624, 478] width 669 height 669
drag, startPoint x: 852, startPoint y: 606, endPoint x: 714, endPoint y: 634, distance: 140.8
click at [714, 634] on img at bounding box center [624, 478] width 669 height 669
drag, startPoint x: 776, startPoint y: 639, endPoint x: 696, endPoint y: 647, distance: 80.4
click at [696, 647] on img at bounding box center [624, 478] width 669 height 669
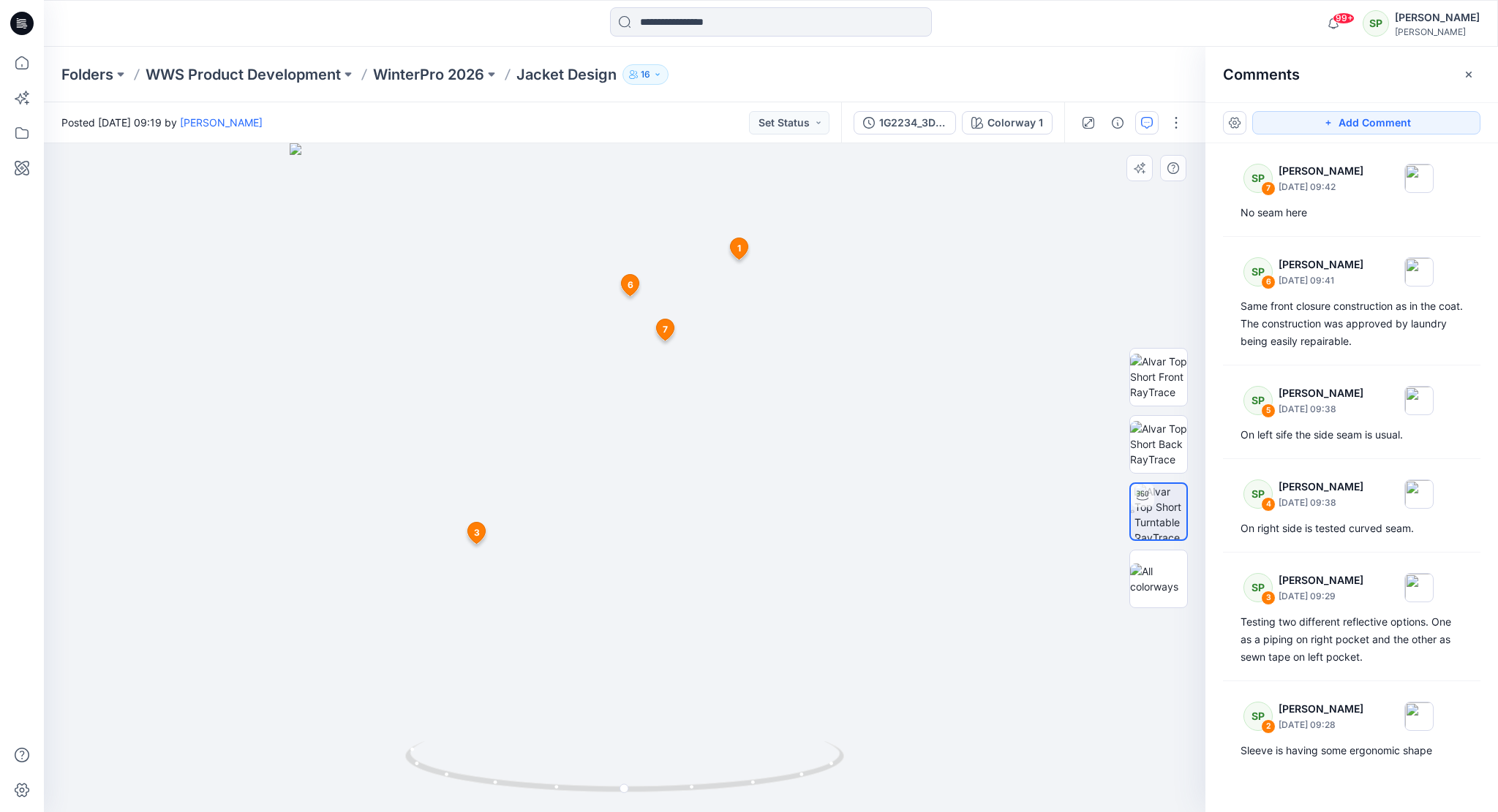
click at [954, 570] on img at bounding box center [624, 478] width 669 height 669
drag, startPoint x: 814, startPoint y: 774, endPoint x: 639, endPoint y: 790, distance: 175.7
click at [639, 790] on icon at bounding box center [626, 769] width 442 height 55
click at [1361, 113] on button "Add Comment" at bounding box center [1366, 122] width 228 height 23
click at [719, 702] on div "8 2 SP Soile Pakarinen September 08, 2025 09:28 Sleeve is having some ergonomic…" at bounding box center [625, 478] width 1162 height 669
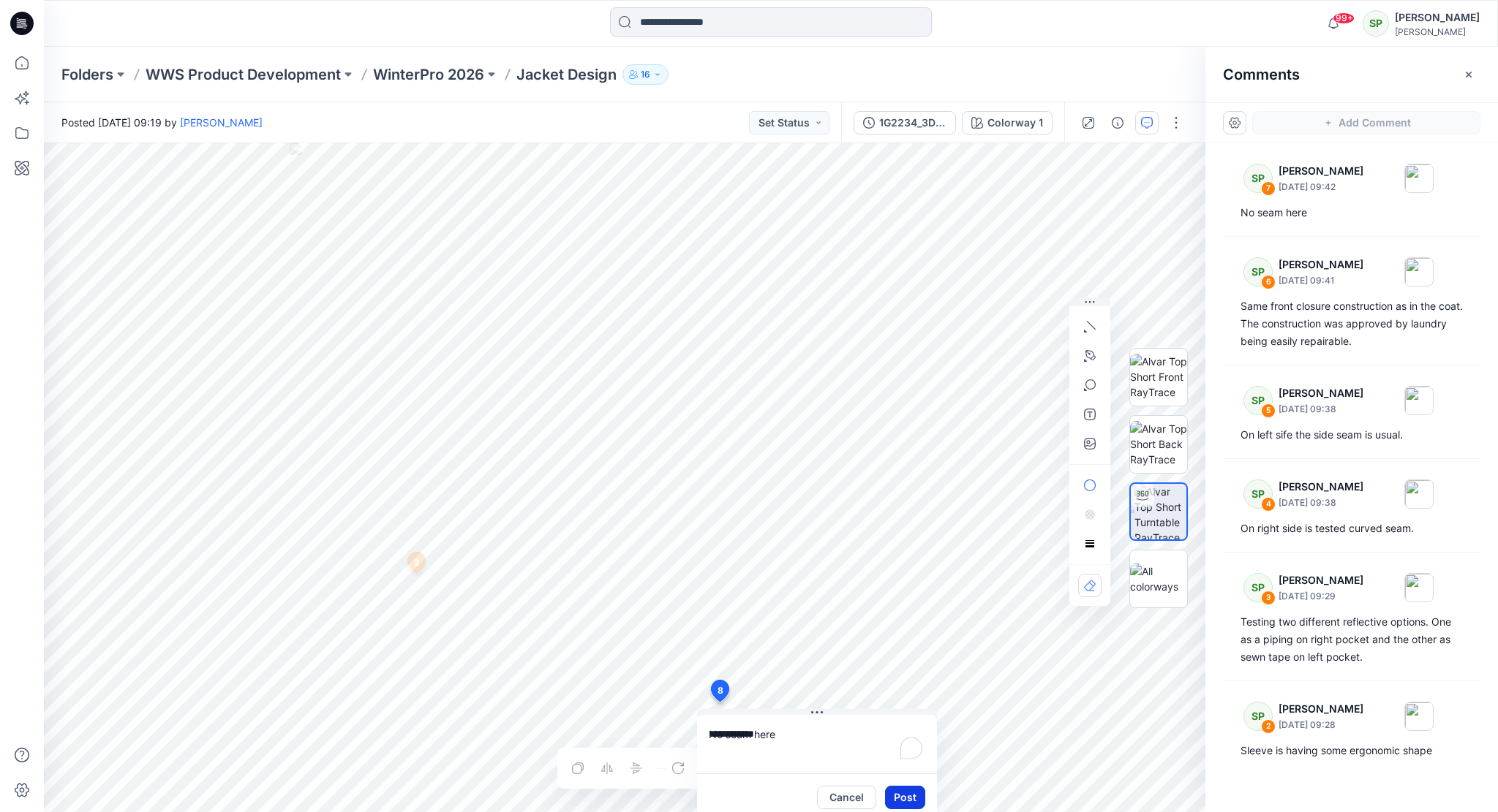
type textarea "**********"
click at [914, 787] on button "Post" at bounding box center [905, 796] width 40 height 23
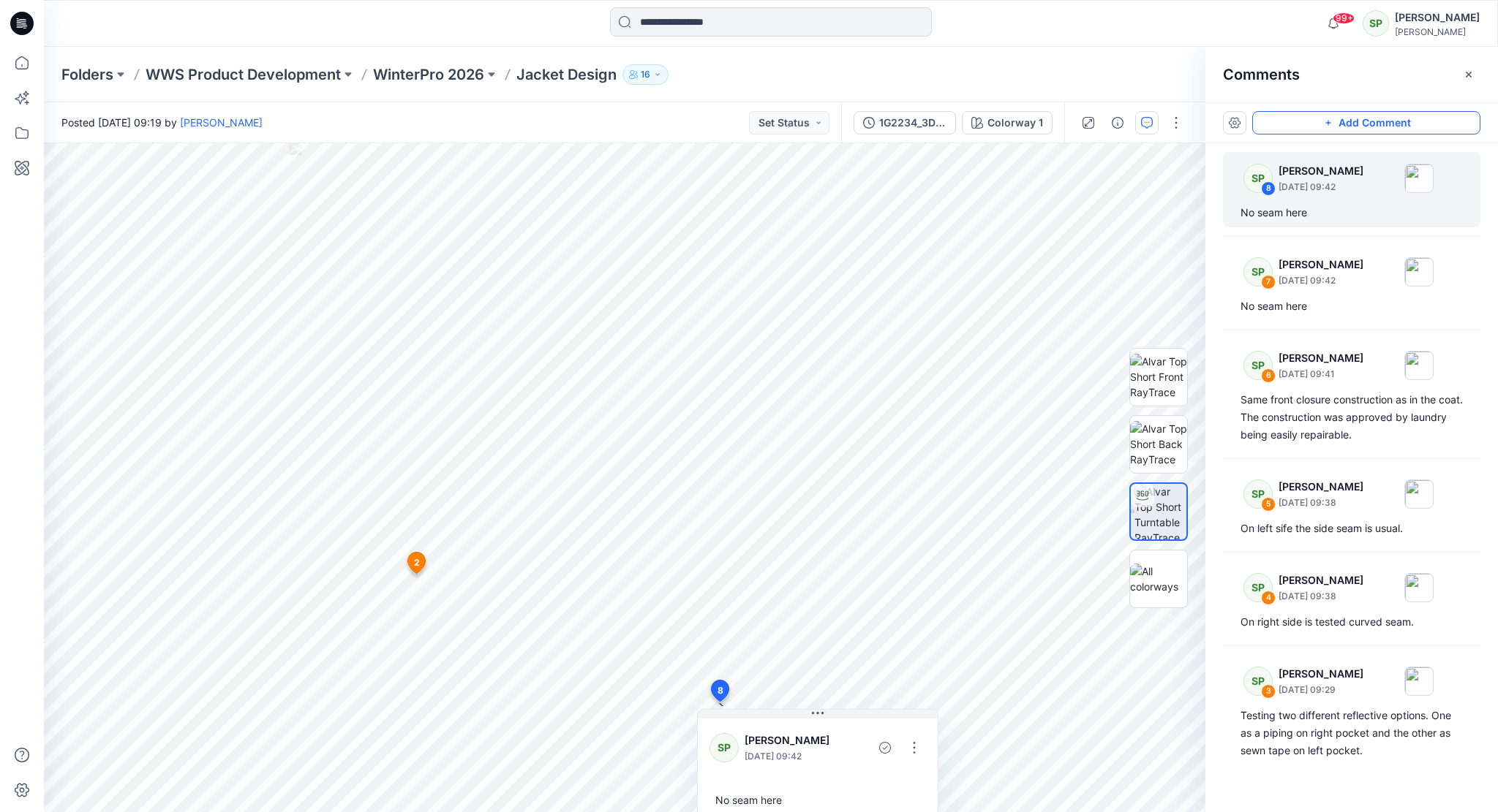
click at [1360, 118] on button "Add Comment" at bounding box center [1366, 122] width 228 height 23
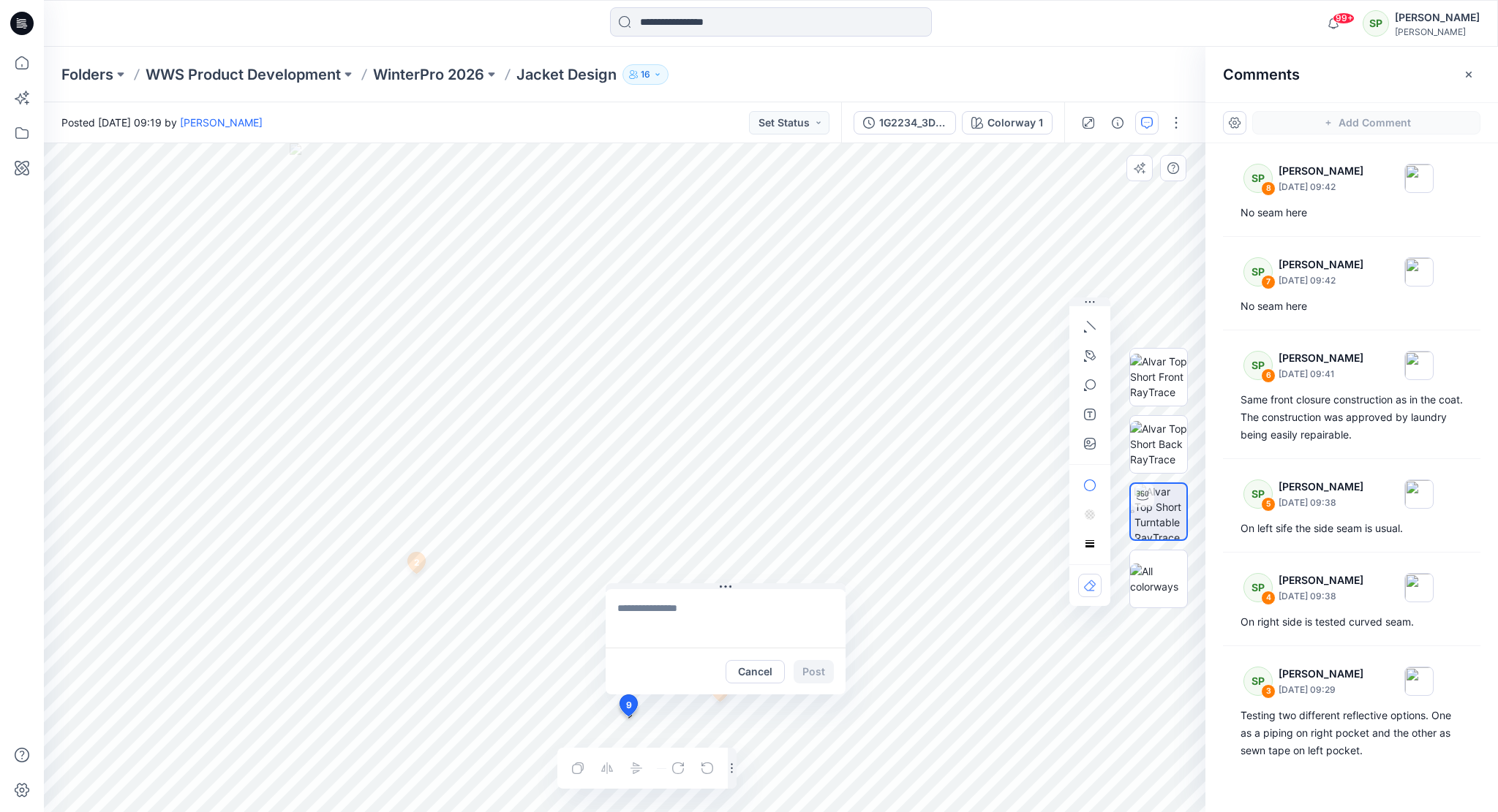
click at [628, 716] on div "9 Cancel Post 2 SP Soile Pakarinen September 08, 2025 09:28 Sleeve is having so…" at bounding box center [625, 478] width 1162 height 669
type textarea "**********"
click at [814, 664] on button "Post" at bounding box center [813, 671] width 40 height 23
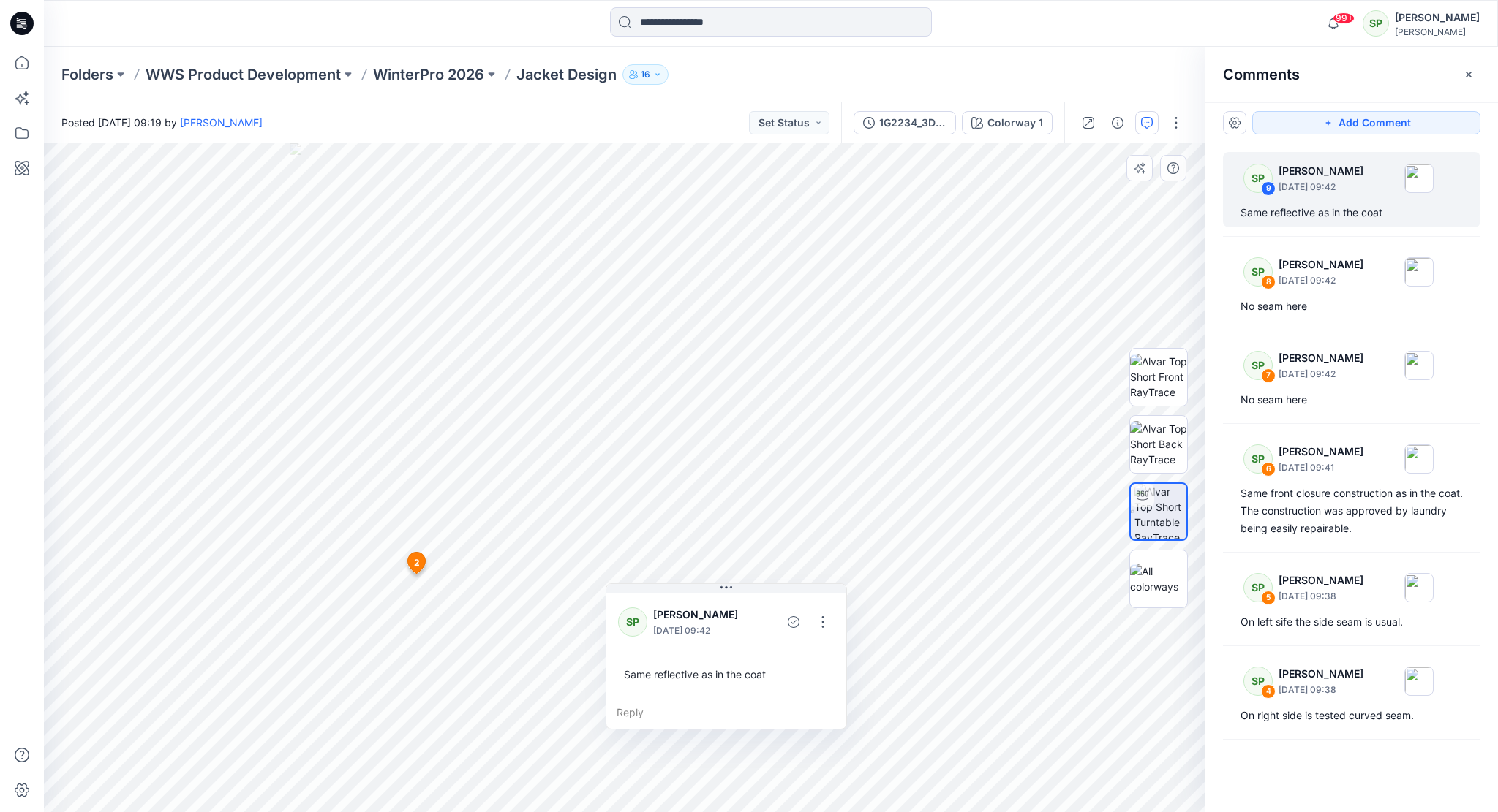
click at [836, 669] on div "10 2 SP Soile Pakarinen September 08, 2025 09:28 Sleeve is having some ergonomi…" at bounding box center [625, 478] width 1162 height 669
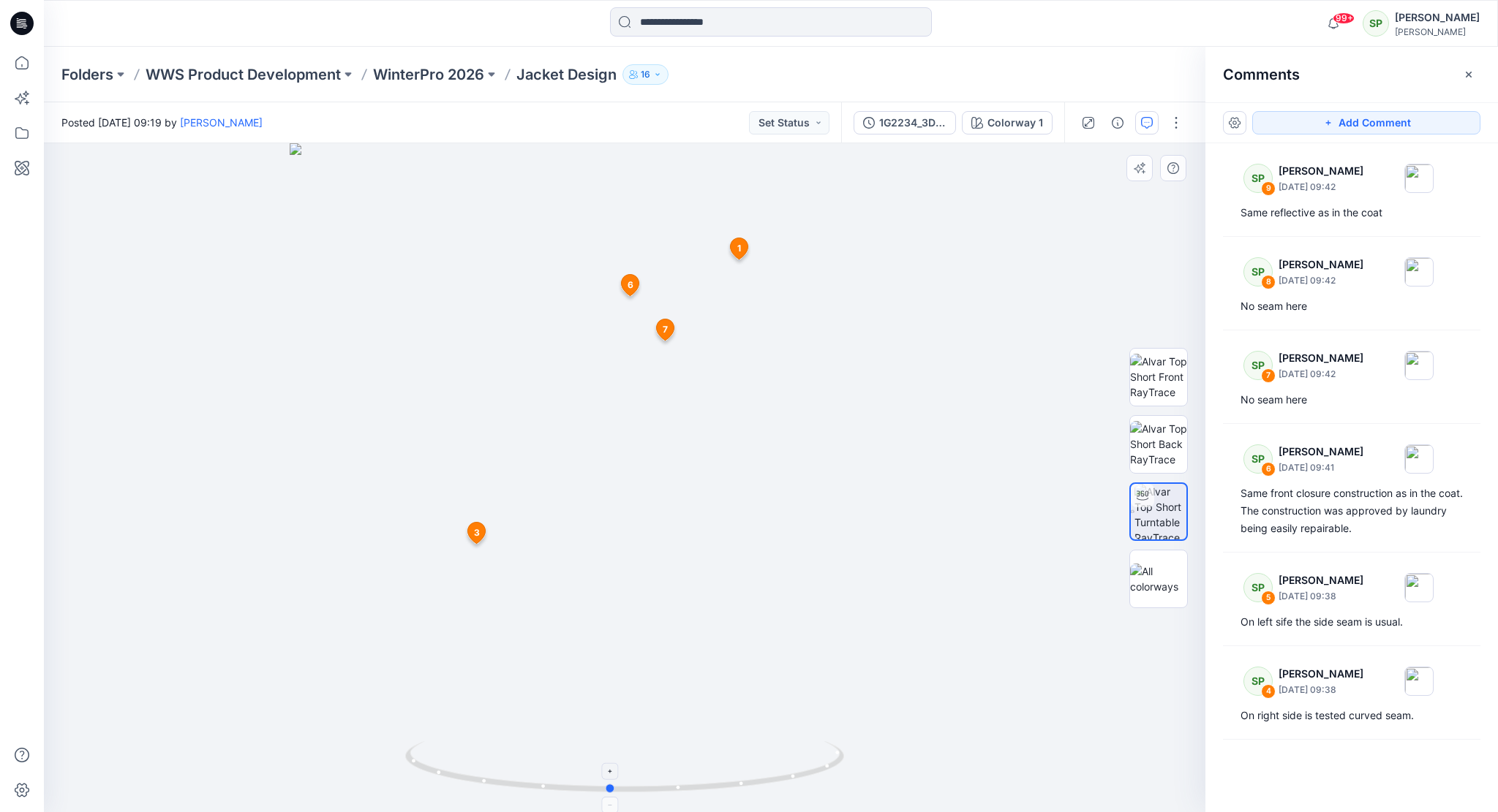
drag, startPoint x: 673, startPoint y: 790, endPoint x: 658, endPoint y: 789, distance: 15.0
click at [658, 789] on icon at bounding box center [626, 769] width 442 height 55
click at [1383, 118] on button "Add Comment" at bounding box center [1366, 122] width 228 height 23
click at [678, 234] on div "10 1 SP Soile Pakarinen September 08, 2025 09:26 Raglan sleeve Reply 3 SP Soile…" at bounding box center [625, 478] width 1162 height 669
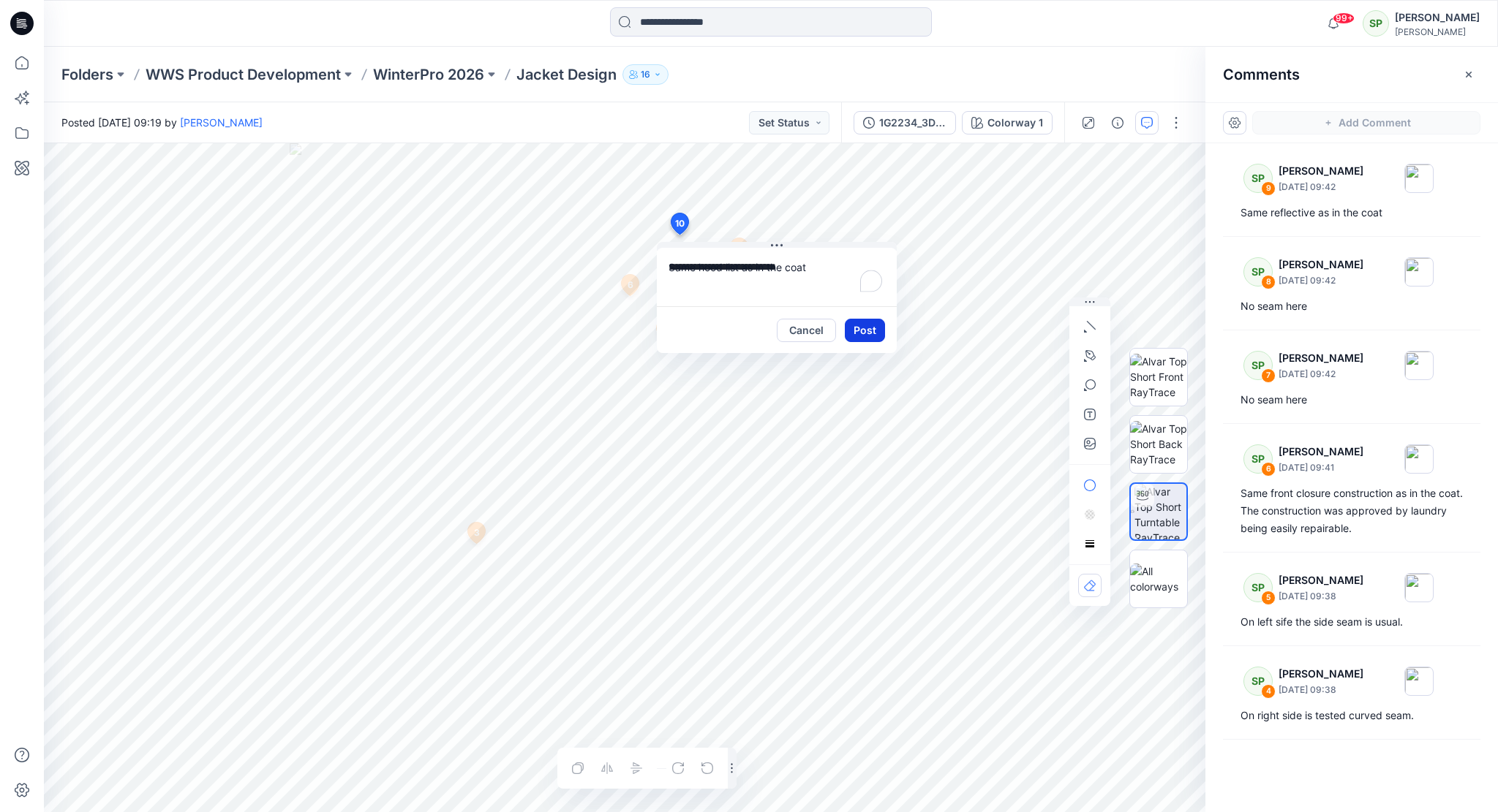
type textarea "**********"
click at [870, 321] on button "Post" at bounding box center [865, 330] width 40 height 23
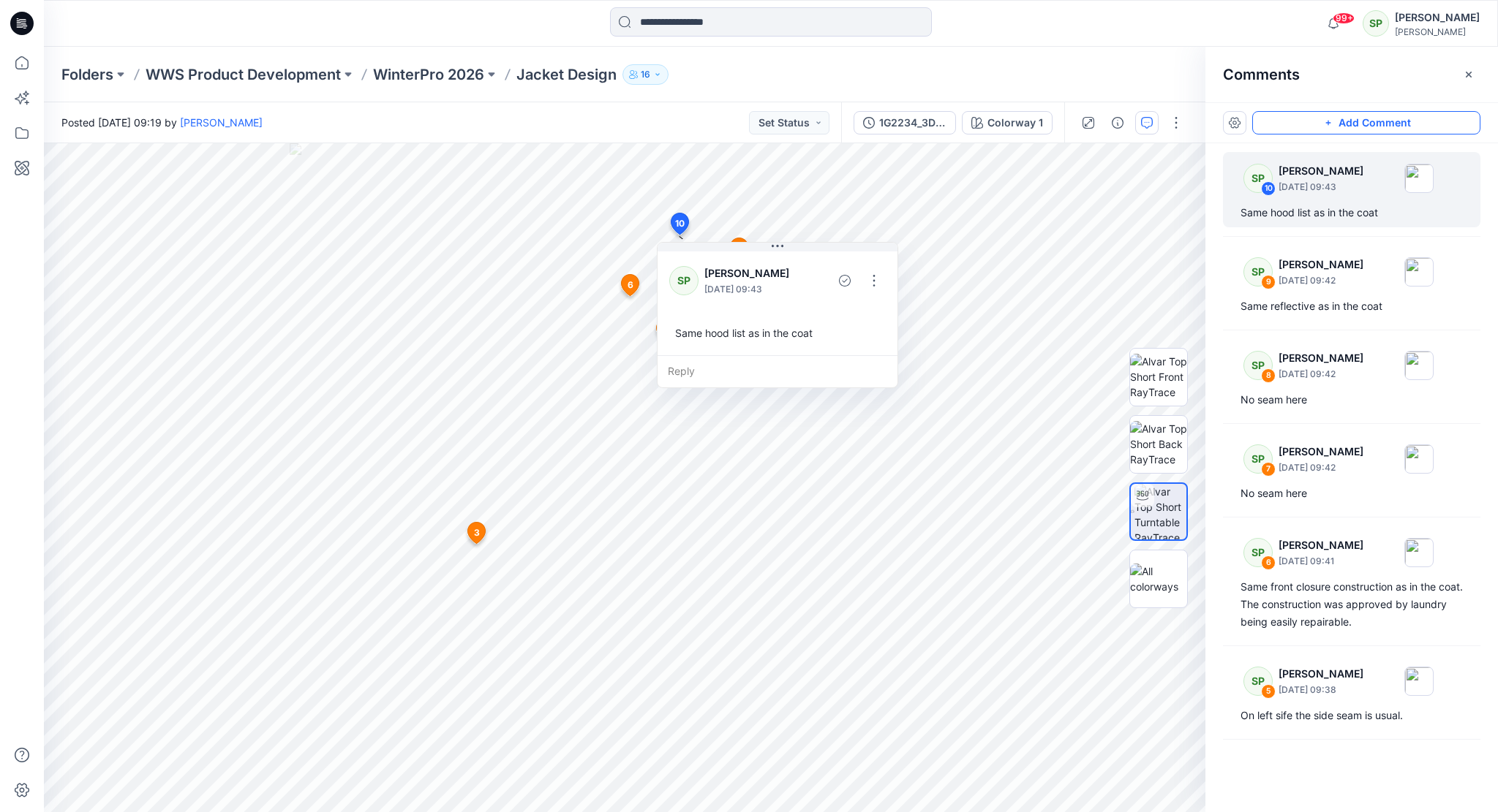
click at [1371, 129] on button "Add Comment" at bounding box center [1366, 122] width 228 height 23
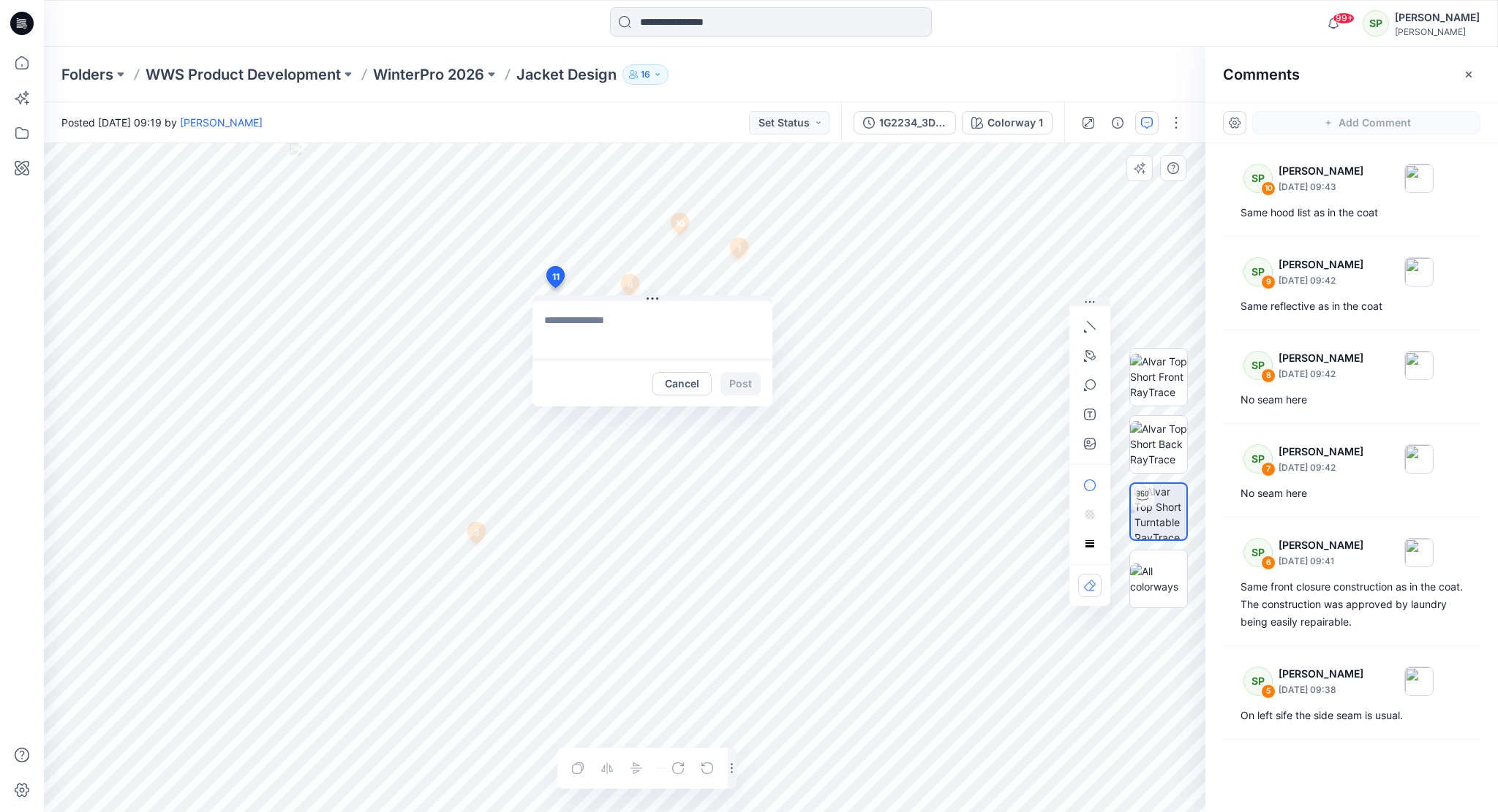
click at [554, 288] on div "11 Cancel Post 1 SP [PERSON_NAME] [DATE] 09:26 Raglan sleeve Reply 3 SP [PERSON…" at bounding box center [625, 478] width 1162 height 669
type textarea "**********"
click at [743, 383] on button "Post" at bounding box center [741, 383] width 40 height 23
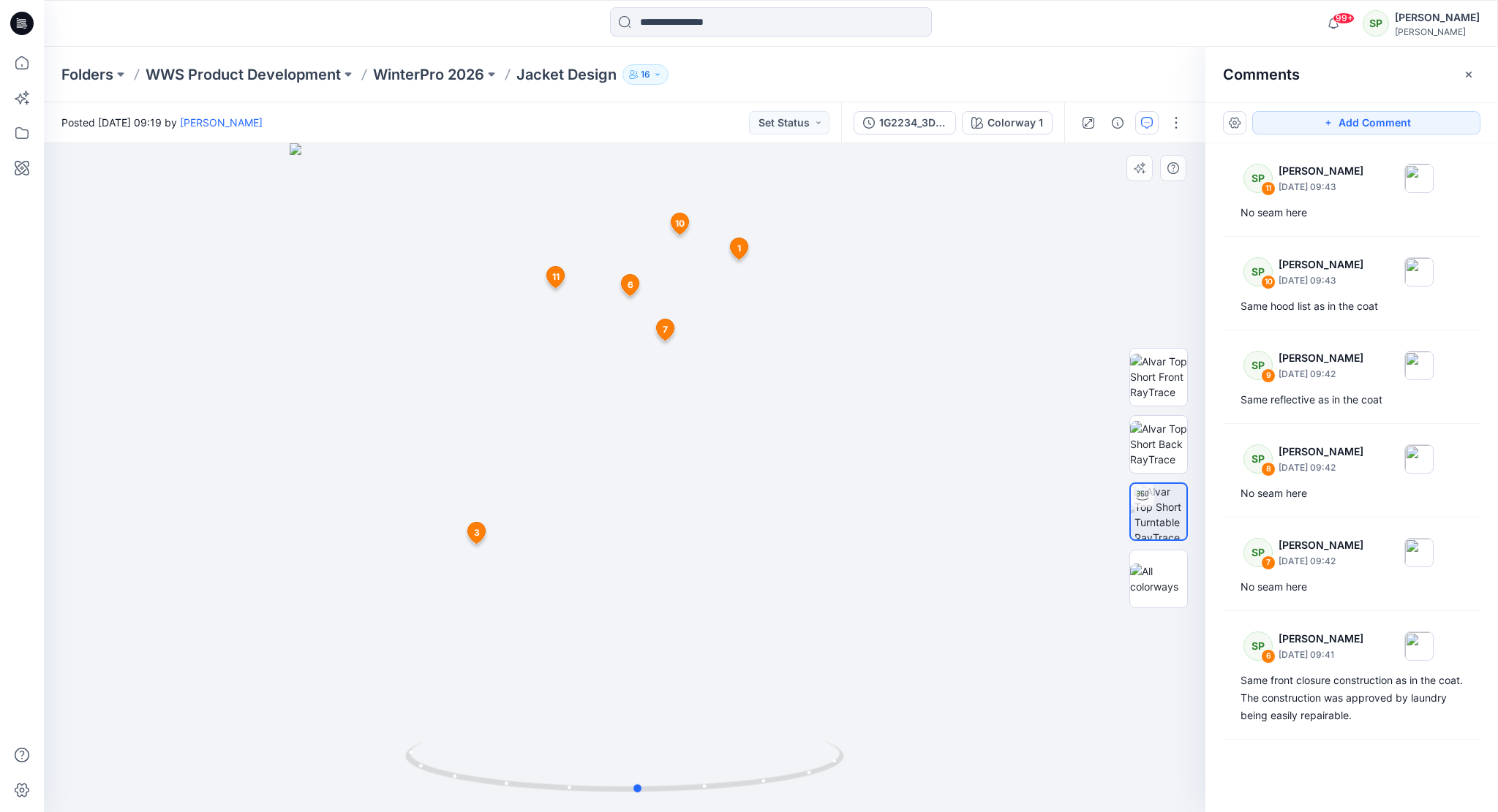
drag, startPoint x: 789, startPoint y: 777, endPoint x: 803, endPoint y: 802, distance: 28.7
click at [803, 802] on div at bounding box center [625, 478] width 1162 height 669
click at [1340, 124] on button "Add Comment" at bounding box center [1366, 122] width 228 height 23
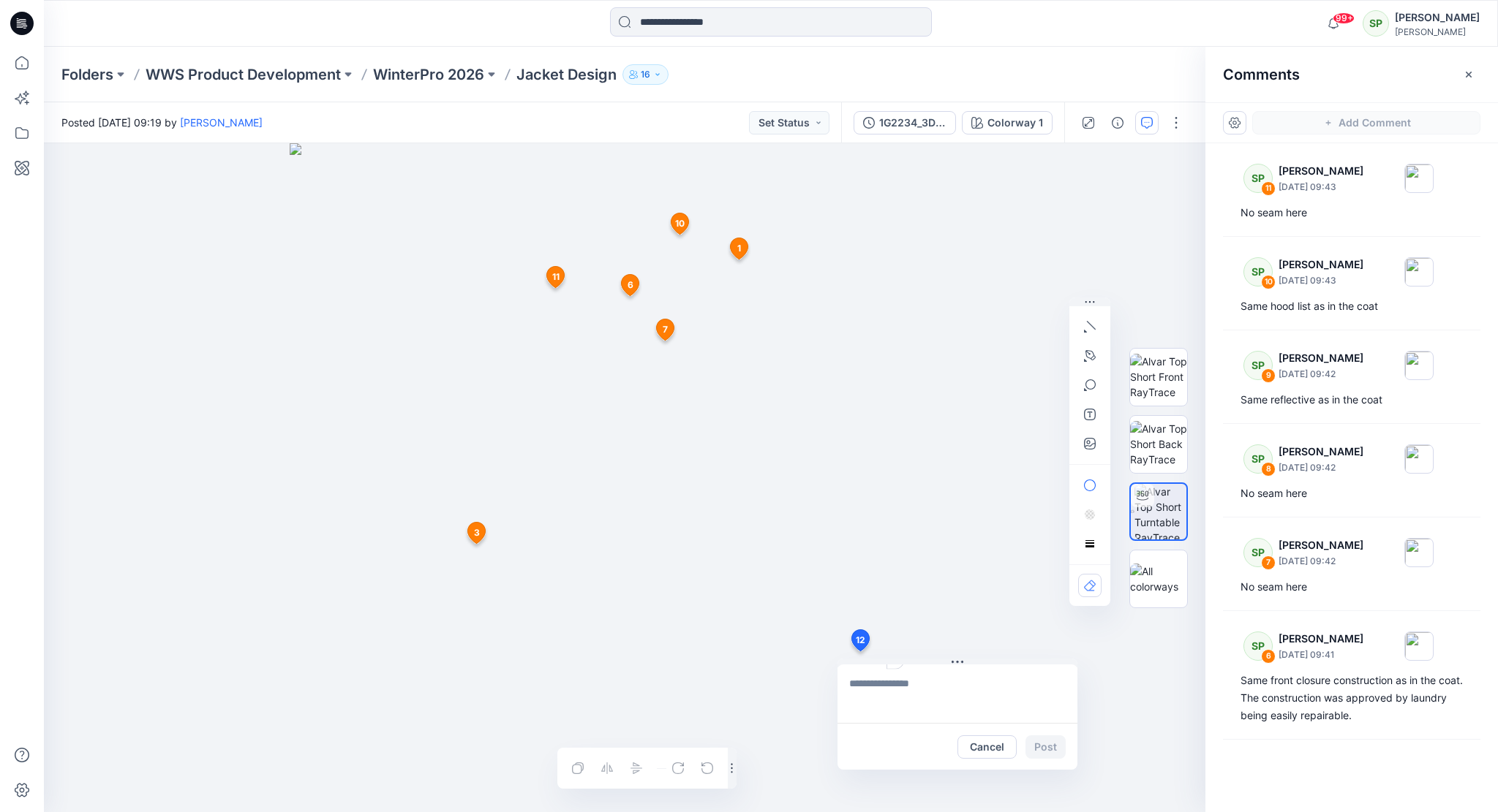
click at [859, 651] on div "12 Cancel Post 1 SP [PERSON_NAME] [DATE] 09:26 Raglan sleeve Reply 3 SP [PERSON…" at bounding box center [625, 478] width 1162 height 669
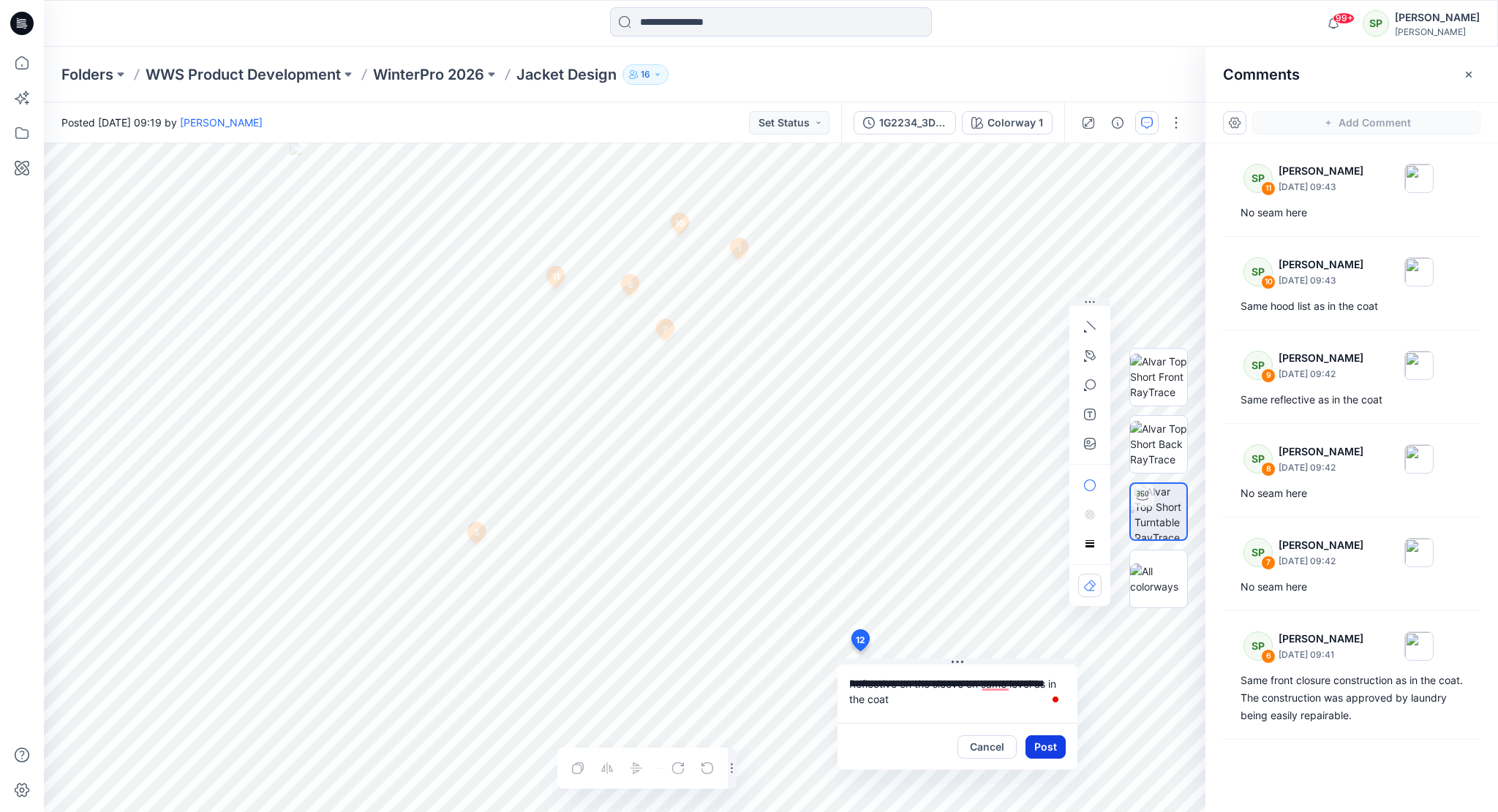
type textarea "**********"
click at [1048, 745] on button "Post" at bounding box center [1046, 746] width 40 height 23
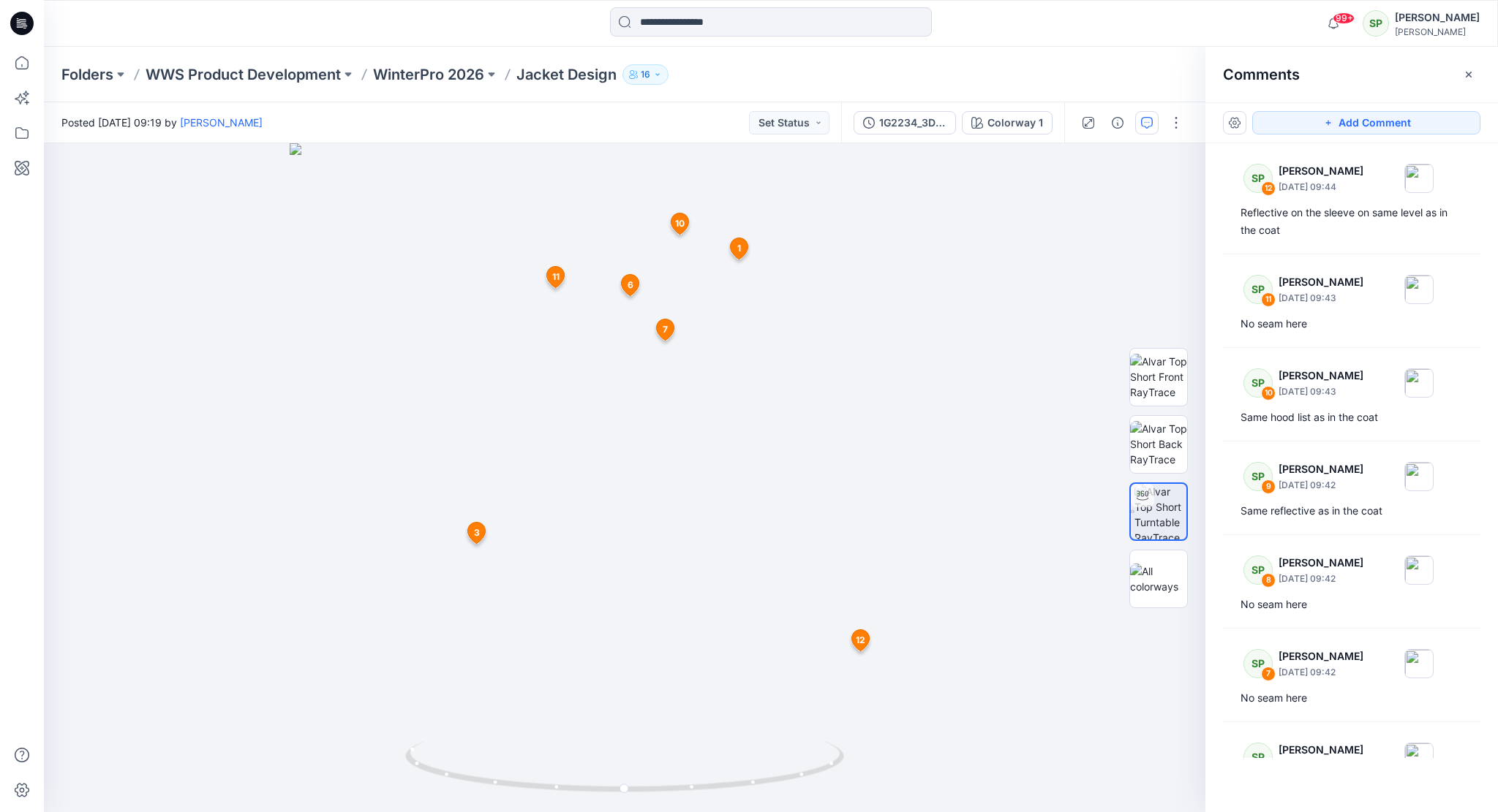
drag, startPoint x: 1413, startPoint y: 126, endPoint x: 1366, endPoint y: 140, distance: 49.0
click at [1413, 129] on button "Add Comment" at bounding box center [1366, 122] width 228 height 23
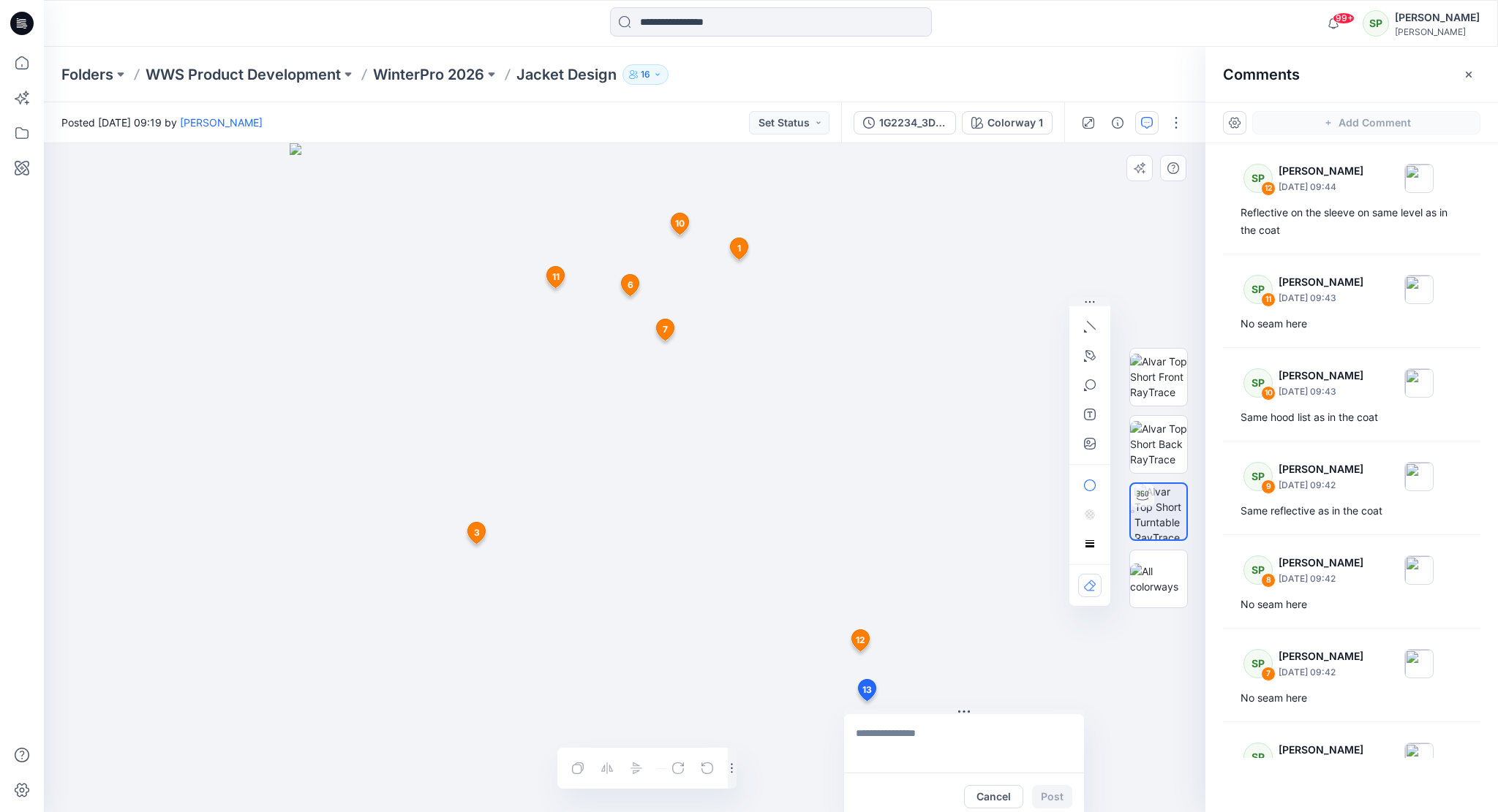
click at [866, 701] on div "13 Cancel Post 1 SP Soile Pakarinen September 08, 2025 09:26 Raglan sleeve Repl…" at bounding box center [625, 478] width 1162 height 669
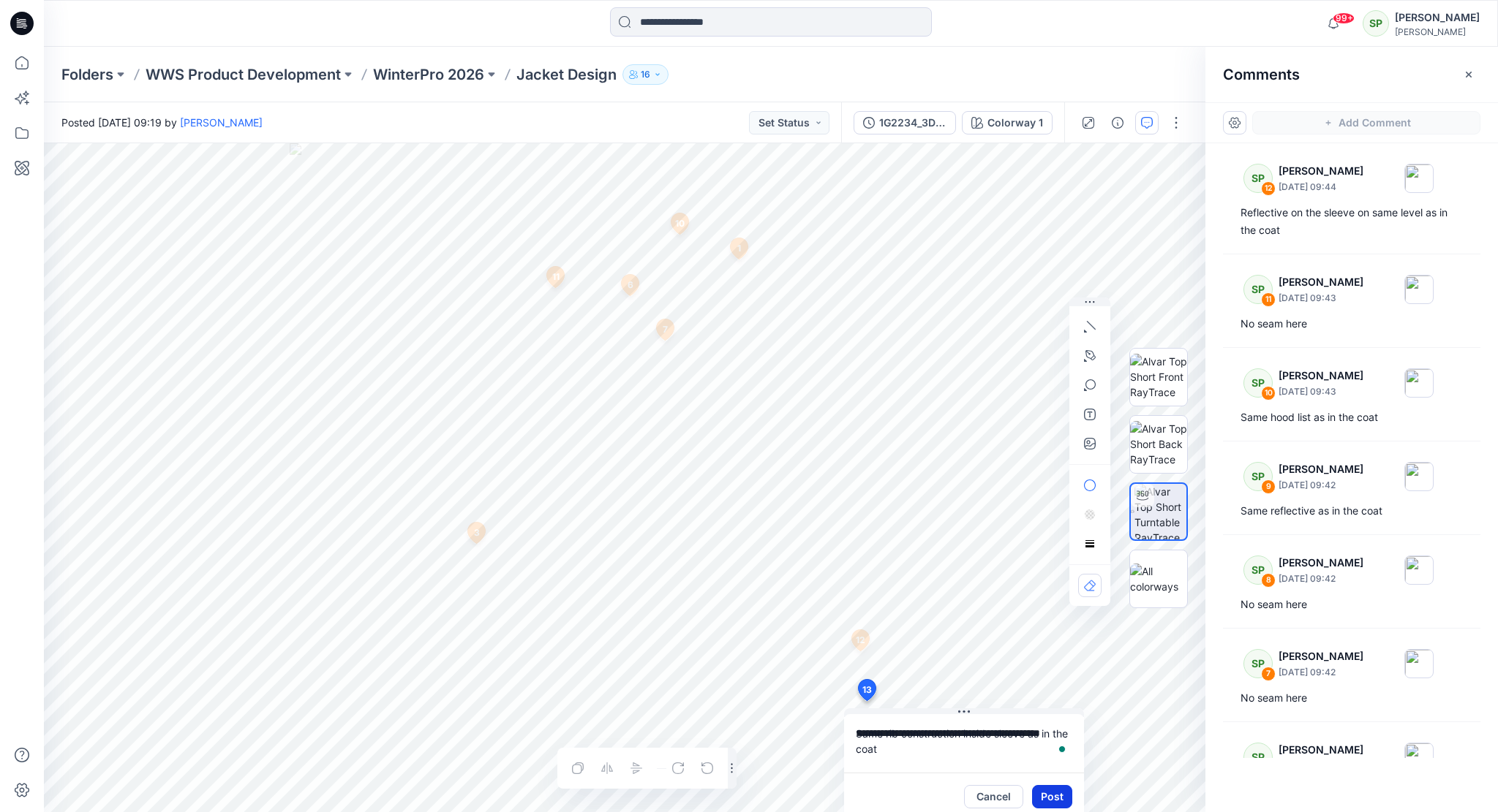
type textarea "**********"
click at [1050, 792] on button "Post" at bounding box center [1052, 796] width 40 height 23
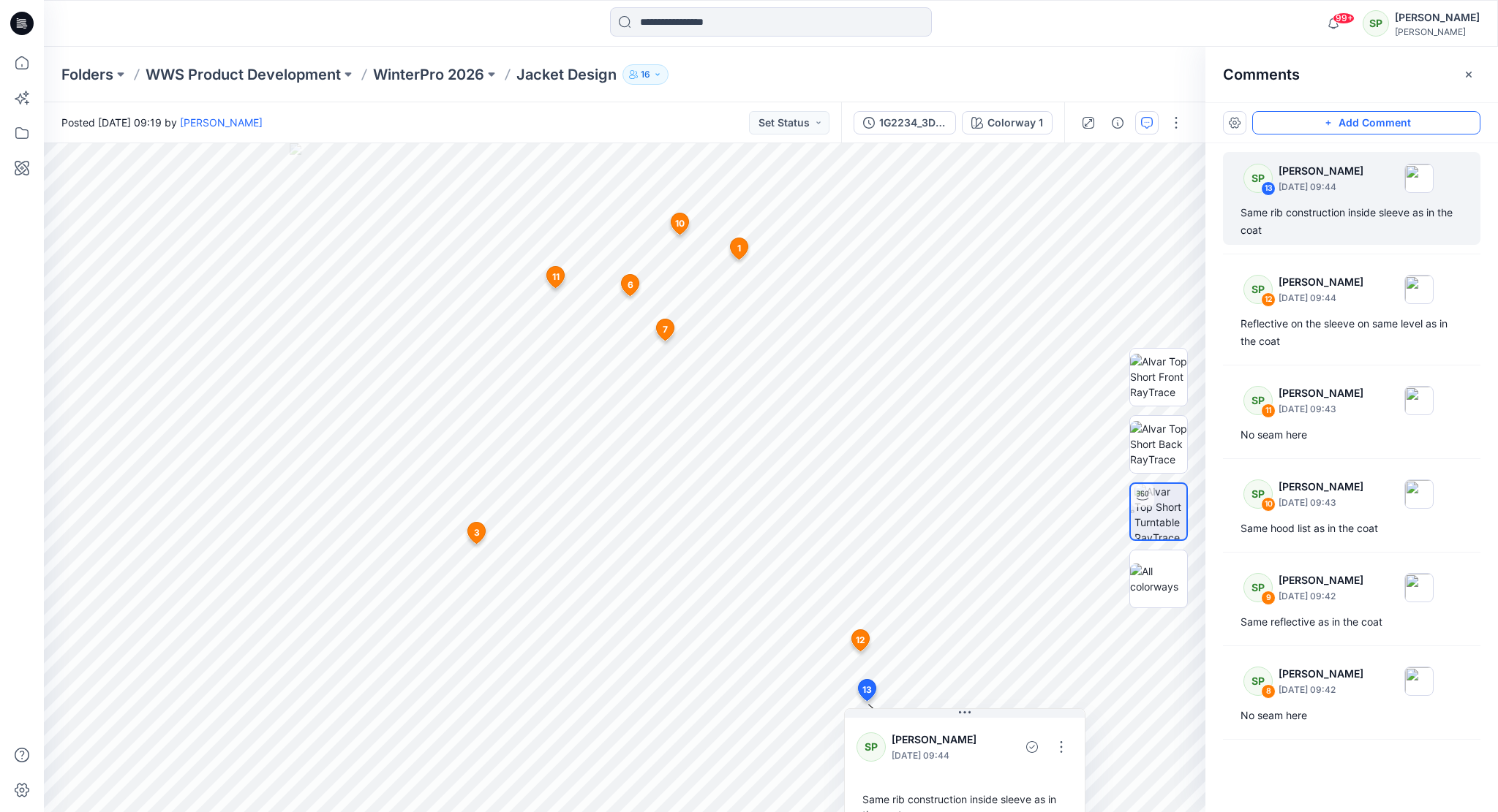
click at [1379, 118] on button "Add Comment" at bounding box center [1366, 122] width 228 height 23
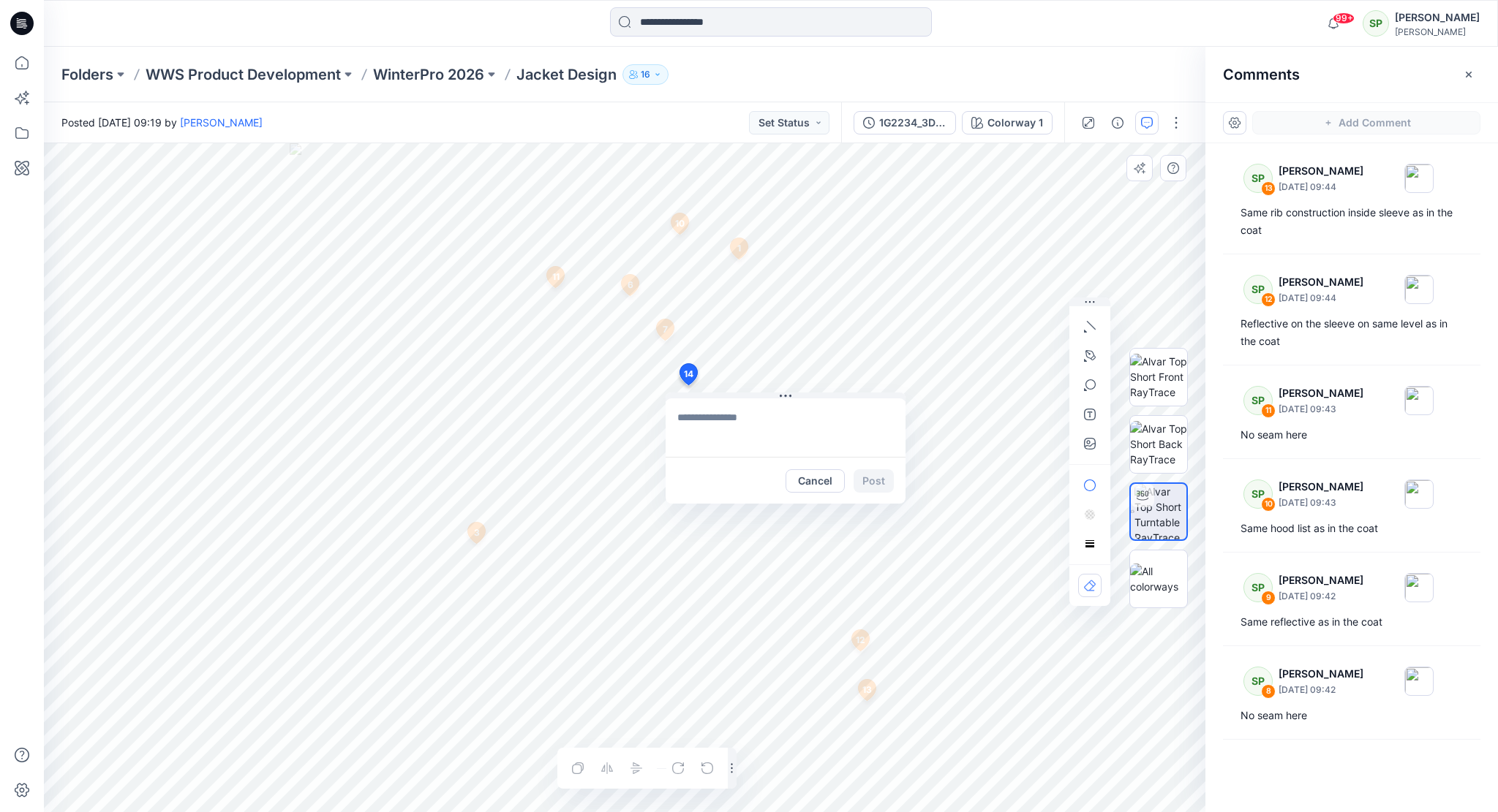
click at [687, 385] on div "14 Cancel Post 1 SP Soile Pakarinen September 08, 2025 09:26 Raglan sleeve Repl…" at bounding box center [625, 478] width 1162 height 669
type textarea "**********"
click at [874, 476] on button "Post" at bounding box center [874, 480] width 40 height 23
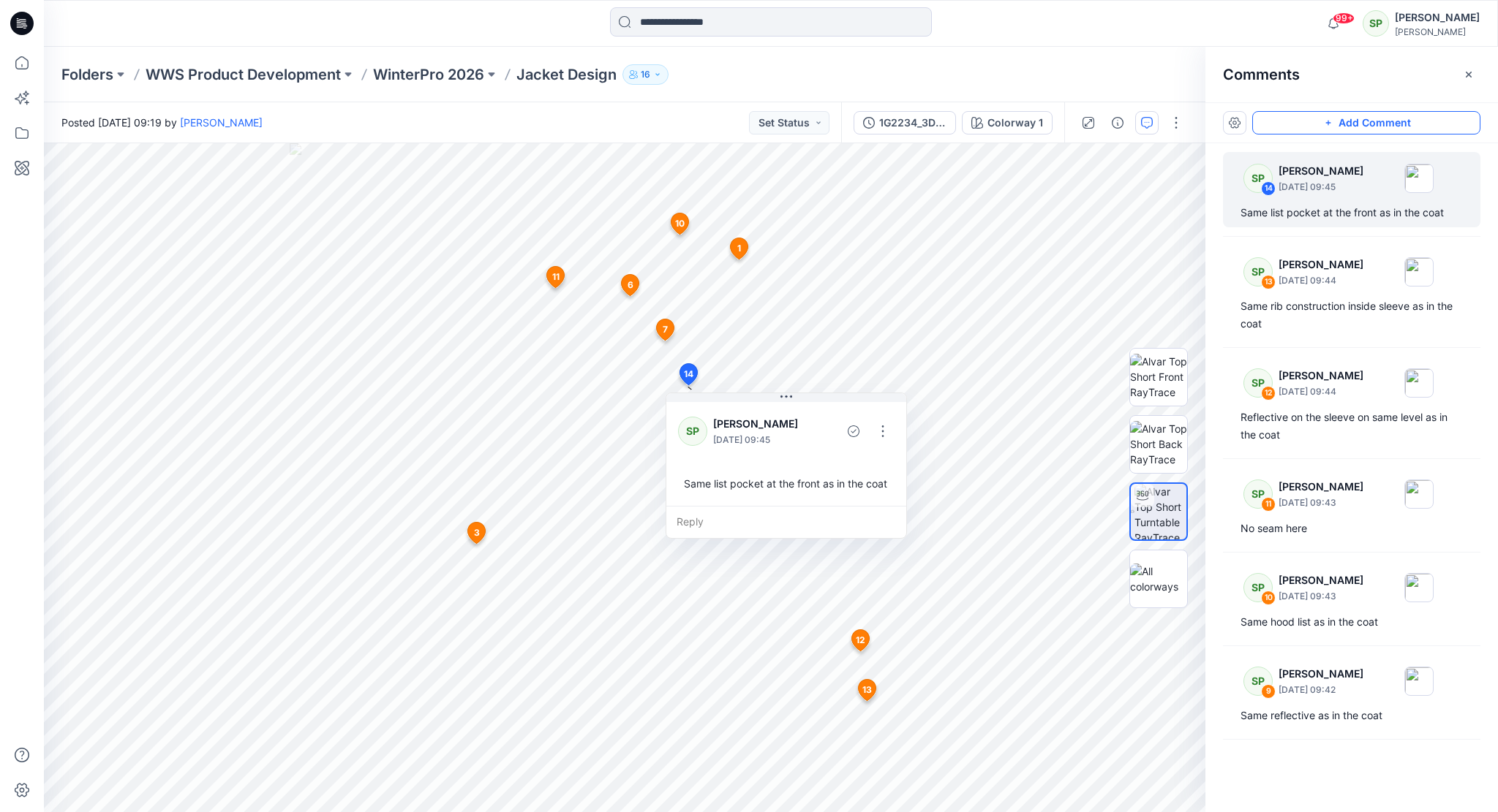
click at [1368, 120] on button "Add Comment" at bounding box center [1366, 122] width 228 height 23
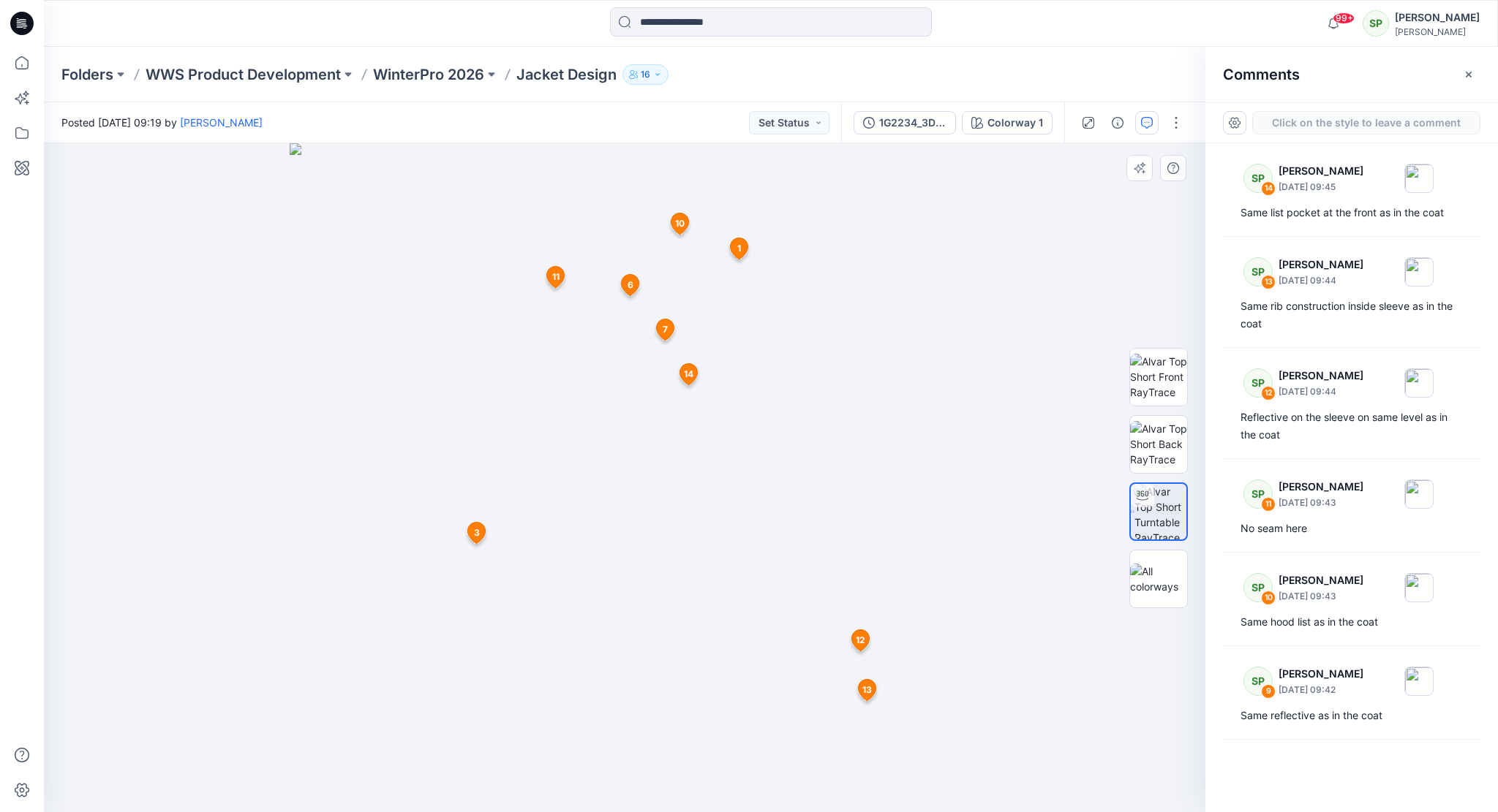
click at [599, 184] on div "15 1 SP Soile Pakarinen September 08, 2025 09:26 Raglan sleeve Reply 3 SP Soile…" at bounding box center [625, 478] width 1162 height 669
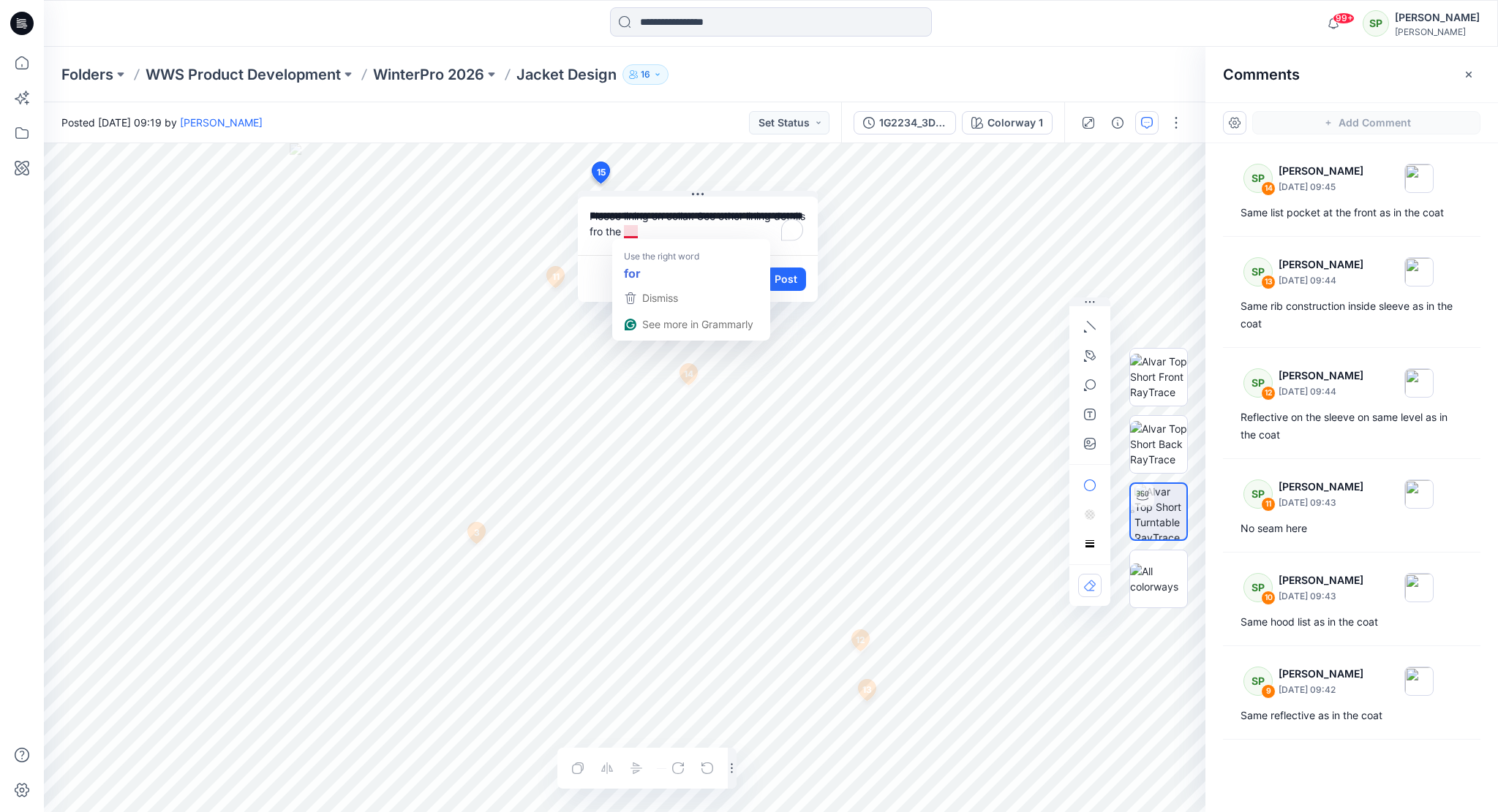
click at [636, 230] on textarea "**********" at bounding box center [698, 226] width 240 height 59
click at [693, 225] on textarea "**********" at bounding box center [698, 226] width 240 height 59
type textarea "**********"
click at [1088, 434] on button "button" at bounding box center [1089, 443] width 23 height 23
type input"] "**********"
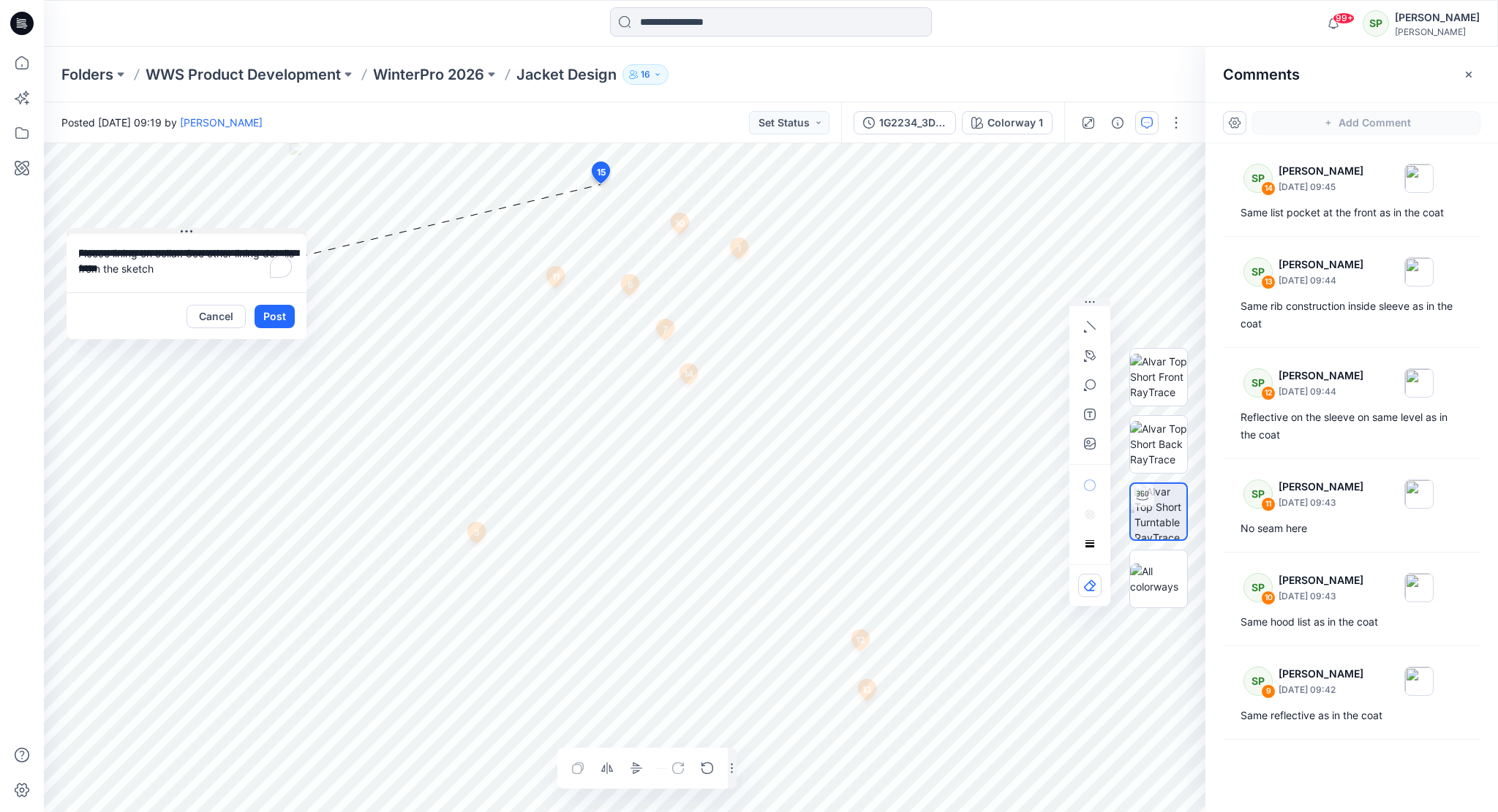
drag, startPoint x: 663, startPoint y: 192, endPoint x: 152, endPoint y: 230, distance: 512.4
click at [152, 230] on button at bounding box center [186, 232] width 240 height 9
click at [157, 263] on textarea "**********" at bounding box center [186, 264] width 240 height 59
type textarea "**********"
click at [278, 313] on button "Post" at bounding box center [275, 316] width 40 height 23
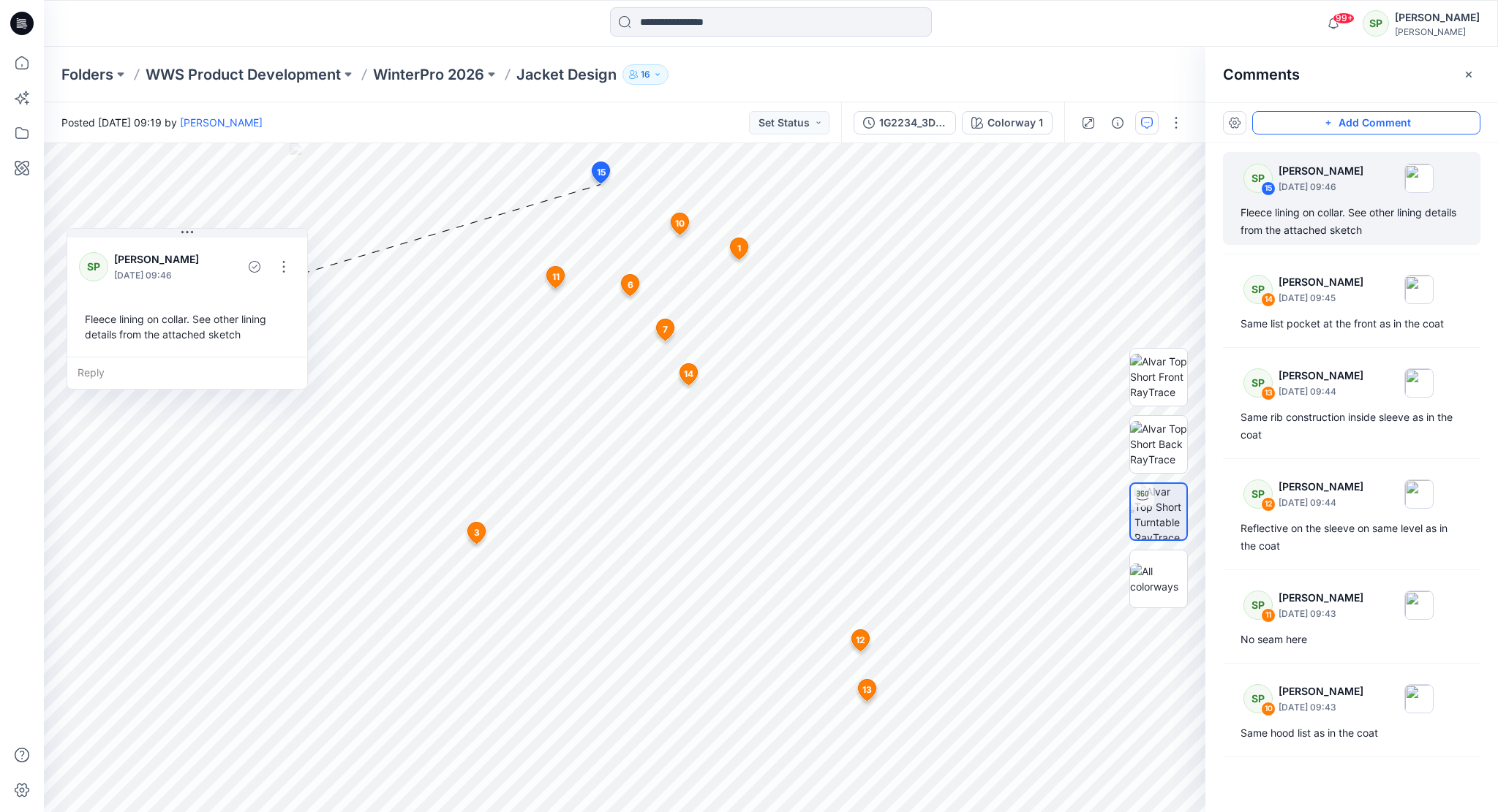
click at [1410, 117] on button "Add Comment" at bounding box center [1366, 122] width 228 height 23
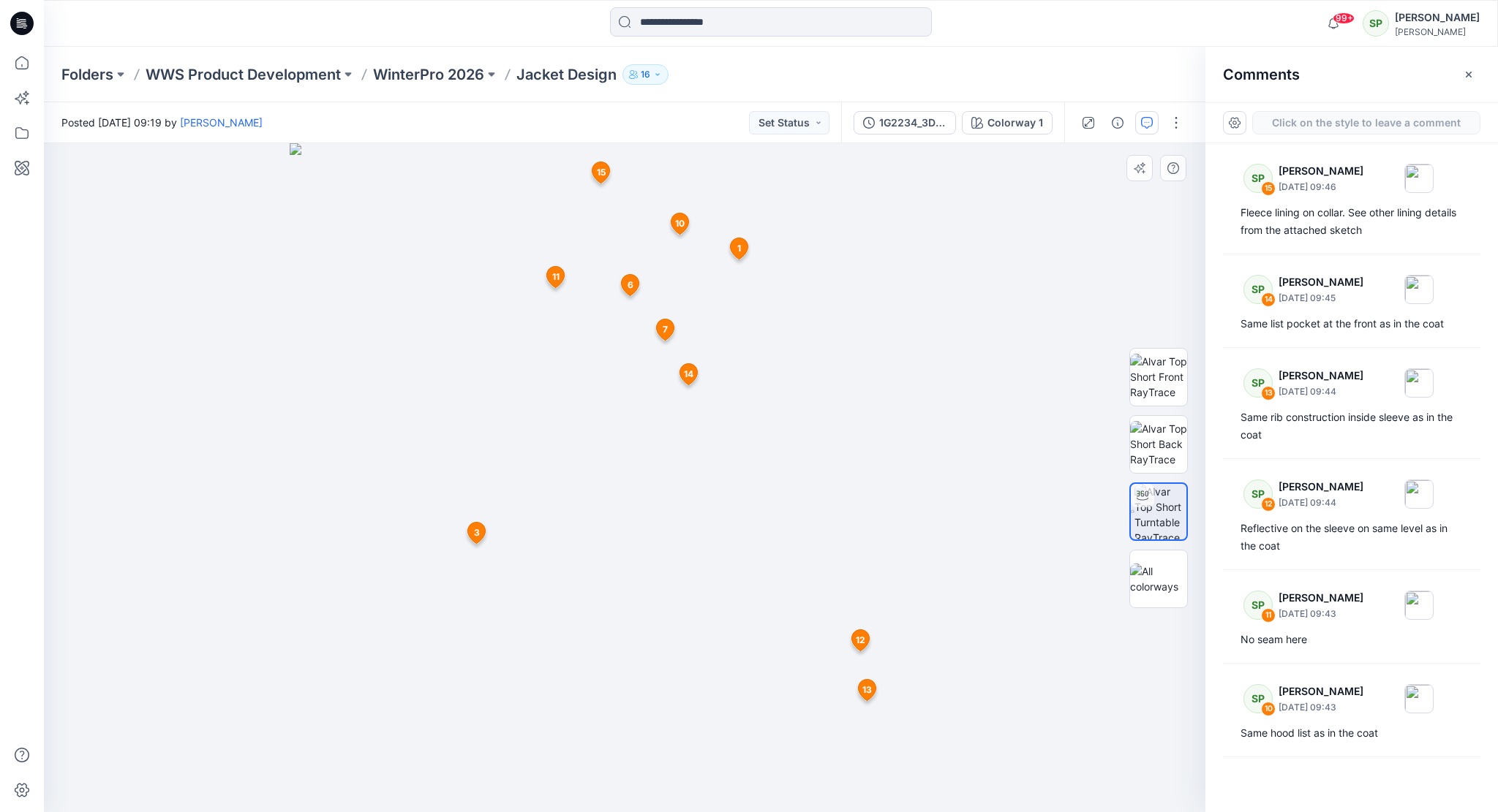
click at [678, 713] on div "16 1 SP Soile Pakarinen September 08, 2025 09:26 Raglan sleeve Reply 3 SP Soile…" at bounding box center [625, 478] width 1162 height 669
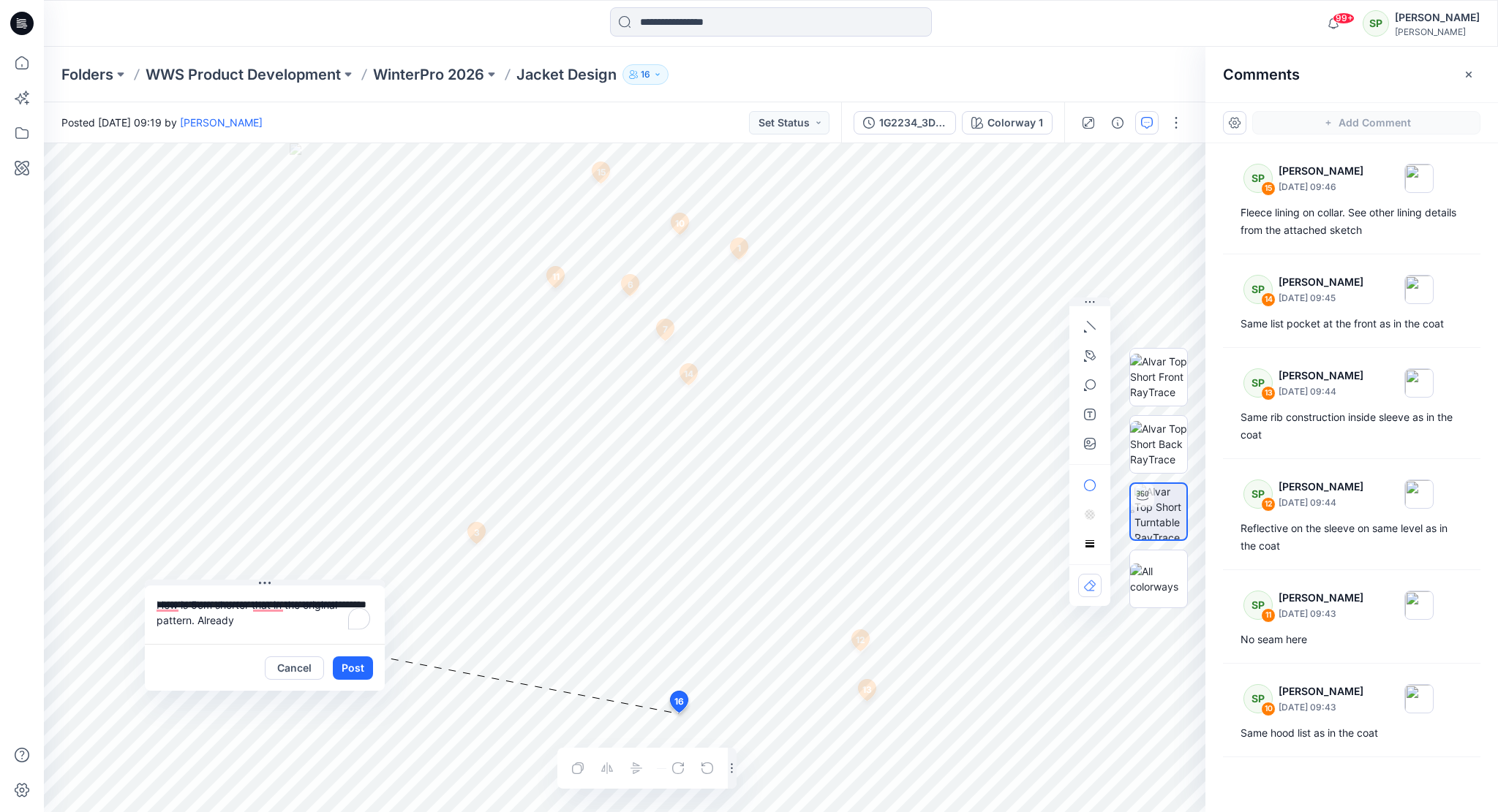
click at [203, 621] on textarea "**********" at bounding box center [265, 615] width 240 height 59
click at [317, 611] on textarea "**********" at bounding box center [265, 615] width 240 height 59
click at [301, 619] on textarea "**********" at bounding box center [265, 615] width 240 height 59
type textarea "**********"
click at [353, 668] on button "Post" at bounding box center [353, 668] width 40 height 23
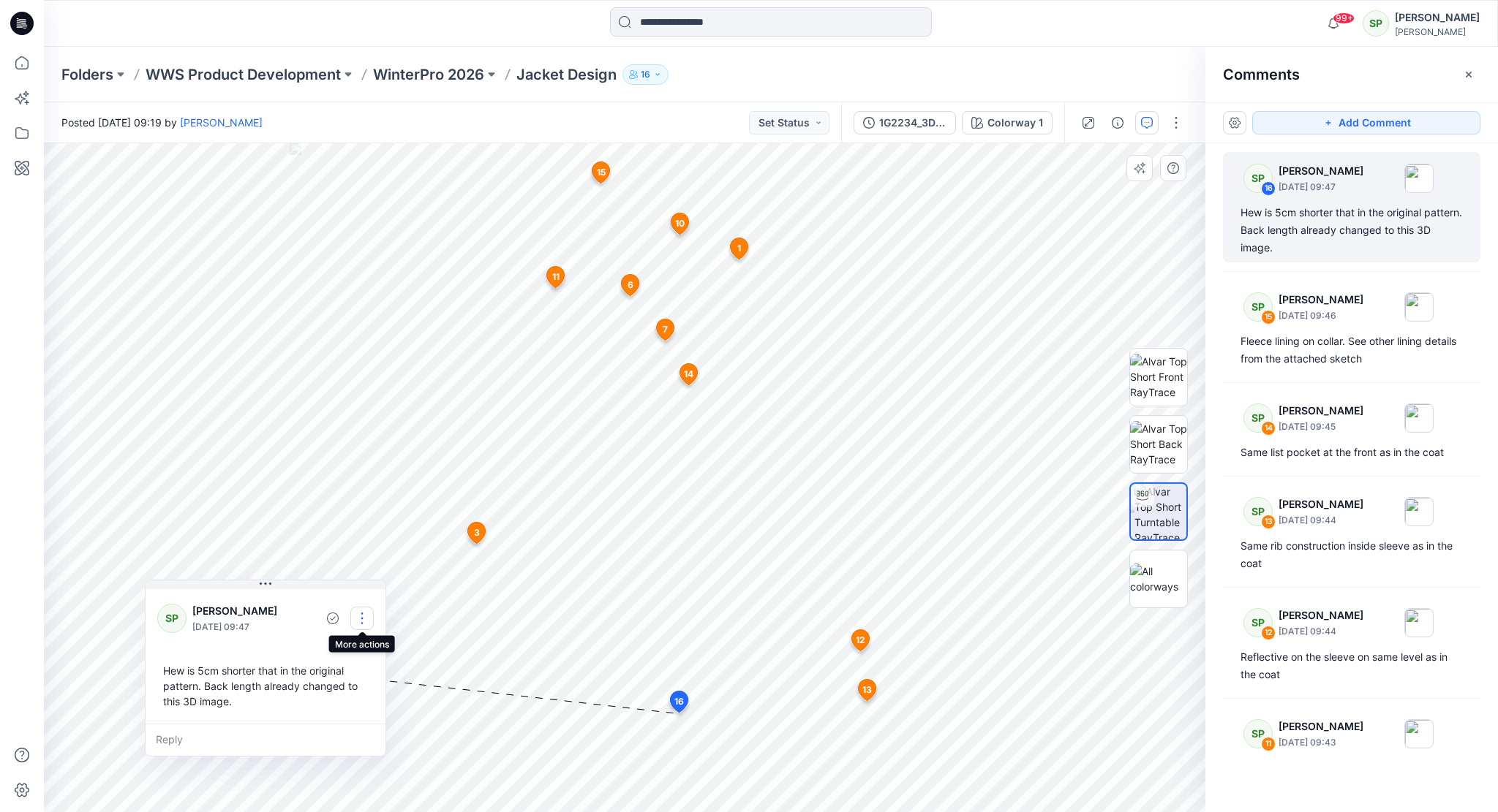
click at [357, 614] on button "button" at bounding box center [361, 617] width 23 height 23
click at [385, 651] on p "Edit comment" at bounding box center [366, 651] width 66 height 16
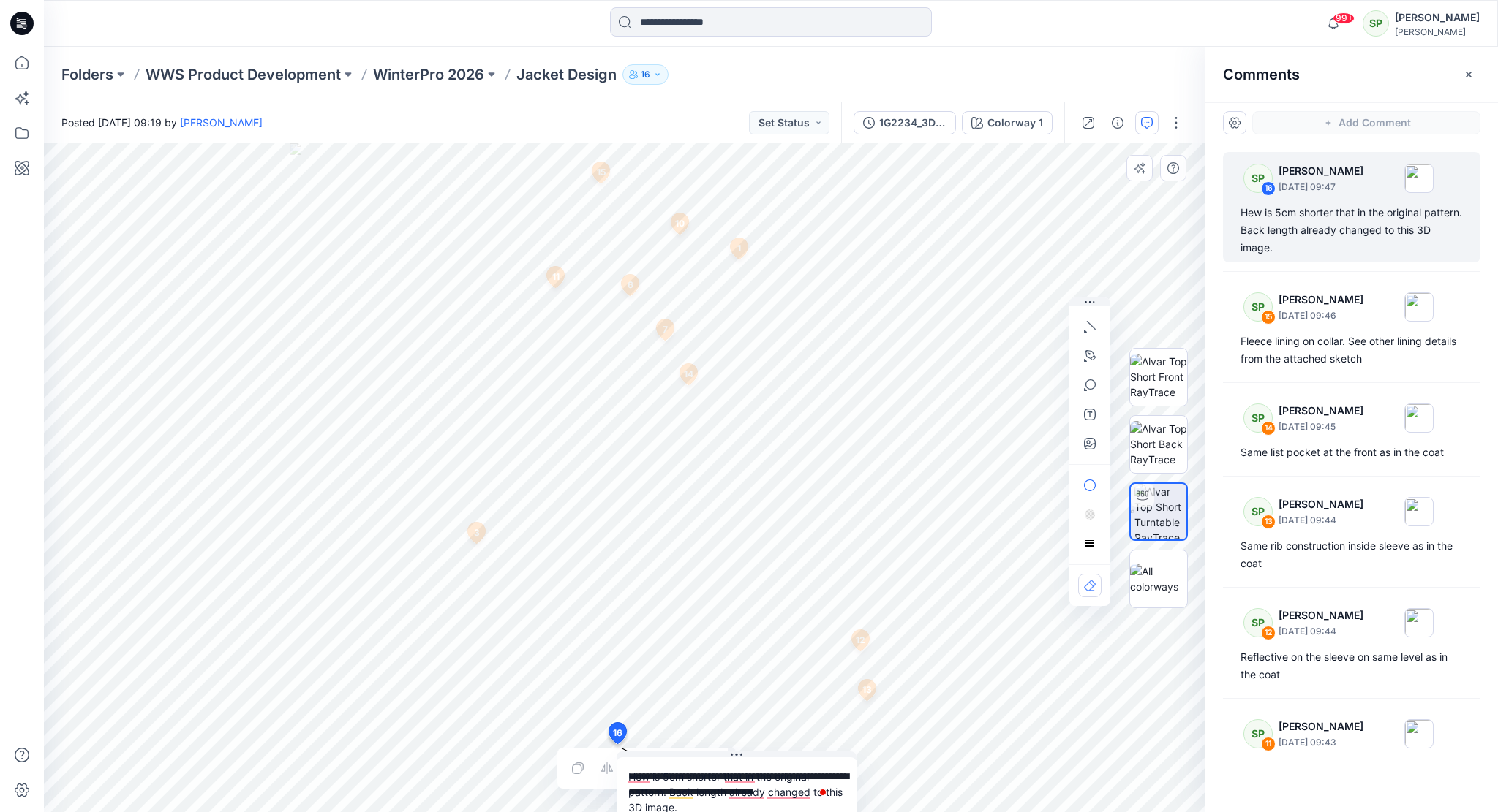
drag, startPoint x: 679, startPoint y: 700, endPoint x: 617, endPoint y: 733, distance: 70.2
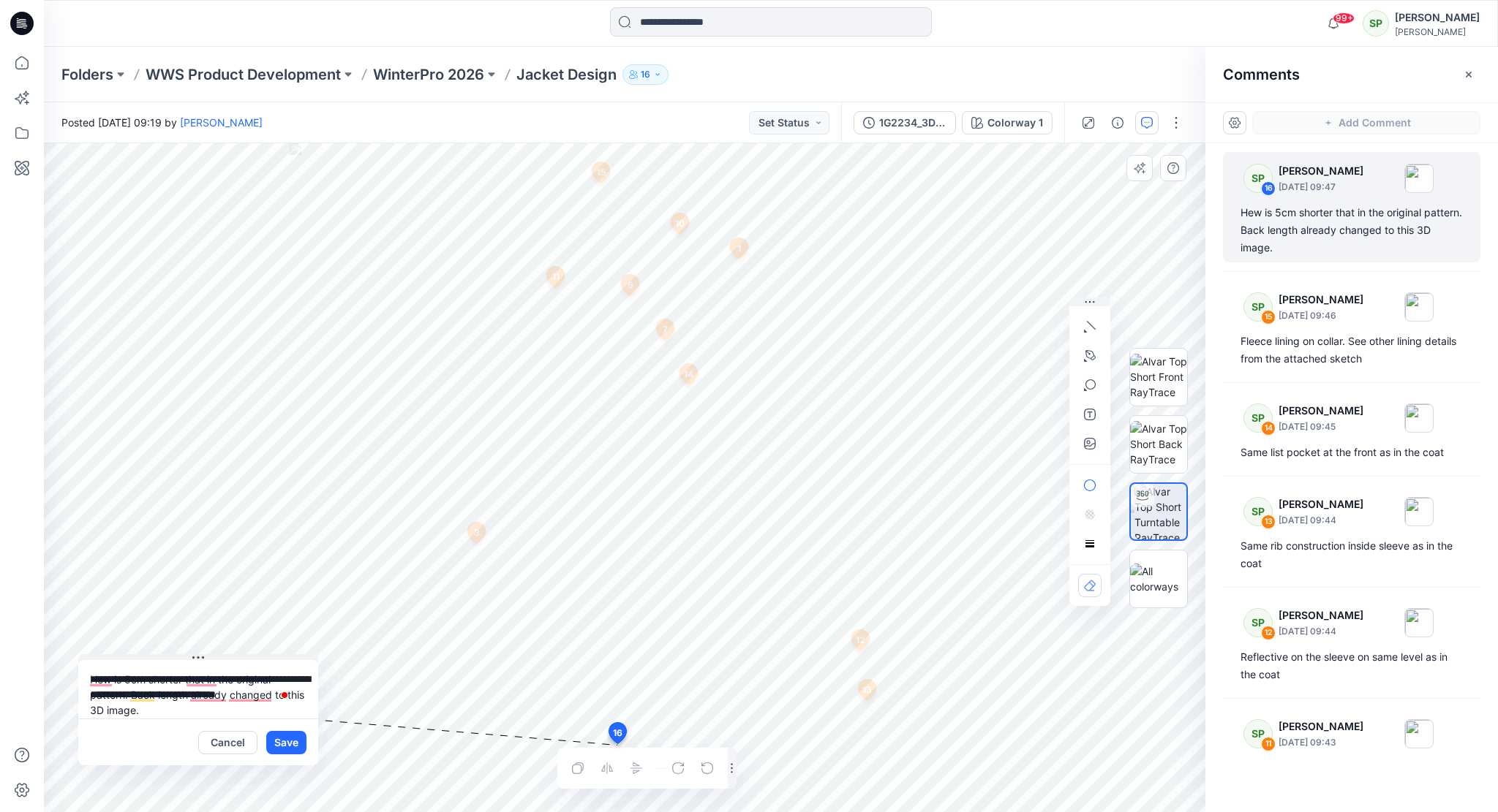
drag, startPoint x: 709, startPoint y: 606, endPoint x: 170, endPoint y: 657, distance: 541.4
click at [170, 657] on button at bounding box center [198, 659] width 240 height 9
click at [288, 739] on button "Save" at bounding box center [287, 742] width 40 height 23
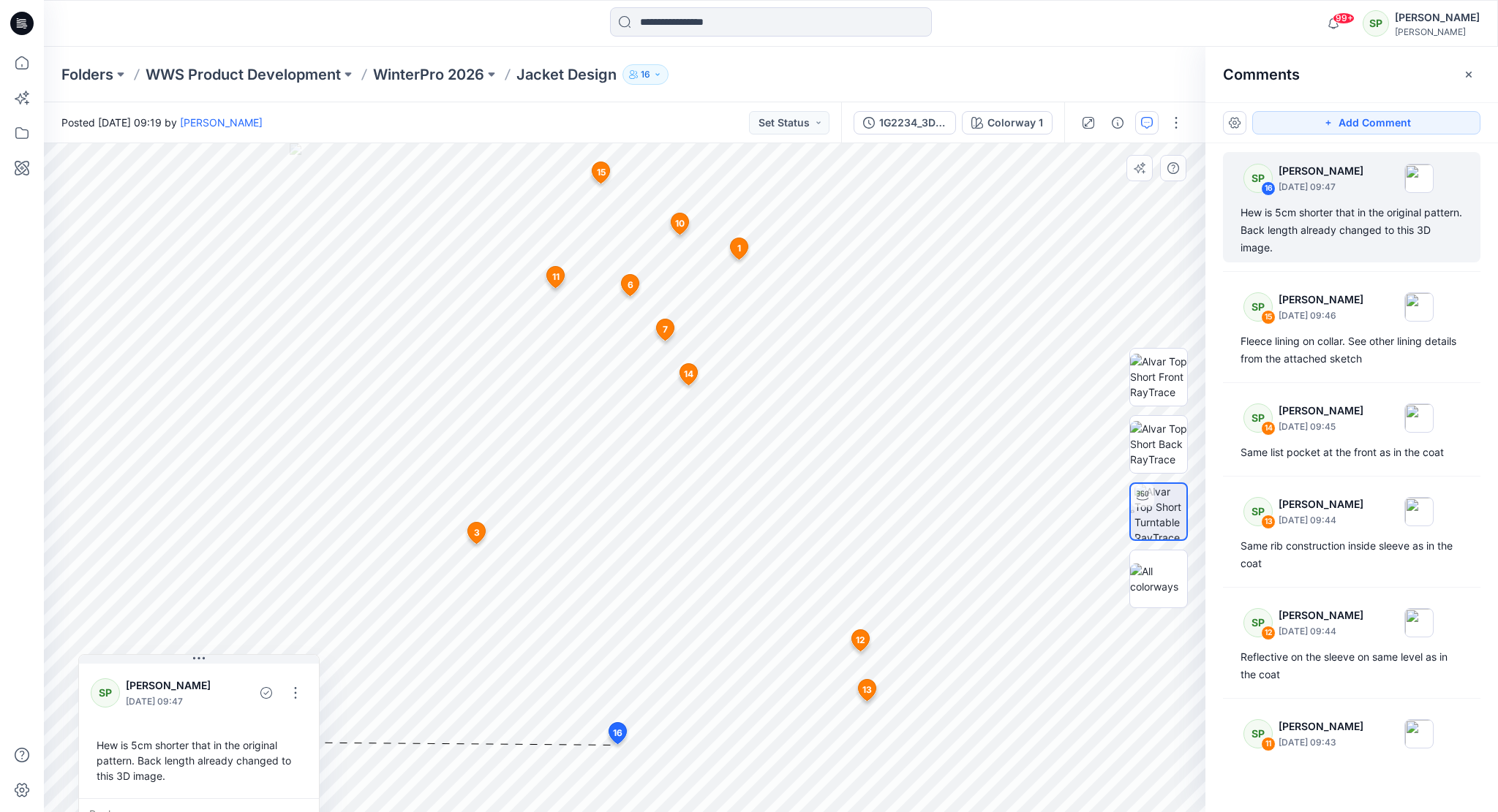
click at [557, 275] on span "11" at bounding box center [556, 276] width 7 height 13
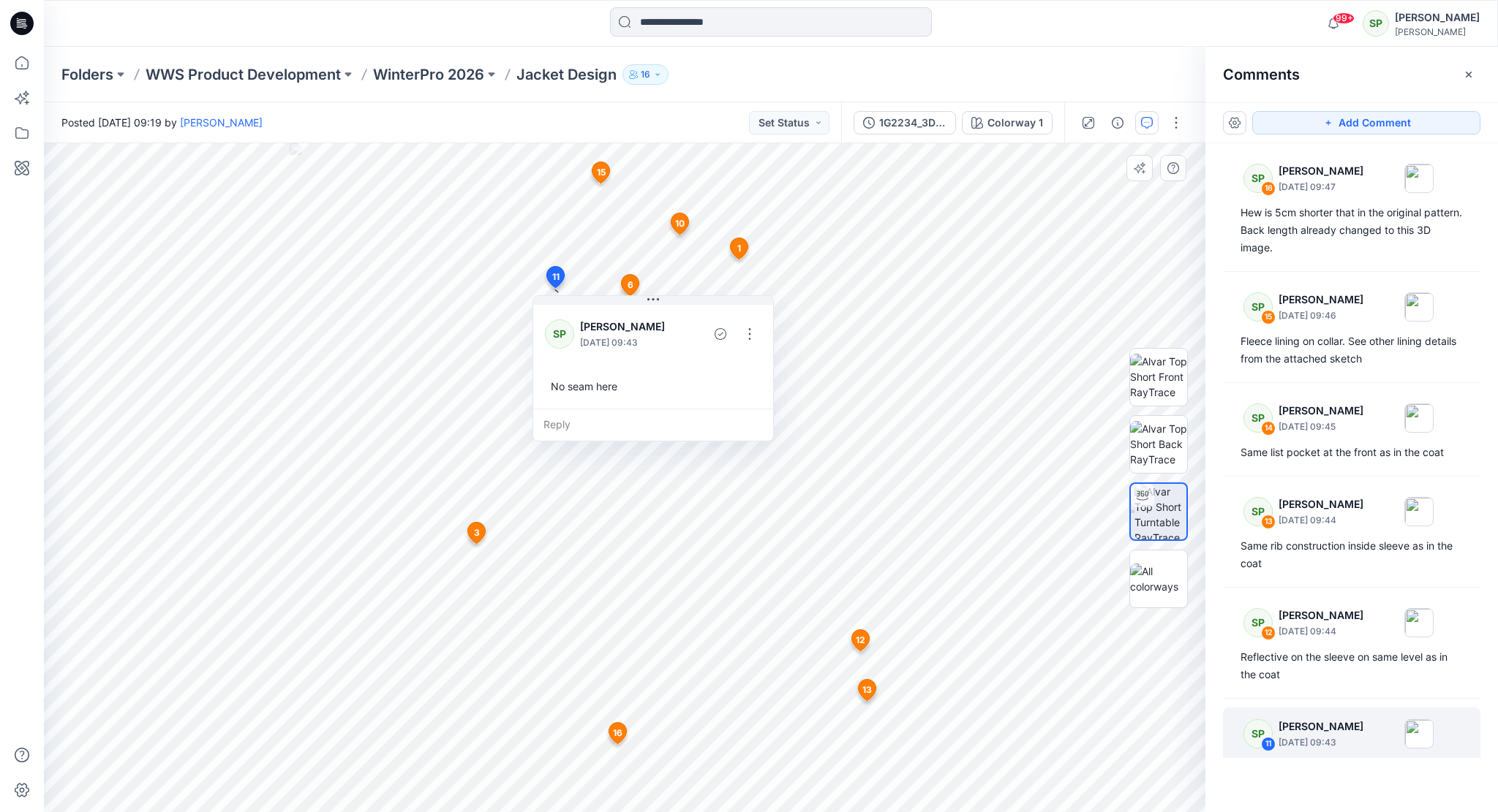
scroll to position [23, 0]
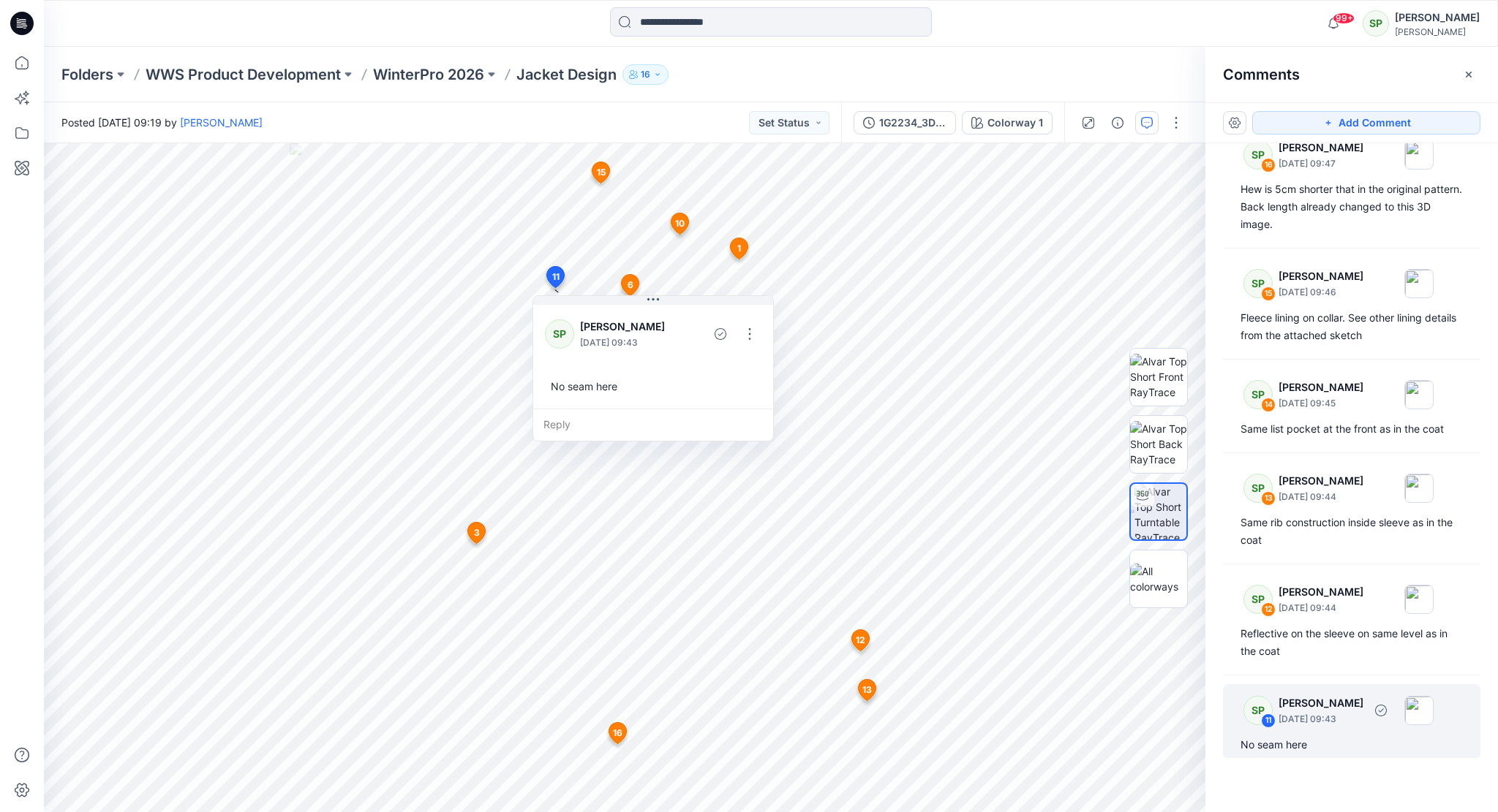
click at [1363, 706] on p "[PERSON_NAME]" at bounding box center [1321, 703] width 85 height 17
click at [1292, 742] on div "No seam here" at bounding box center [1351, 744] width 222 height 17
click at [750, 334] on button "button" at bounding box center [749, 333] width 23 height 23
click at [772, 367] on p "Edit comment" at bounding box center [754, 367] width 66 height 16
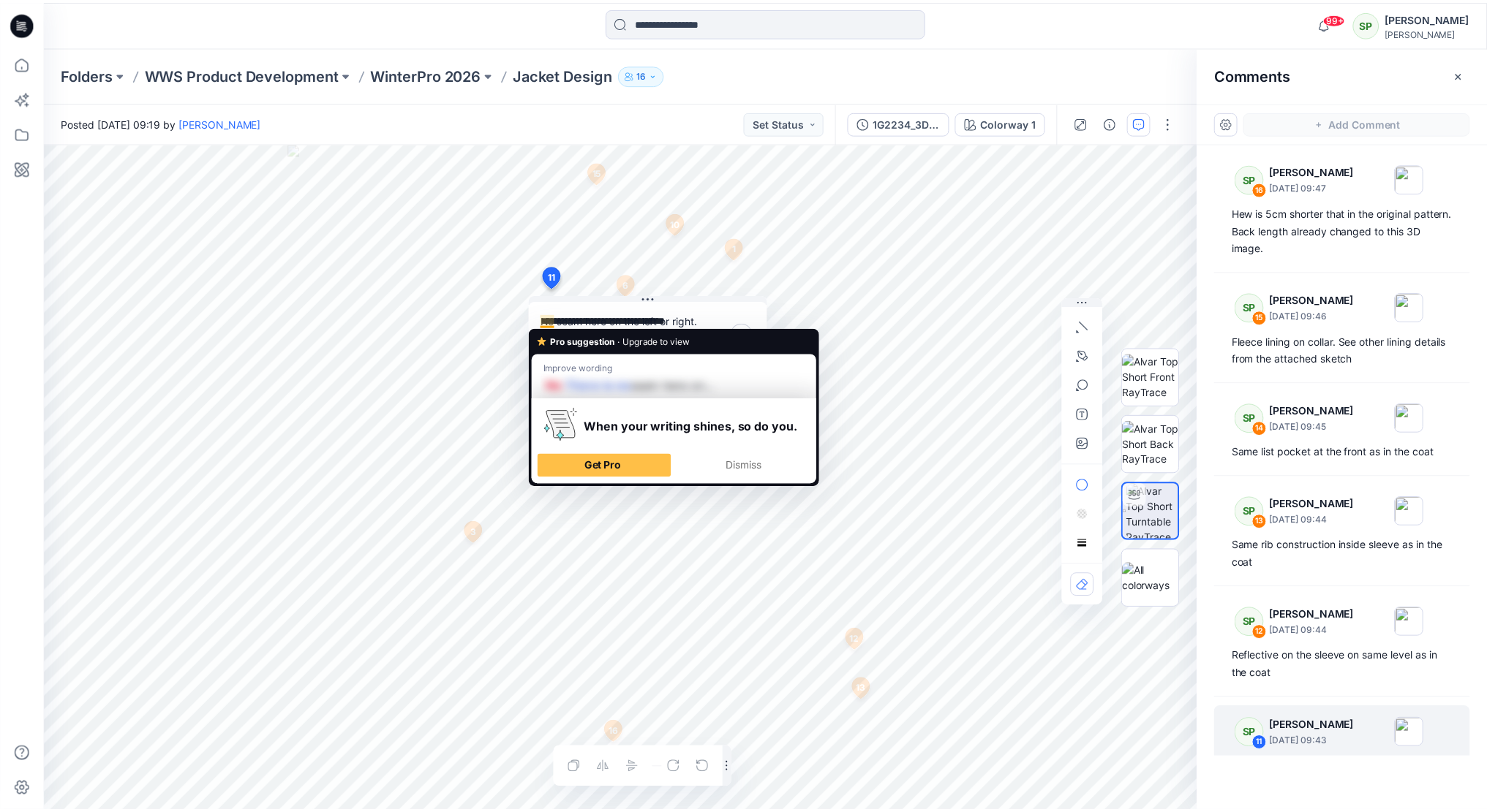
scroll to position [23, 0]
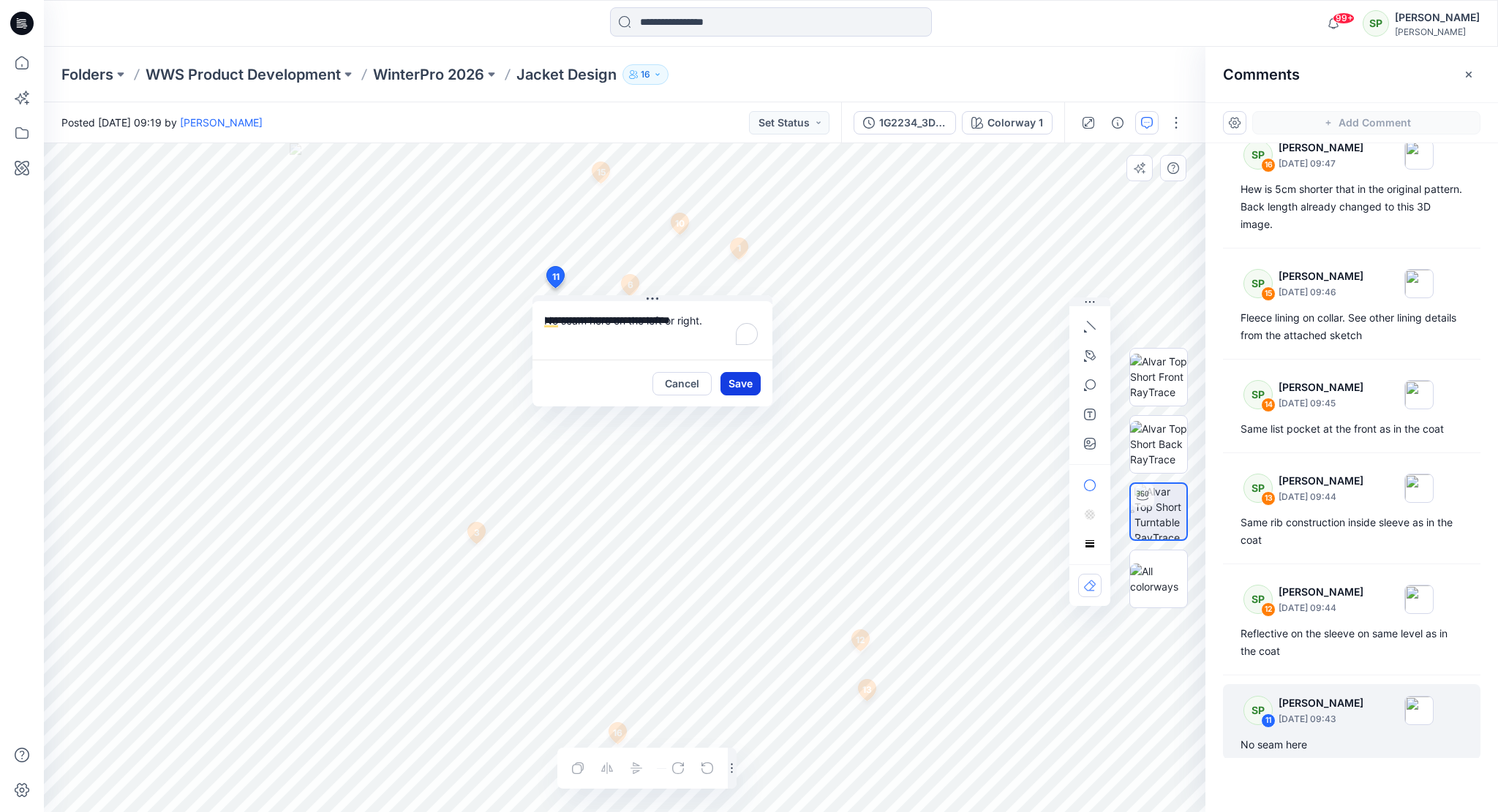
type textarea "**********"
click at [746, 381] on button "Save" at bounding box center [741, 383] width 40 height 23
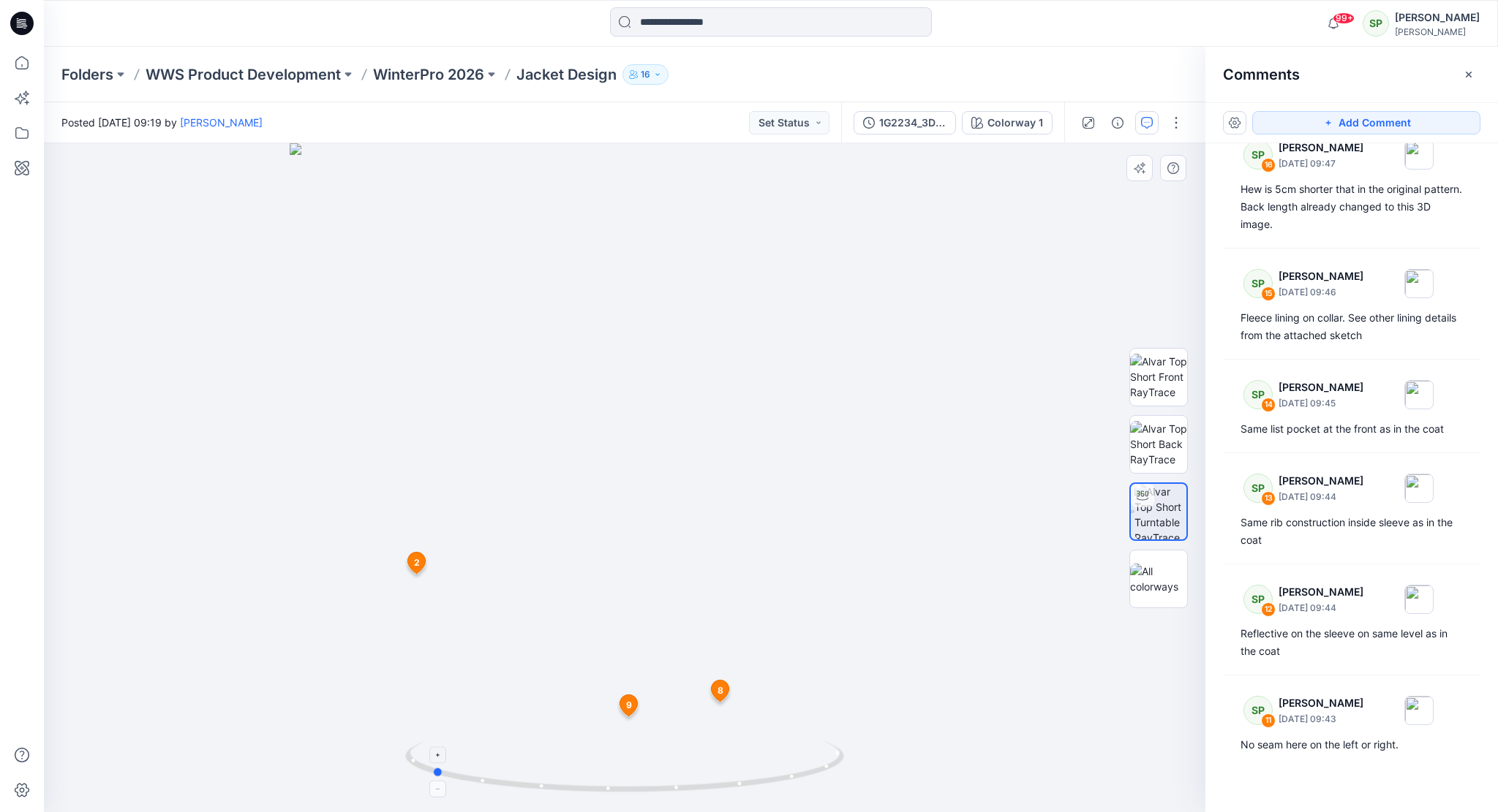
drag, startPoint x: 793, startPoint y: 780, endPoint x: 600, endPoint y: 784, distance: 193.0
click at [600, 784] on icon at bounding box center [626, 769] width 442 height 55
click at [1016, 732] on div at bounding box center [625, 478] width 1162 height 669
click at [402, 73] on p "WinterPro 2026" at bounding box center [428, 74] width 111 height 20
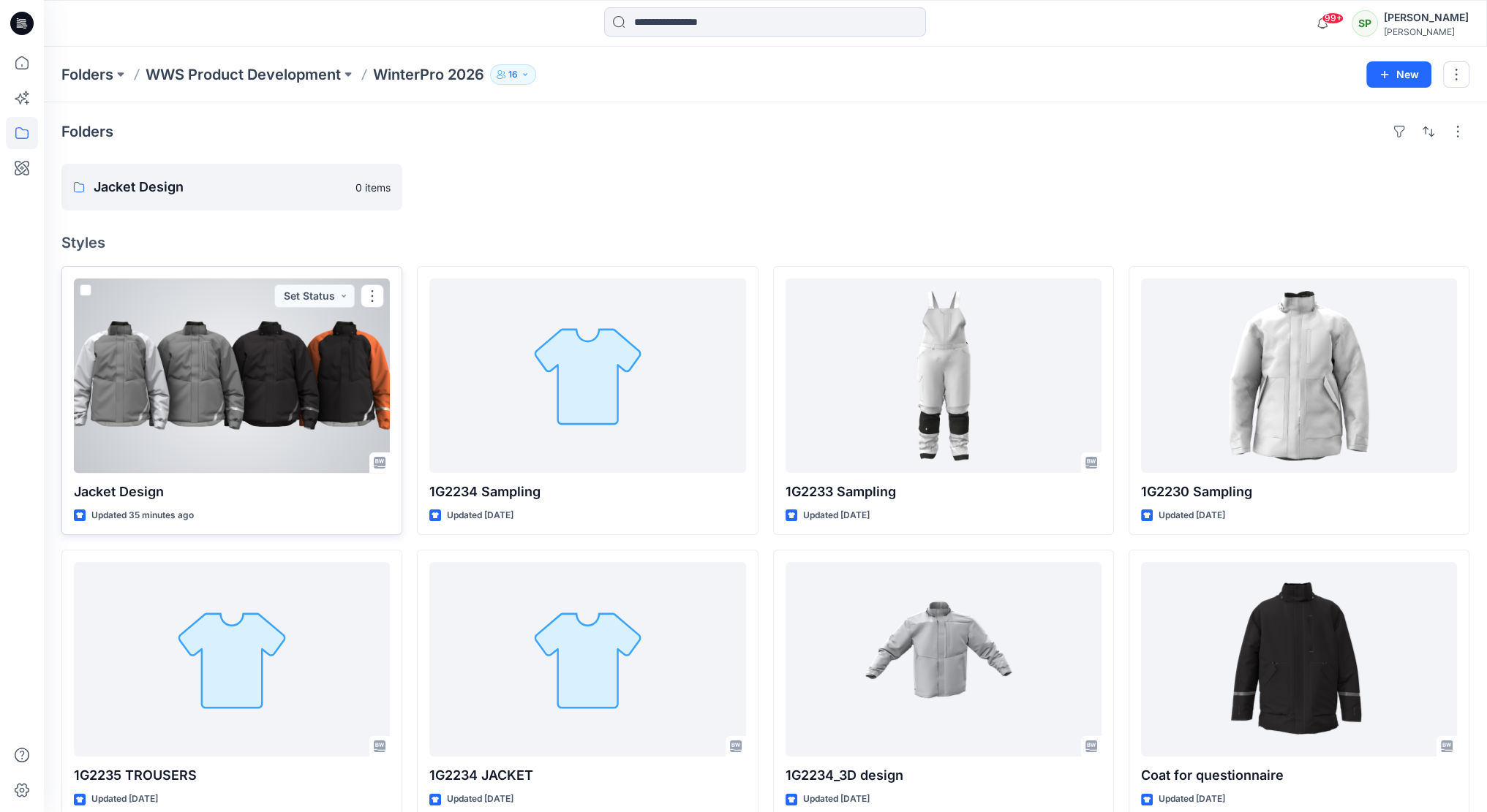
click at [194, 494] on p "Jacket Design" at bounding box center [232, 491] width 316 height 20
click at [202, 405] on div at bounding box center [232, 376] width 316 height 195
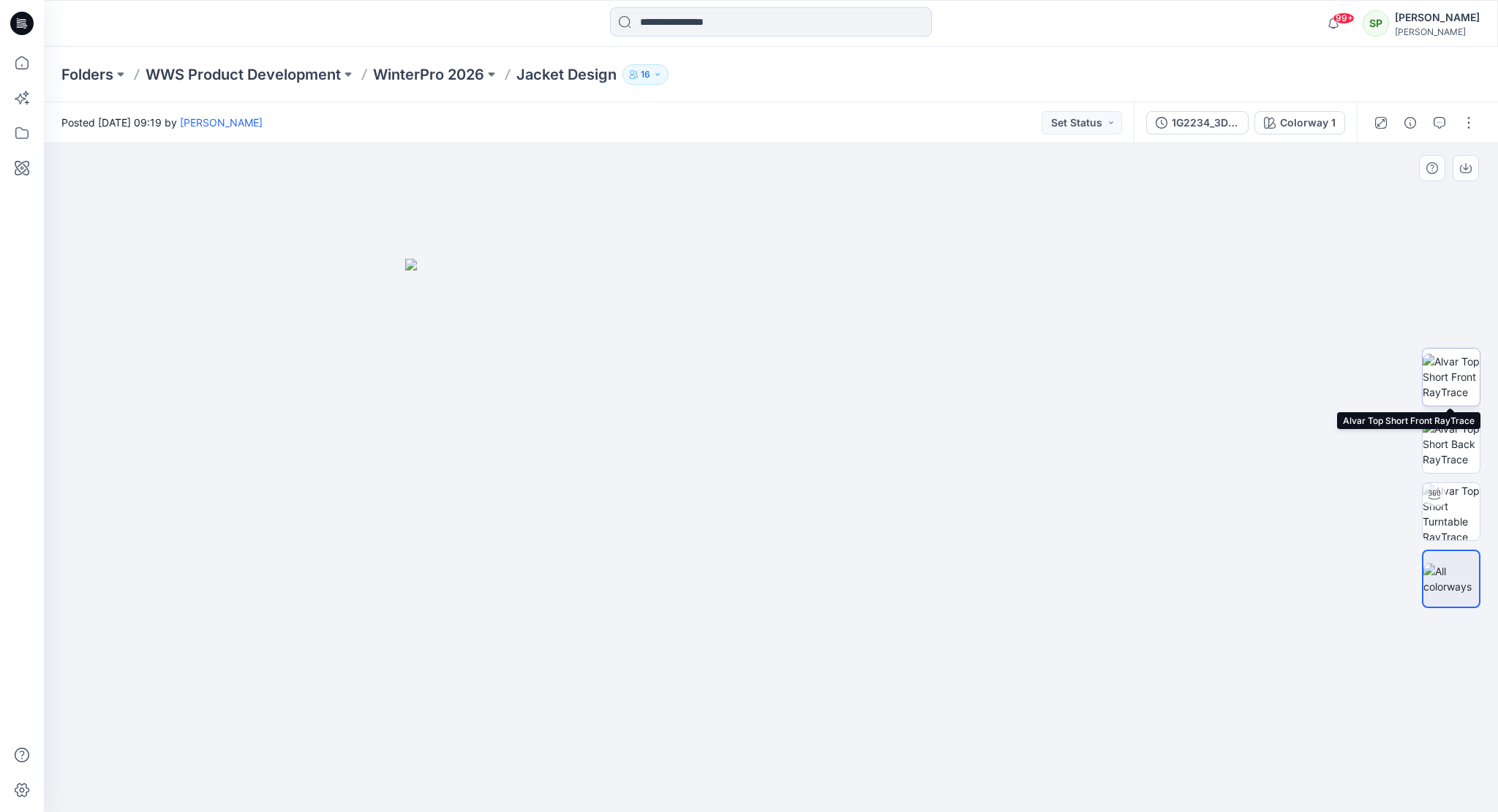
click at [1447, 385] on img at bounding box center [1451, 377] width 57 height 46
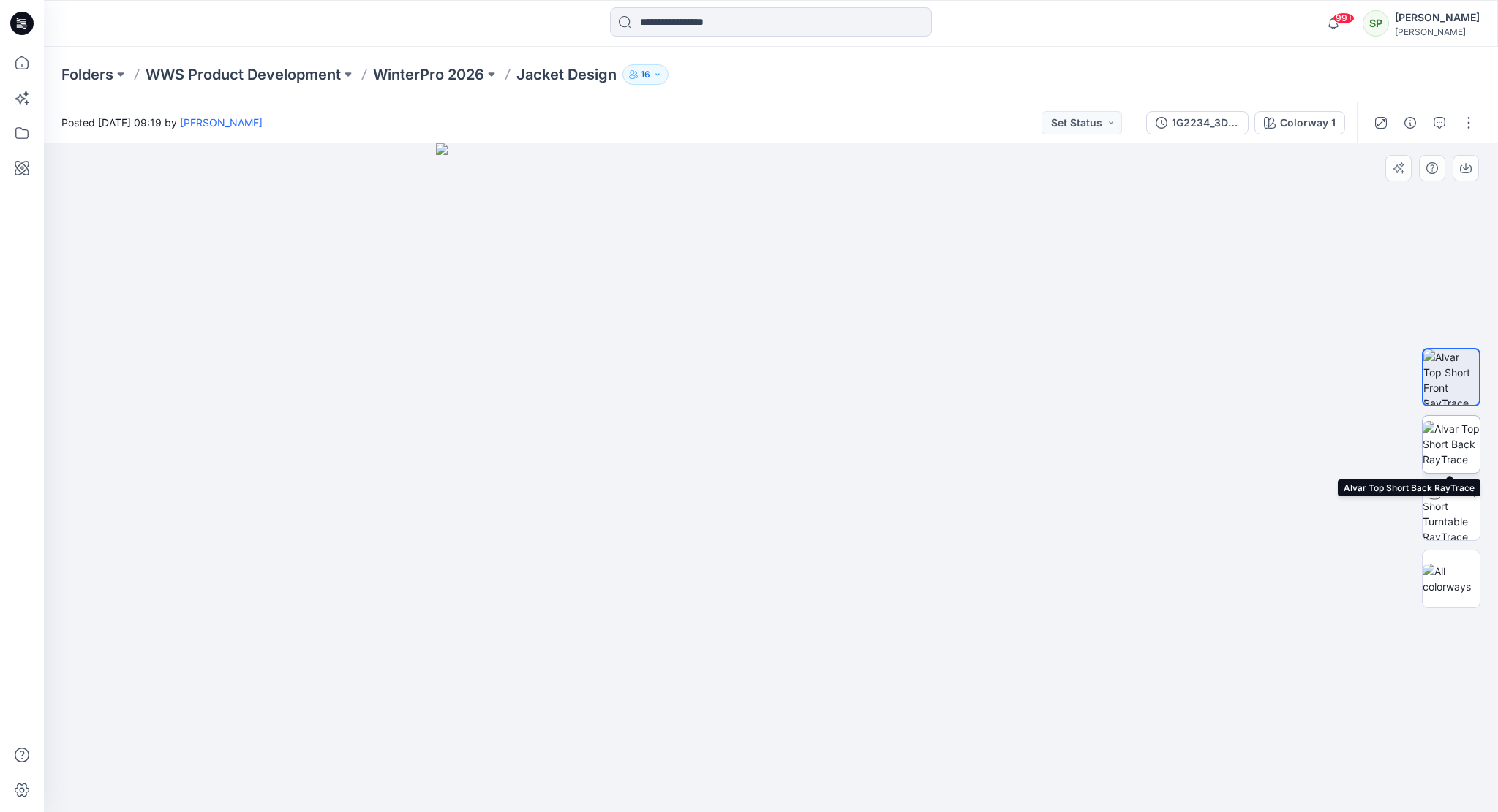
click at [1454, 446] on img at bounding box center [1451, 444] width 57 height 46
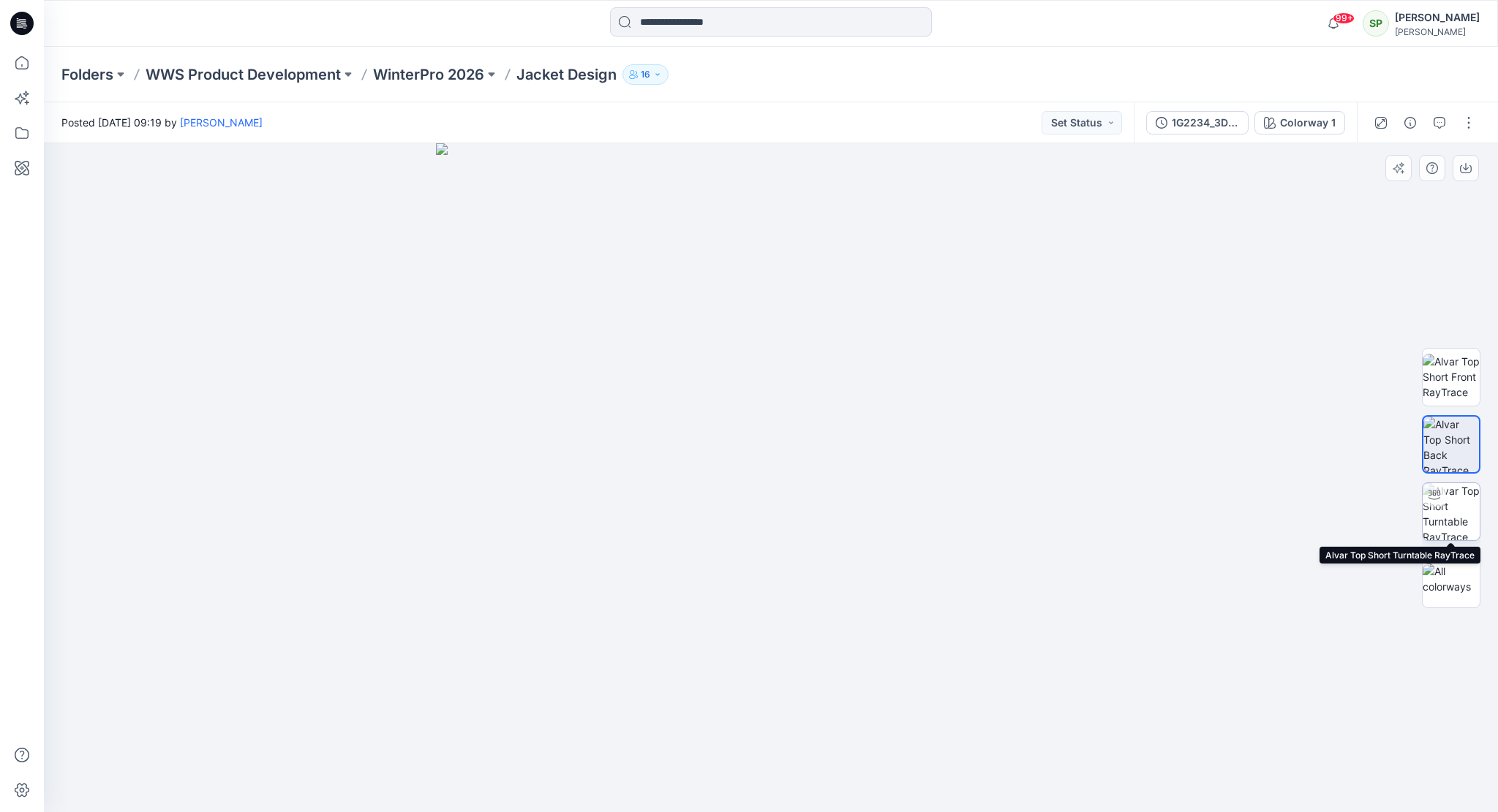
click at [1447, 505] on img at bounding box center [1451, 512] width 57 height 57
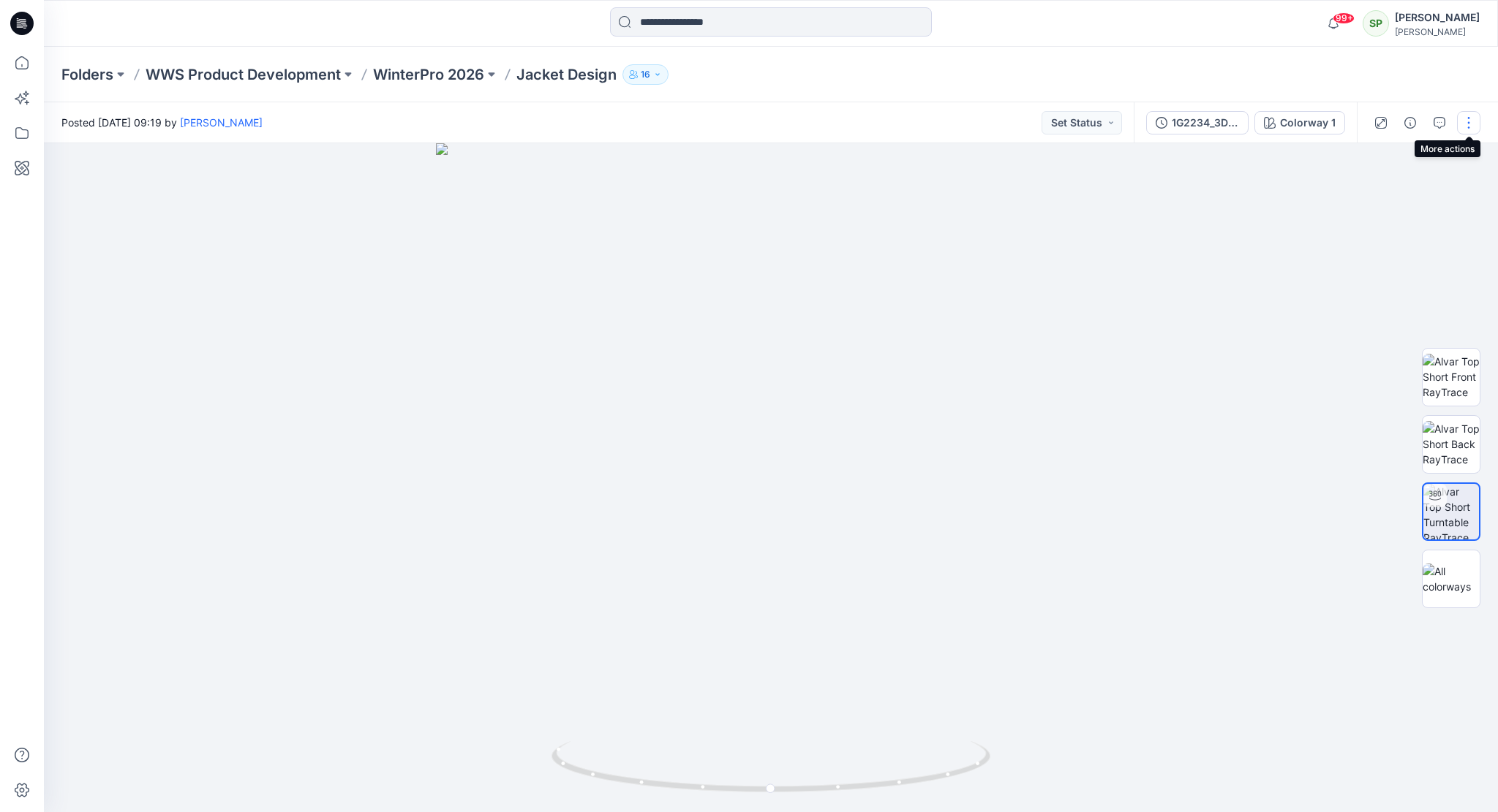
click at [1472, 119] on button "button" at bounding box center [1468, 122] width 23 height 23
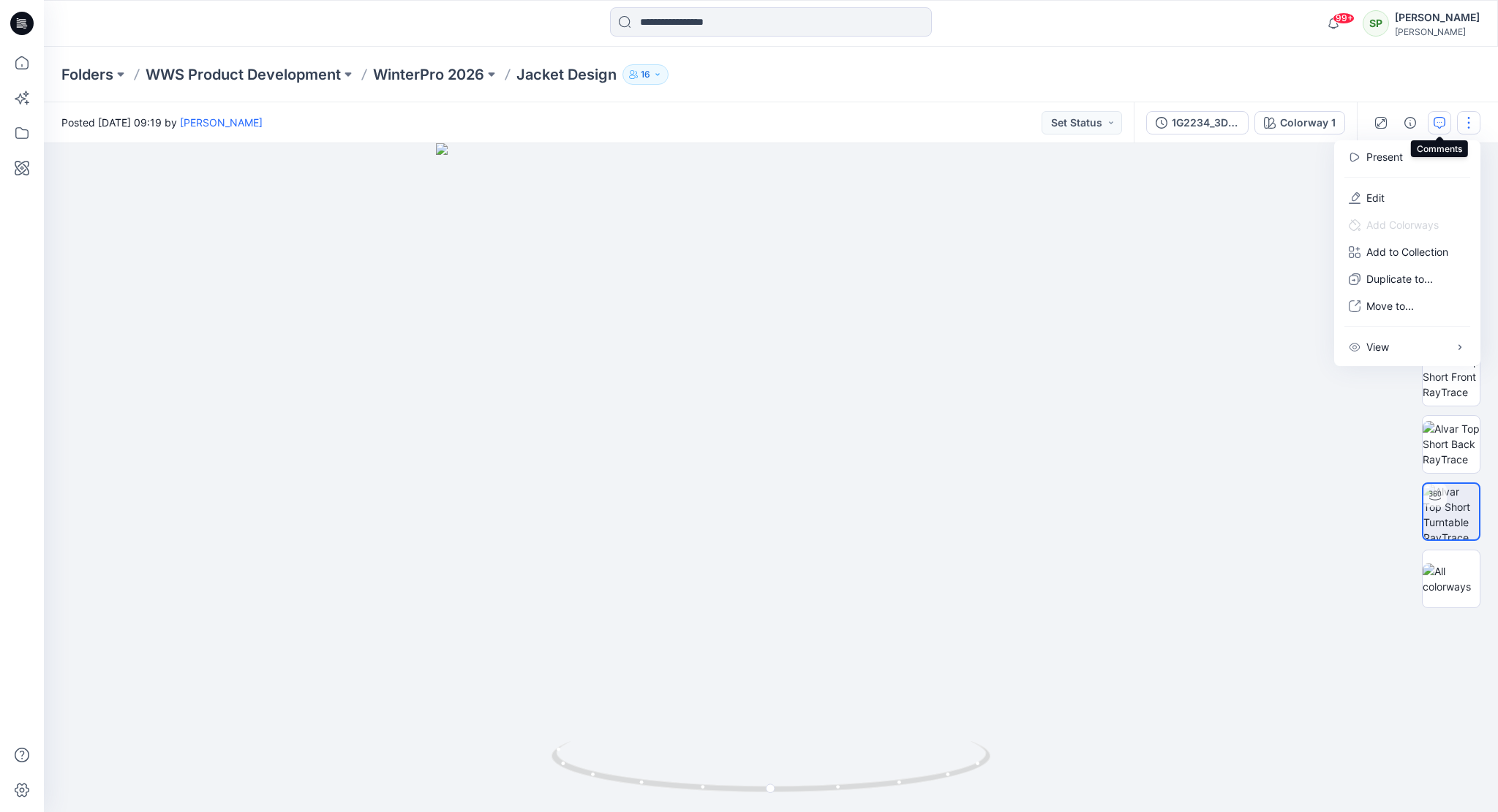
click at [1434, 116] on button "button" at bounding box center [1438, 122] width 23 height 23
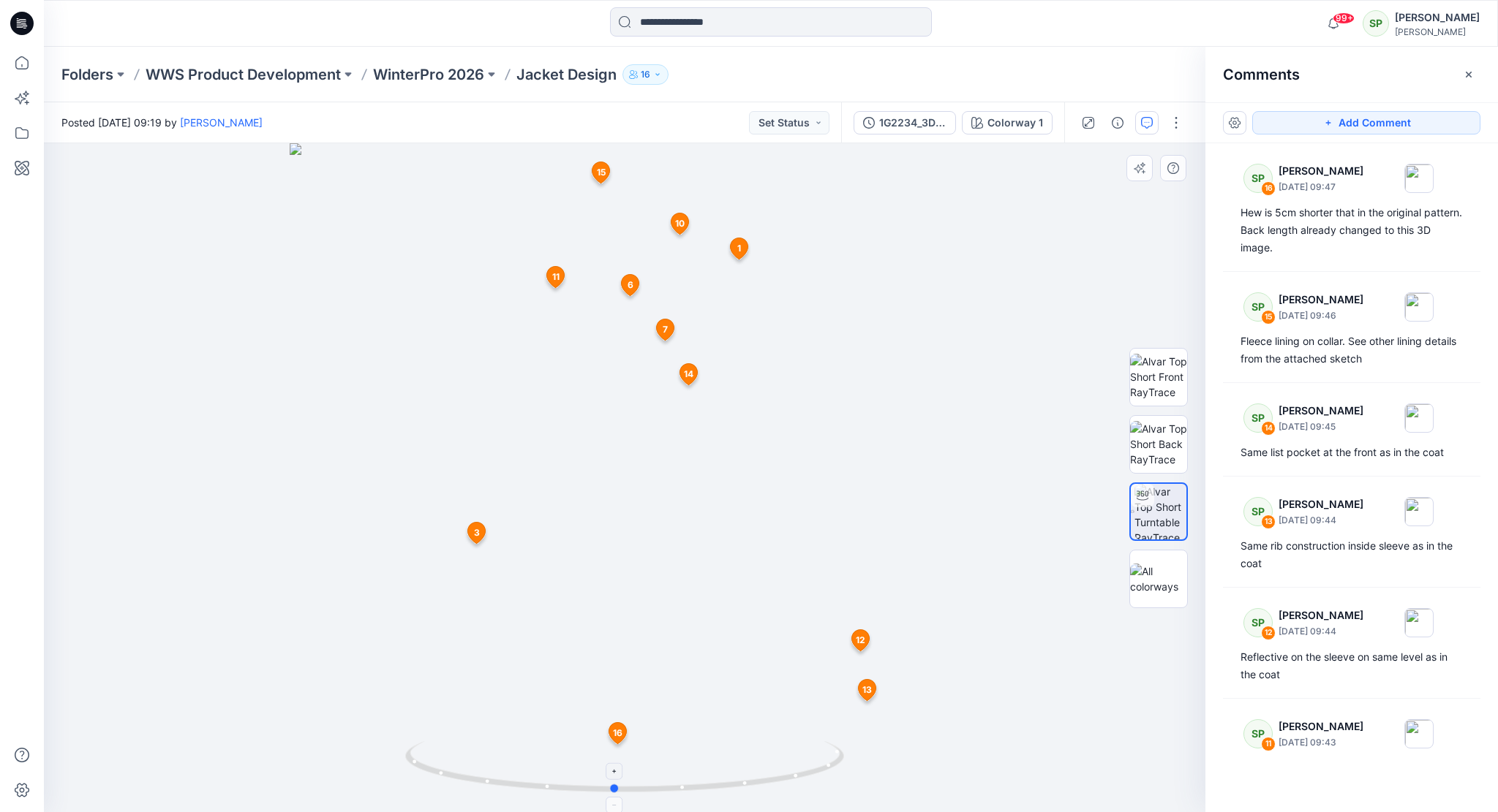
drag, startPoint x: 823, startPoint y: 778, endPoint x: 812, endPoint y: 781, distance: 11.4
click at [812, 781] on icon at bounding box center [626, 769] width 442 height 55
click at [437, 66] on p "WinterPro 2026" at bounding box center [428, 74] width 111 height 20
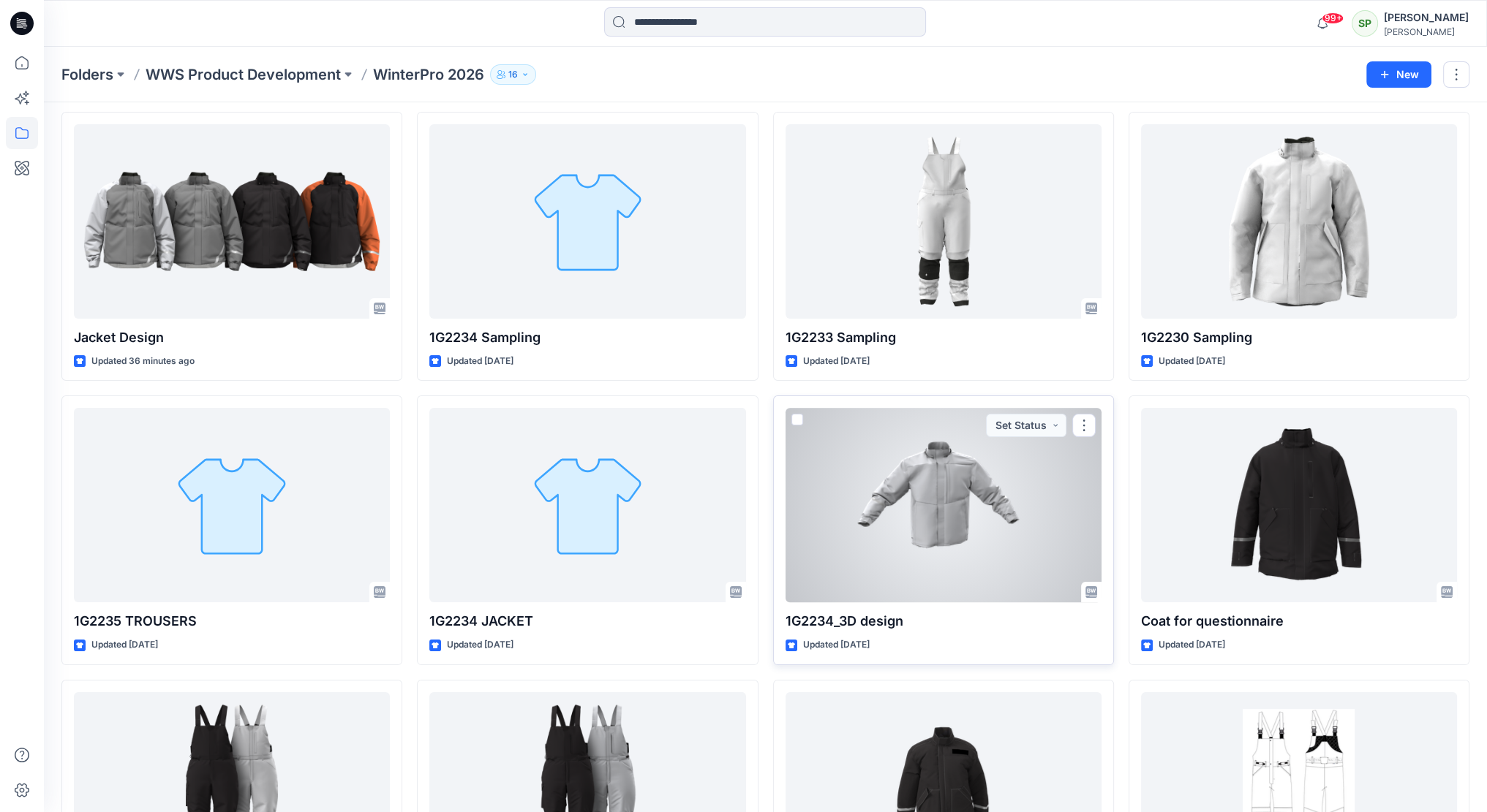
scroll to position [146, 0]
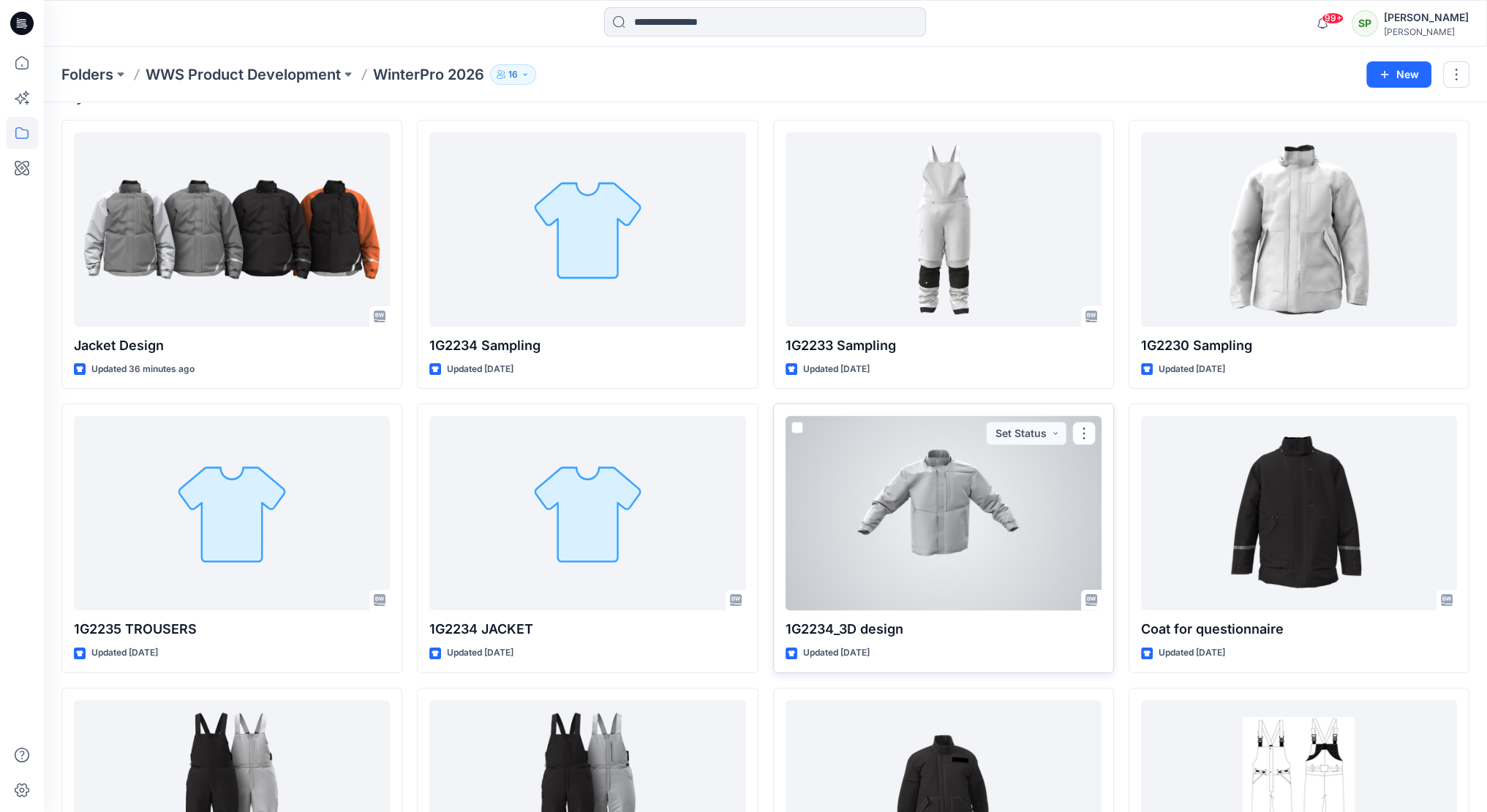
click at [946, 480] on div at bounding box center [944, 513] width 316 height 195
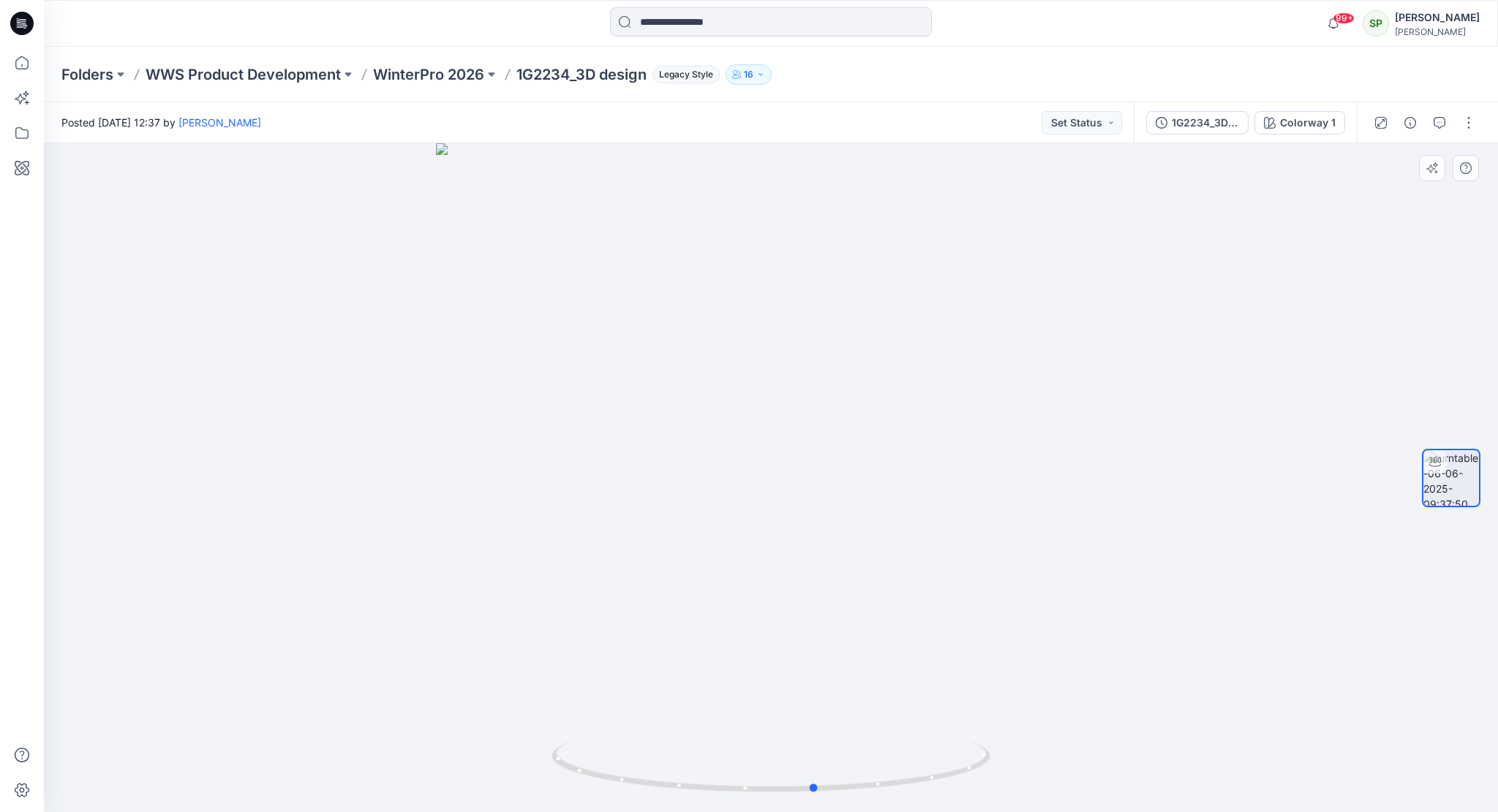
drag, startPoint x: 975, startPoint y: 775, endPoint x: 582, endPoint y: 739, distance: 394.6
click at [582, 739] on div at bounding box center [771, 478] width 1454 height 669
click at [429, 73] on p "WinterPro 2026" at bounding box center [428, 74] width 111 height 20
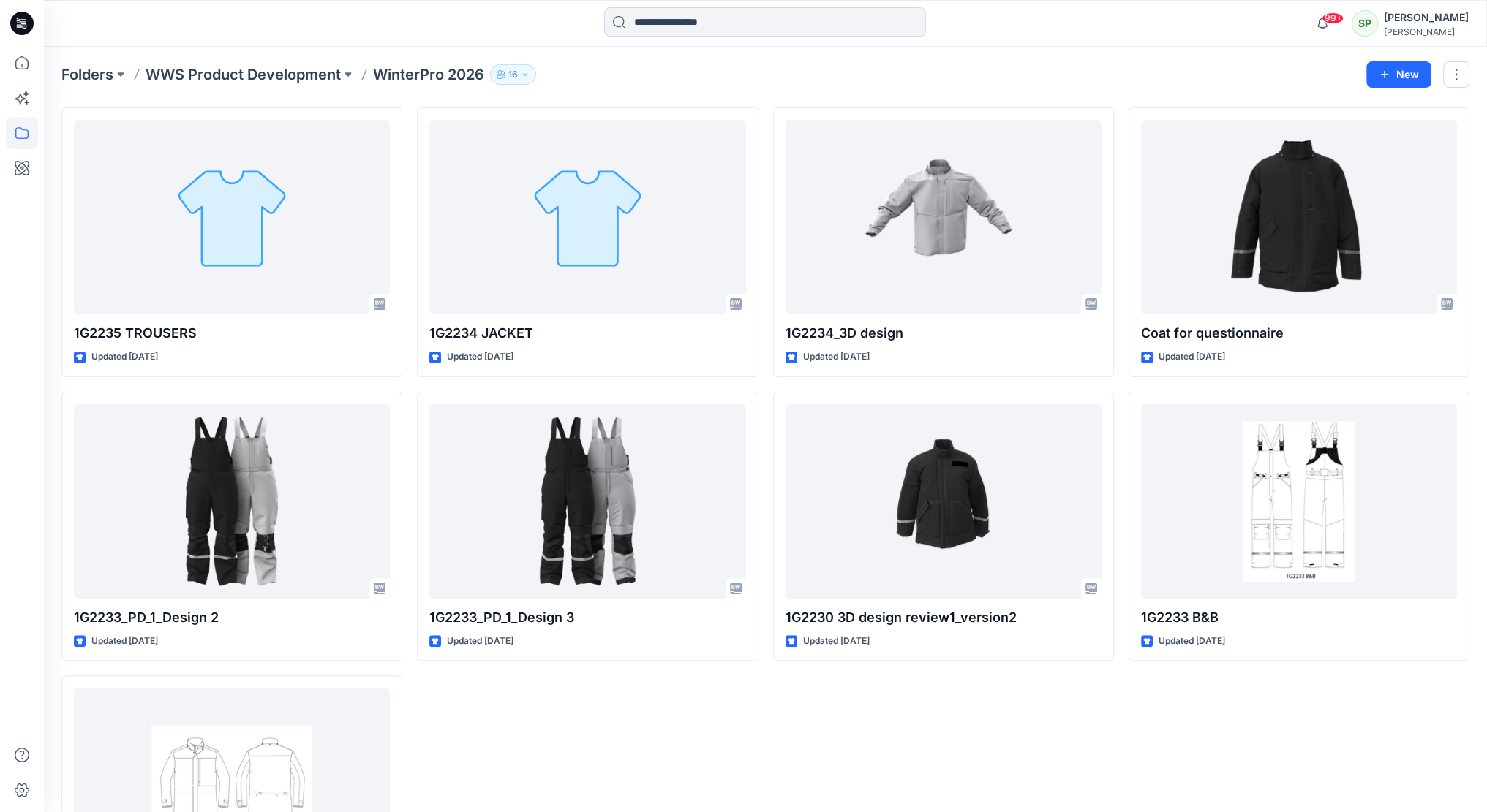
scroll to position [372, 0]
